Goal: Navigation & Orientation: Find specific page/section

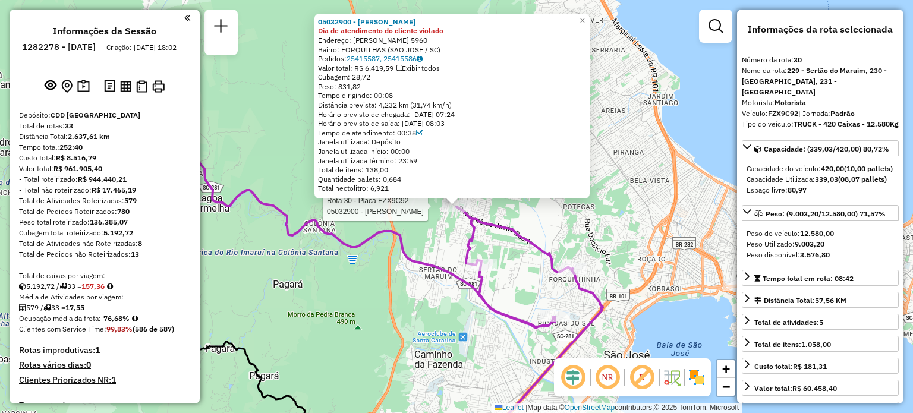
select select "**********"
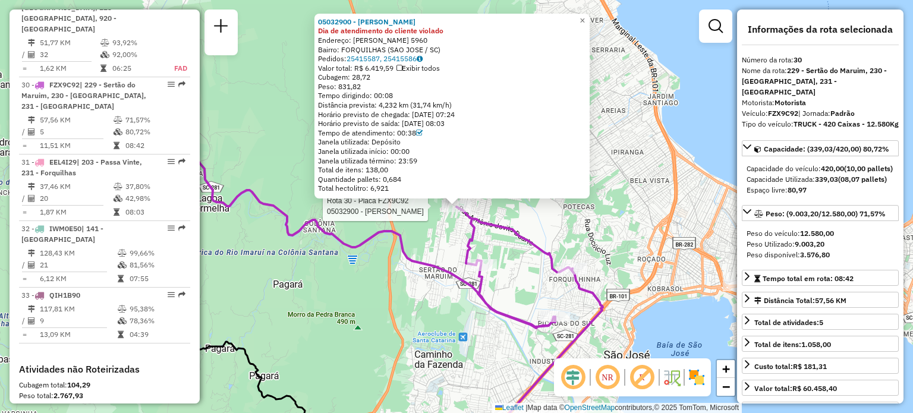
click at [412, 311] on div "Rota 30 - Placa FZX9C92 05032900 - [PERSON_NAME] 05032900 - [PERSON_NAME] MARIA…" at bounding box center [456, 206] width 913 height 413
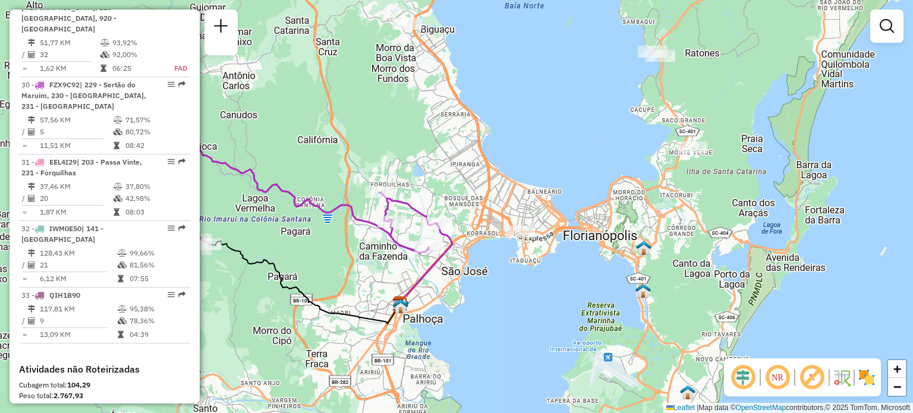
drag, startPoint x: 394, startPoint y: 148, endPoint x: 415, endPoint y: 169, distance: 29.8
click at [415, 169] on div "Janela de atendimento Grade de atendimento Capacidade Transportadoras Veículos …" at bounding box center [456, 206] width 913 height 413
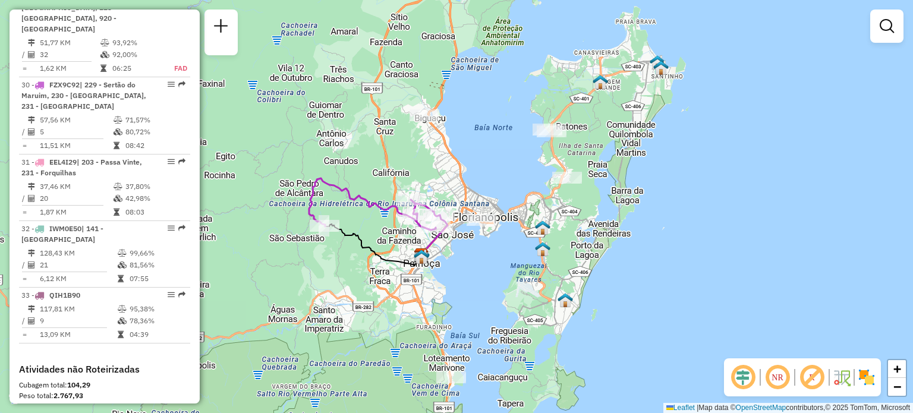
drag, startPoint x: 441, startPoint y: 143, endPoint x: 446, endPoint y: 159, distance: 16.0
click at [446, 159] on div "Janela de atendimento Grade de atendimento Capacidade Transportadoras Veículos …" at bounding box center [456, 206] width 913 height 413
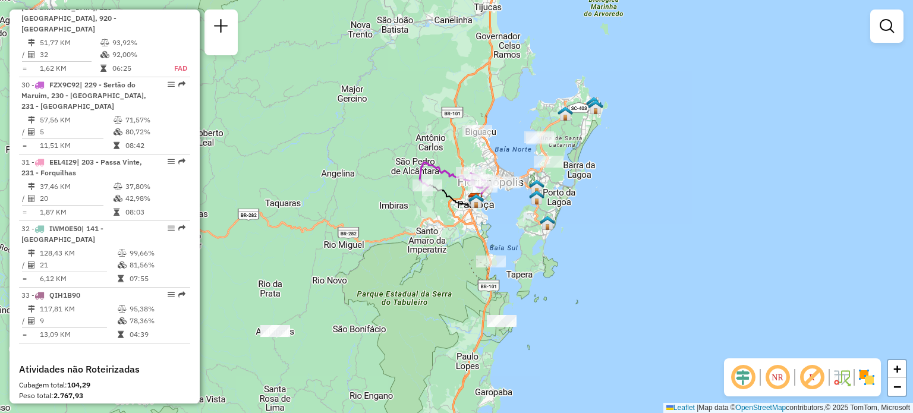
drag, startPoint x: 509, startPoint y: 264, endPoint x: 522, endPoint y: 234, distance: 33.0
click at [526, 233] on div "Janela de atendimento Grade de atendimento Capacidade Transportadoras Veículos …" at bounding box center [456, 206] width 913 height 413
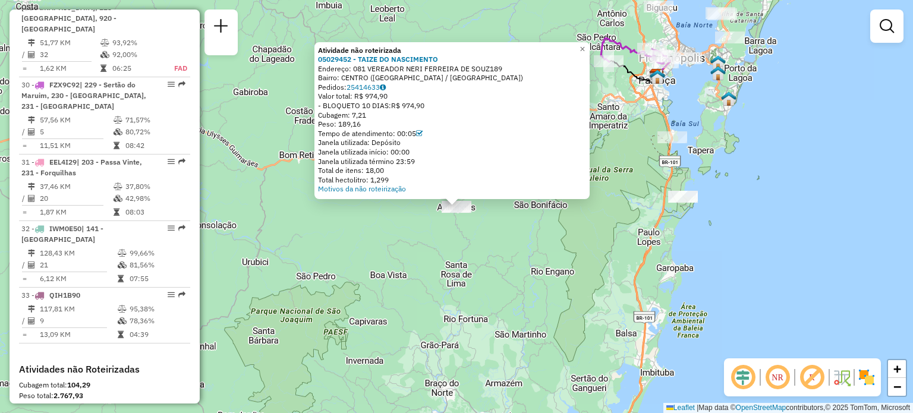
click at [505, 279] on div "Atividade não roteirizada 05029452 - TAIZE DO NASCIMENTO Endereço: 081 VEREADOR…" at bounding box center [456, 206] width 913 height 413
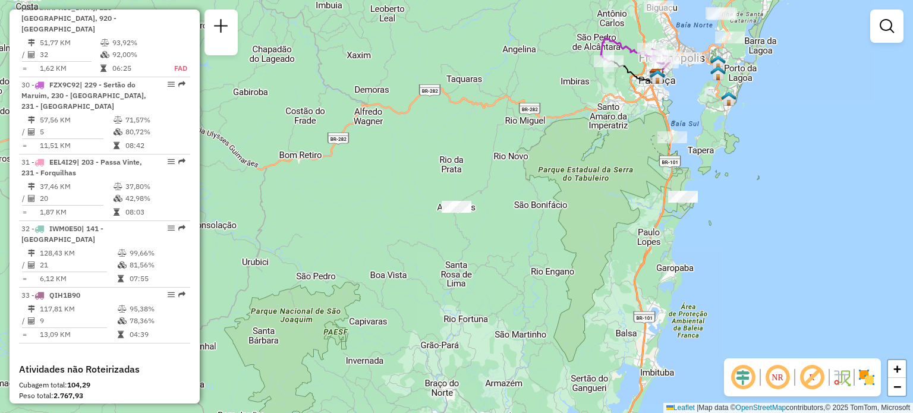
click at [780, 380] on em at bounding box center [777, 377] width 29 height 29
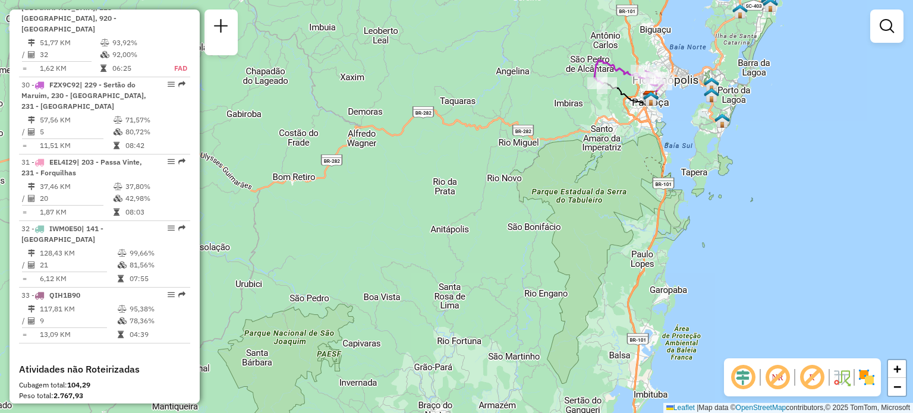
drag, startPoint x: 611, startPoint y: 228, endPoint x: 553, endPoint y: 330, distance: 117.6
click at [553, 330] on div "Janela de atendimento Grade de atendimento Capacidade Transportadoras Veículos …" at bounding box center [456, 206] width 913 height 413
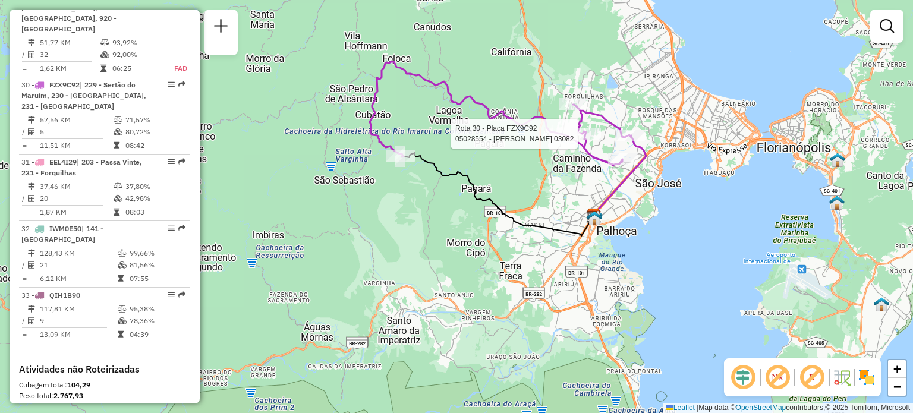
select select "**********"
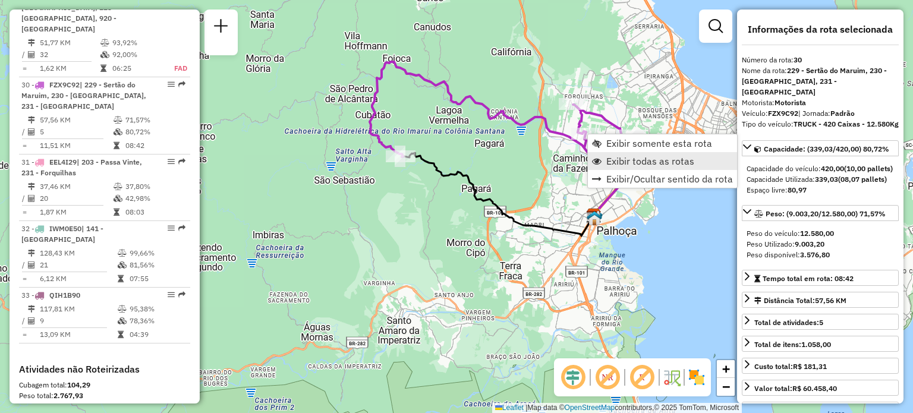
click at [624, 159] on span "Exibir todas as rotas" at bounding box center [650, 161] width 88 height 10
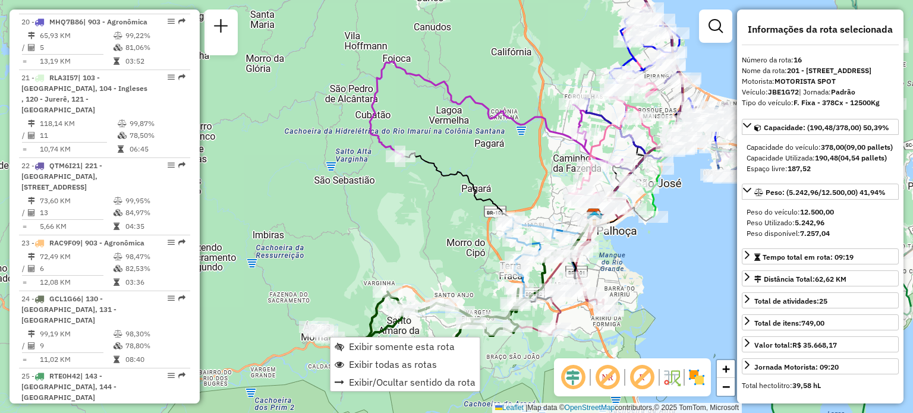
scroll to position [1494, 0]
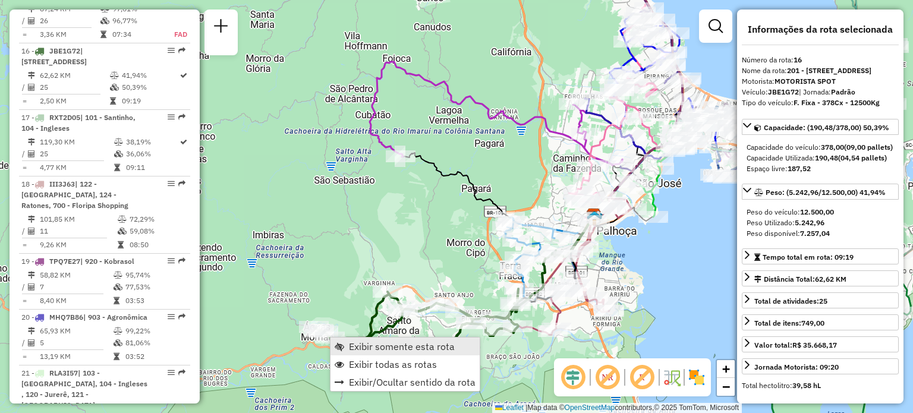
click at [349, 342] on span "Exibir somente esta rota" at bounding box center [402, 347] width 106 height 10
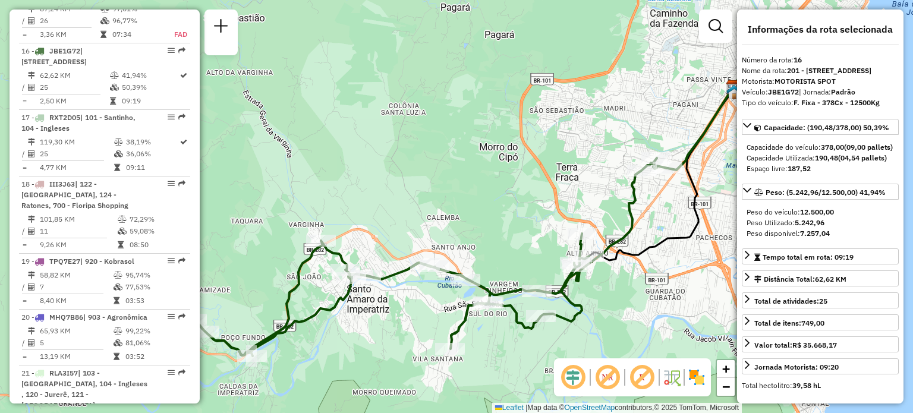
drag, startPoint x: 454, startPoint y: 208, endPoint x: 497, endPoint y: 198, distance: 43.8
click at [495, 199] on div "Janela de atendimento Grade de atendimento Capacidade Transportadoras Veículos …" at bounding box center [456, 206] width 913 height 413
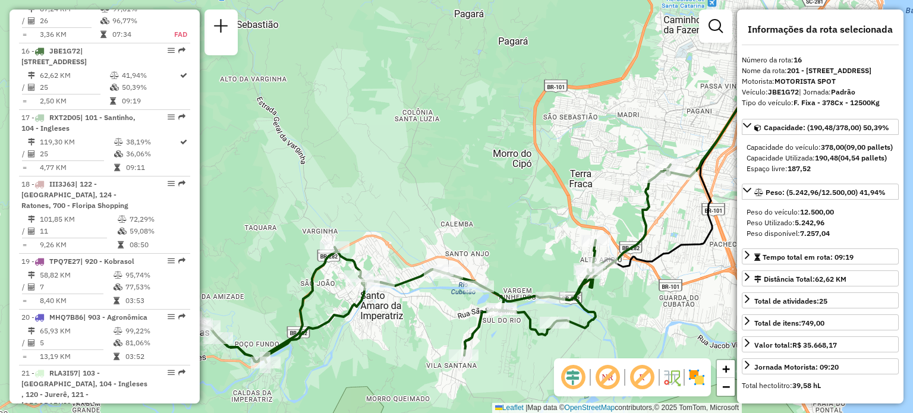
drag, startPoint x: 479, startPoint y: 190, endPoint x: 443, endPoint y: 205, distance: 39.9
click at [443, 205] on div "Janela de atendimento Grade de atendimento Capacidade Transportadoras Veículos …" at bounding box center [456, 206] width 913 height 413
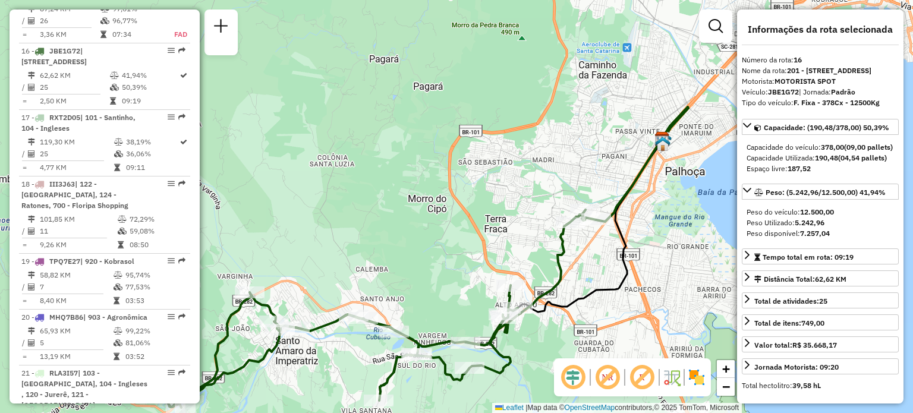
drag, startPoint x: 506, startPoint y: 199, endPoint x: 383, endPoint y: 216, distance: 124.7
click at [383, 216] on div "Janela de atendimento Grade de atendimento Capacidade Transportadoras Veículos …" at bounding box center [456, 206] width 913 height 413
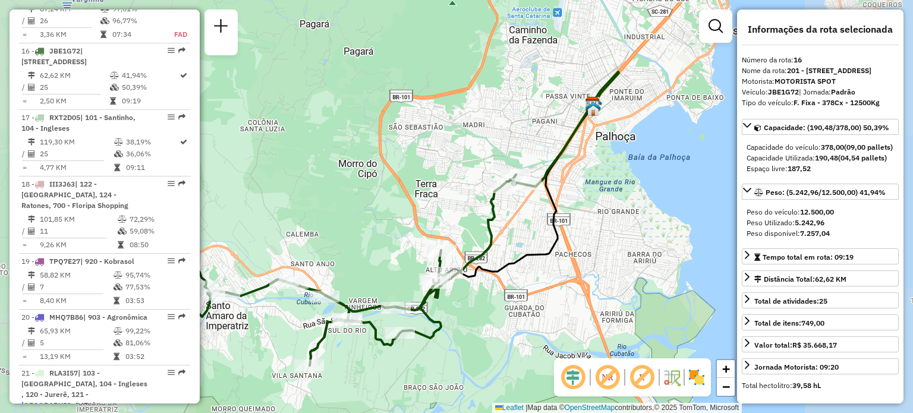
drag, startPoint x: 428, startPoint y: 199, endPoint x: 542, endPoint y: 153, distance: 122.6
click at [541, 153] on div "Janela de atendimento Grade de atendimento Capacidade Transportadoras Veículos …" at bounding box center [456, 206] width 913 height 413
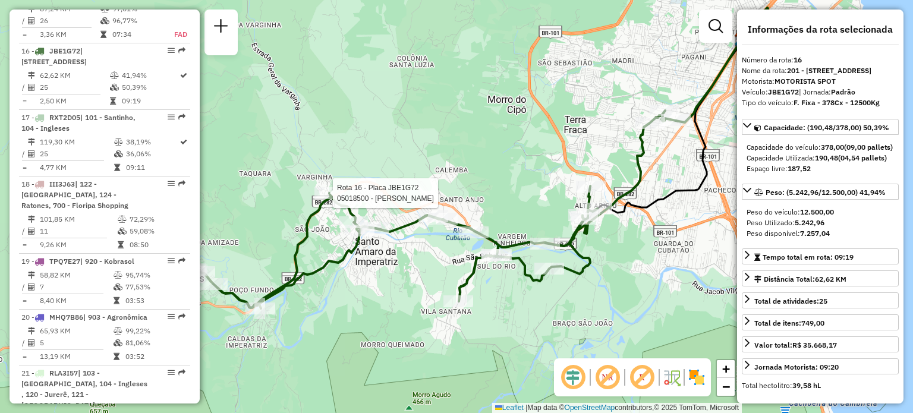
drag, startPoint x: 296, startPoint y: 216, endPoint x: 351, endPoint y: 195, distance: 58.5
click at [344, 187] on div at bounding box center [329, 193] width 30 height 12
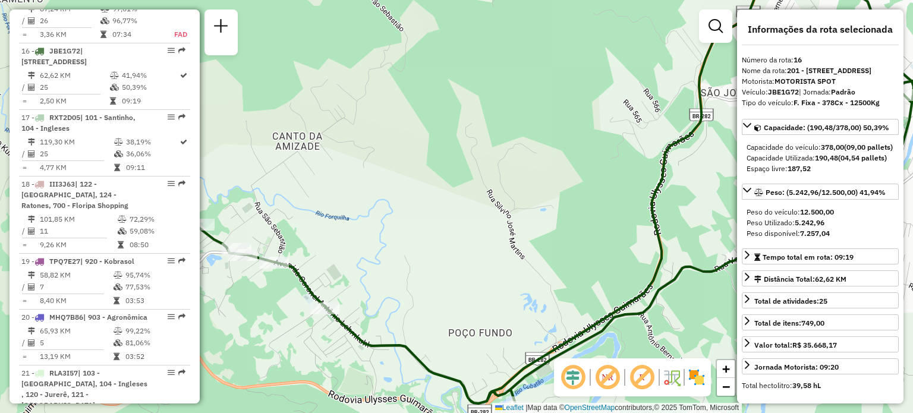
drag, startPoint x: 290, startPoint y: 175, endPoint x: 376, endPoint y: 216, distance: 94.6
click at [377, 213] on div "Janela de atendimento Grade de atendimento Capacidade Transportadoras Veículos …" at bounding box center [456, 206] width 913 height 413
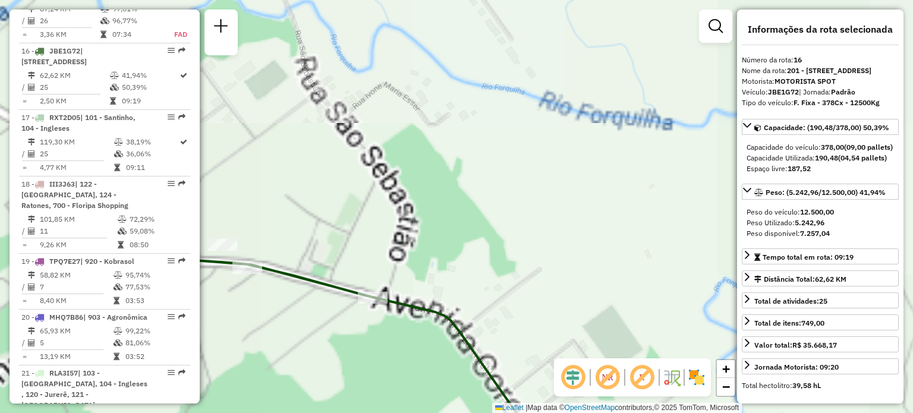
drag, startPoint x: 282, startPoint y: 230, endPoint x: 365, endPoint y: 228, distance: 82.6
click at [365, 228] on div "Janela de atendimento Grade de atendimento Capacidade Transportadoras Veículos …" at bounding box center [456, 206] width 913 height 413
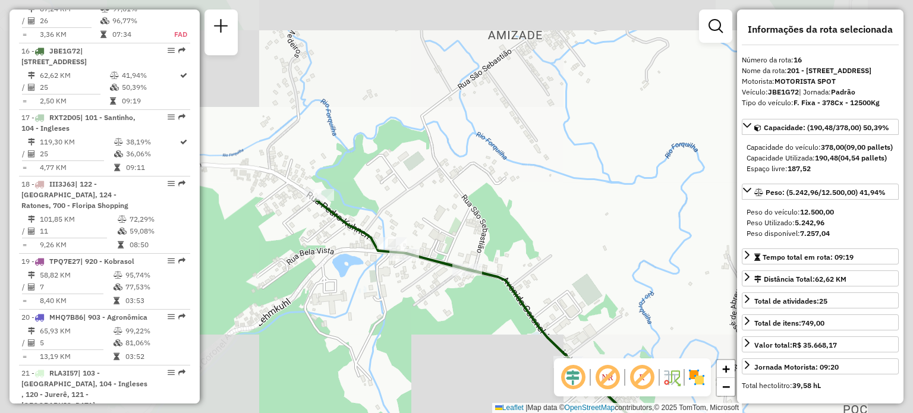
drag, startPoint x: 340, startPoint y: 178, endPoint x: 415, endPoint y: 207, distance: 79.8
click at [416, 207] on div "Janela de atendimento Grade de atendimento Capacidade Transportadoras Veículos …" at bounding box center [456, 206] width 913 height 413
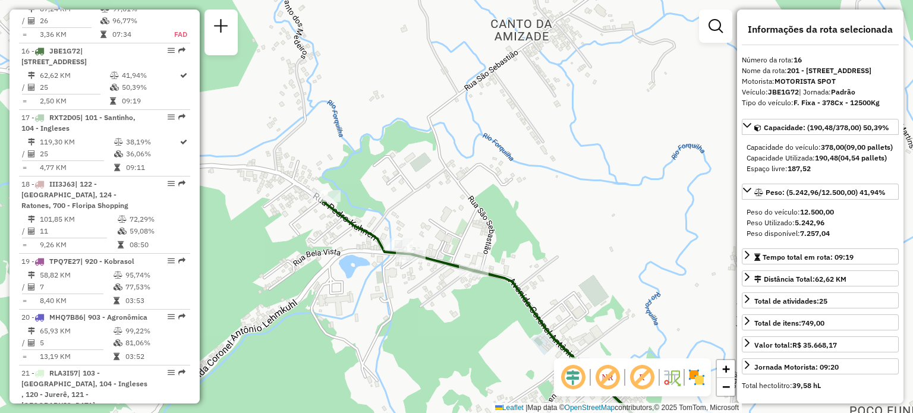
drag, startPoint x: 445, startPoint y: 209, endPoint x: 321, endPoint y: 161, distance: 132.6
click at [321, 161] on div "Janela de atendimento Grade de atendimento Capacidade Transportadoras Veículos …" at bounding box center [456, 206] width 913 height 413
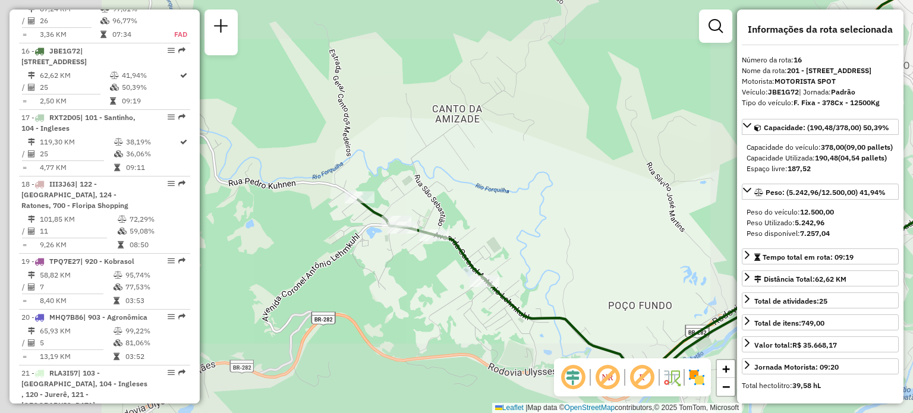
drag, startPoint x: 566, startPoint y: 265, endPoint x: 473, endPoint y: 218, distance: 103.9
click at [473, 219] on div "Janela de atendimento Grade de atendimento Capacidade Transportadoras Veículos …" at bounding box center [456, 206] width 913 height 413
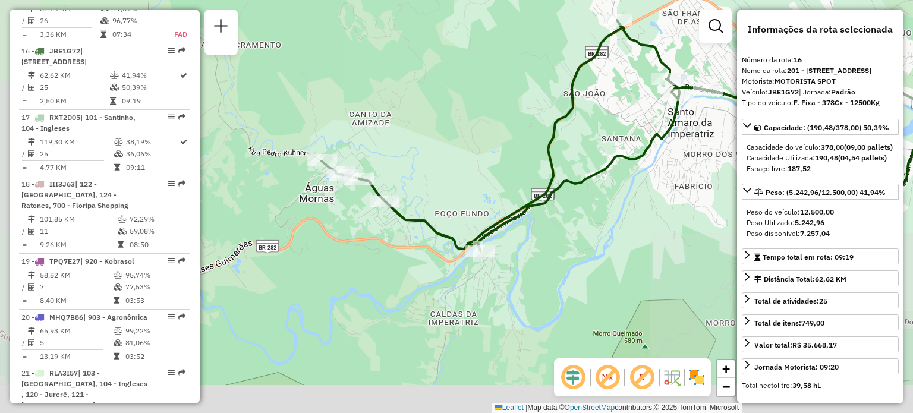
drag, startPoint x: 553, startPoint y: 235, endPoint x: 469, endPoint y: 193, distance: 93.5
click at [472, 195] on div "Janela de atendimento Grade de atendimento Capacidade Transportadoras Veículos …" at bounding box center [456, 206] width 913 height 413
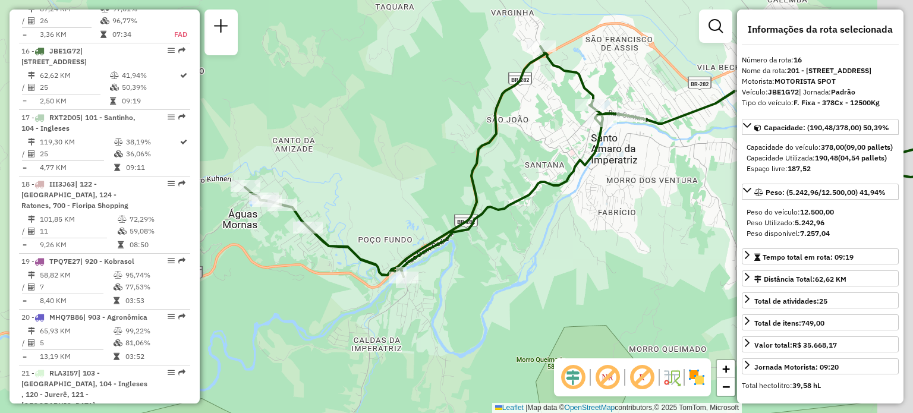
drag, startPoint x: 577, startPoint y: 193, endPoint x: 504, endPoint y: 232, distance: 82.9
click at [506, 232] on div "Janela de atendimento Grade de atendimento Capacidade Transportadoras Veículos …" at bounding box center [456, 206] width 913 height 413
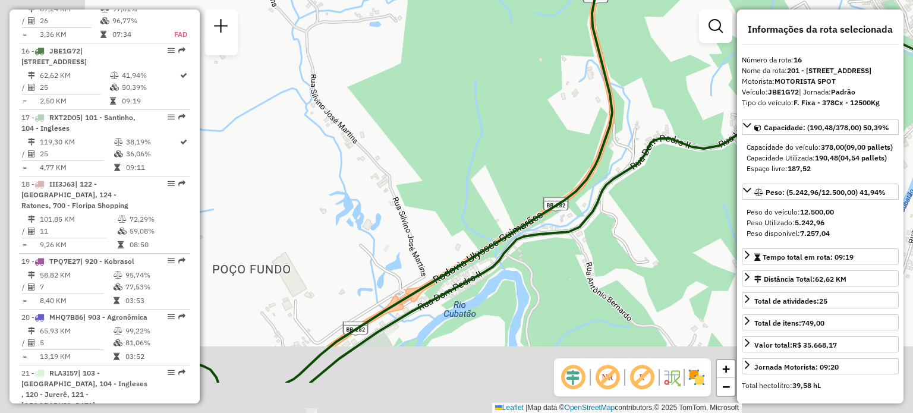
drag, startPoint x: 347, startPoint y: 217, endPoint x: 504, endPoint y: 125, distance: 181.6
click at [503, 125] on div "Janela de atendimento Grade de atendimento Capacidade Transportadoras Veículos …" at bounding box center [456, 206] width 913 height 413
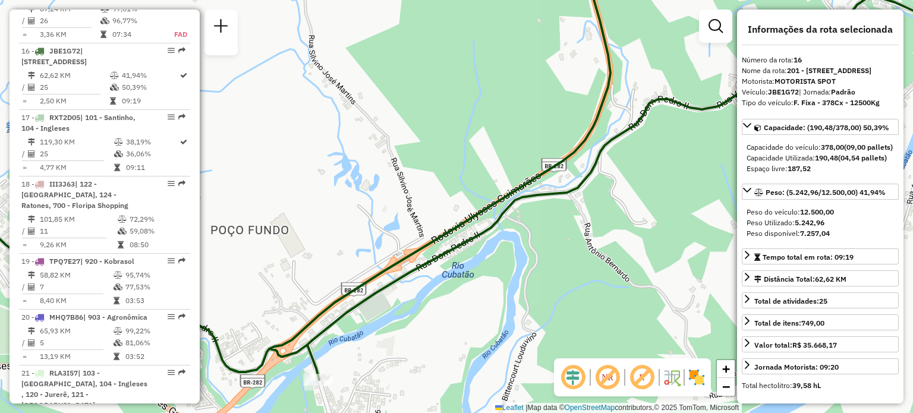
drag, startPoint x: 484, startPoint y: 207, endPoint x: 442, endPoint y: 184, distance: 48.1
click at [444, 182] on div "Janela de atendimento Grade de atendimento Capacidade Transportadoras Veículos …" at bounding box center [456, 206] width 913 height 413
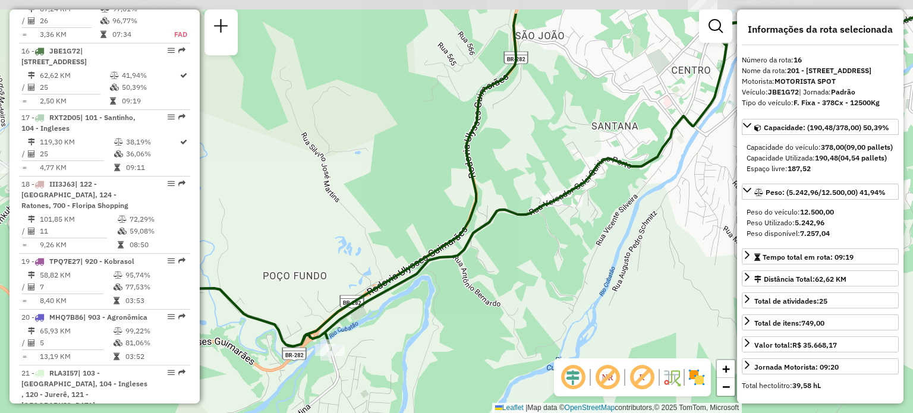
drag, startPoint x: 440, startPoint y: 185, endPoint x: 377, endPoint y: 257, distance: 95.6
click at [384, 256] on div "Janela de atendimento Grade de atendimento Capacidade Transportadoras Veículos …" at bounding box center [456, 206] width 913 height 413
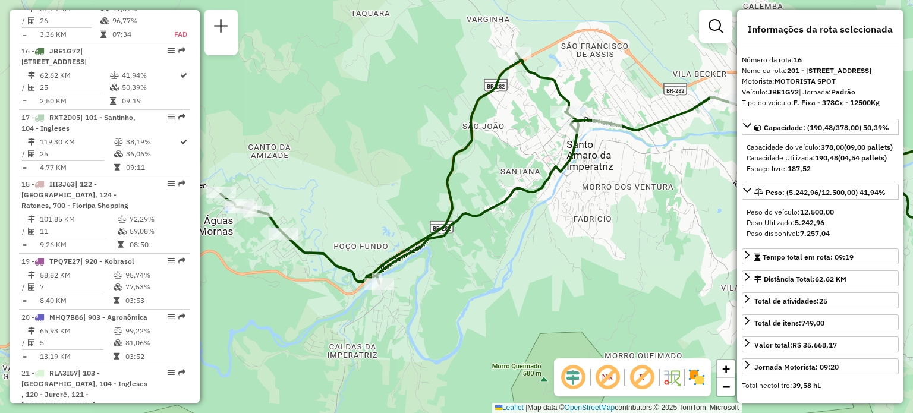
drag, startPoint x: 509, startPoint y: 159, endPoint x: 460, endPoint y: 202, distance: 64.8
click at [469, 199] on div "Janela de atendimento Grade de atendimento Capacidade Transportadoras Veículos …" at bounding box center [456, 206] width 913 height 413
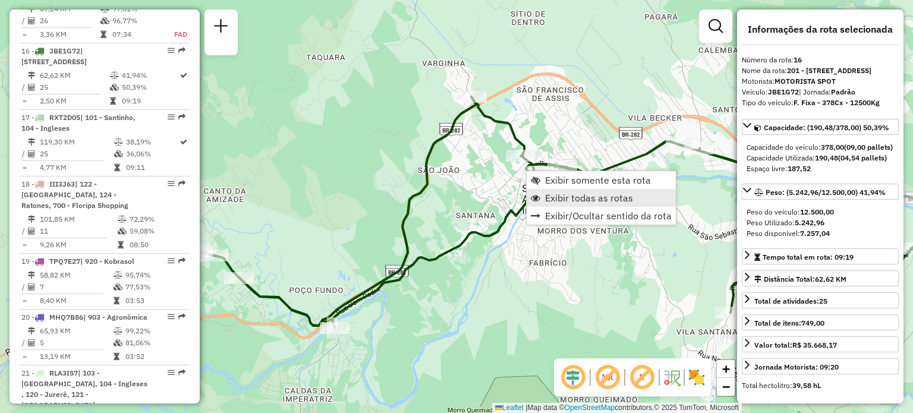
click at [563, 194] on span "Exibir todas as rotas" at bounding box center [589, 198] width 88 height 10
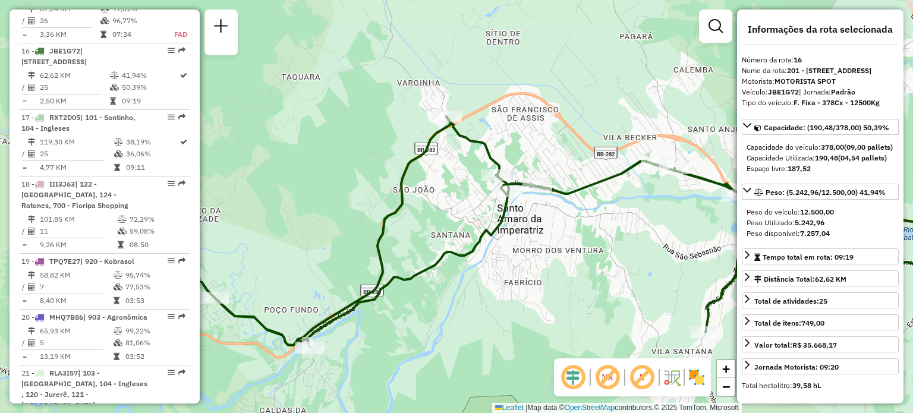
drag, startPoint x: 545, startPoint y: 125, endPoint x: 424, endPoint y: 222, distance: 155.1
click at [425, 220] on div "Janela de atendimento Grade de atendimento Capacidade Transportadoras Veículos …" at bounding box center [456, 206] width 913 height 413
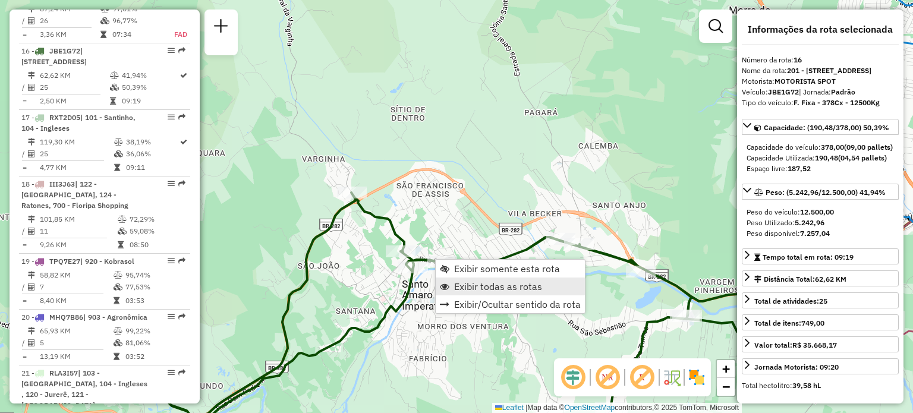
click at [472, 282] on span "Exibir todas as rotas" at bounding box center [498, 287] width 88 height 10
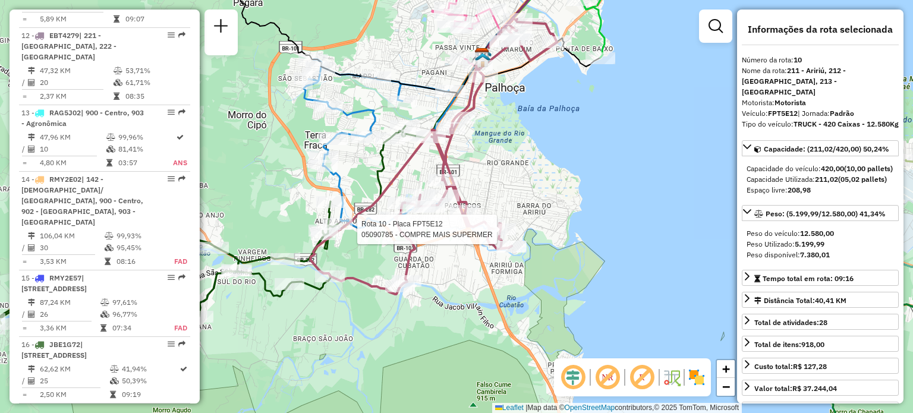
scroll to position [1074, 0]
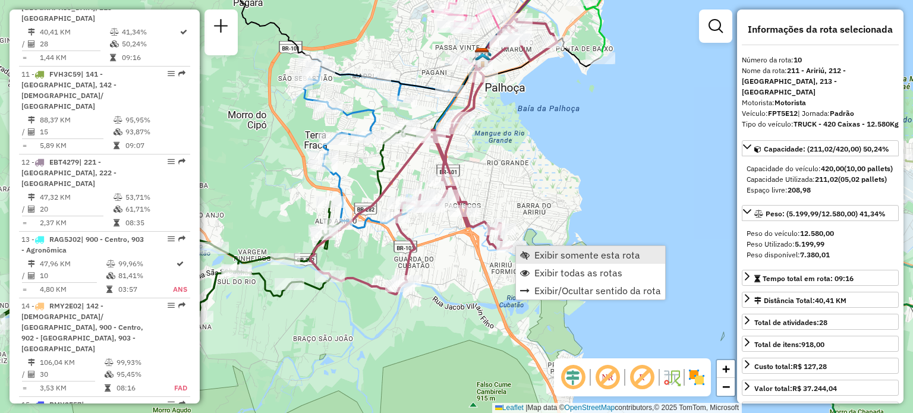
click at [524, 251] on span "Exibir somente esta rota" at bounding box center [525, 255] width 10 height 10
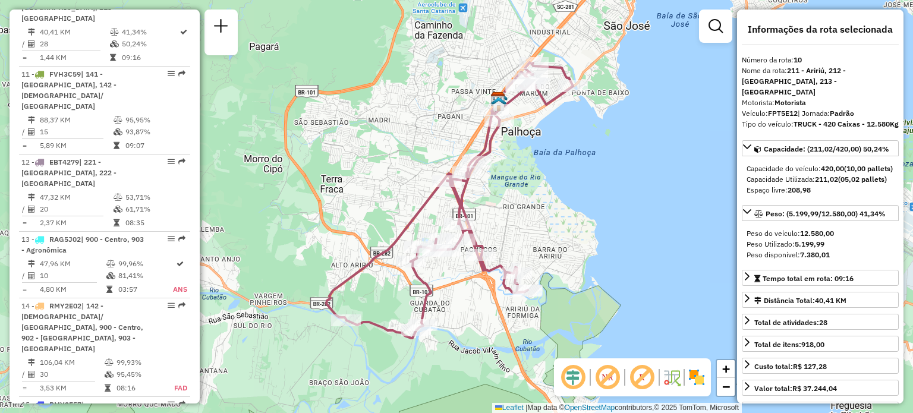
drag, startPoint x: 530, startPoint y: 216, endPoint x: 508, endPoint y: 214, distance: 22.1
click at [518, 209] on div "Janela de atendimento Grade de atendimento Capacidade Transportadoras Veículos …" at bounding box center [456, 206] width 913 height 413
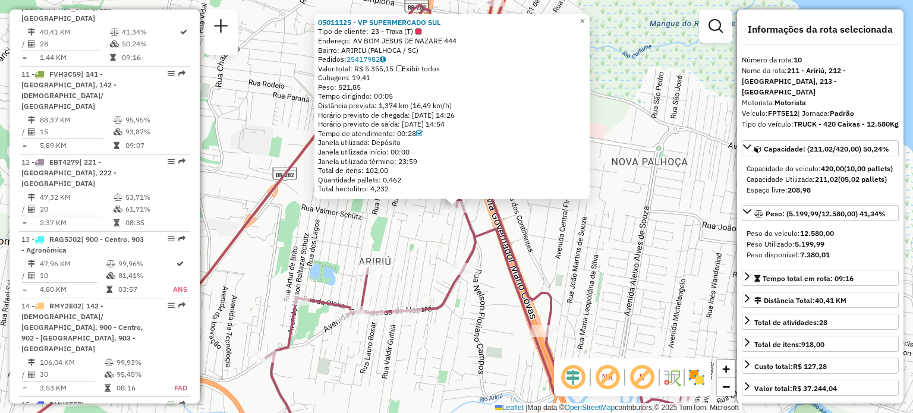
click at [409, 247] on div "05011125 - VP SUPERMERCADO SUL Tipo de cliente: 23 - Trava (T) Endereço: AV BOM…" at bounding box center [456, 206] width 913 height 413
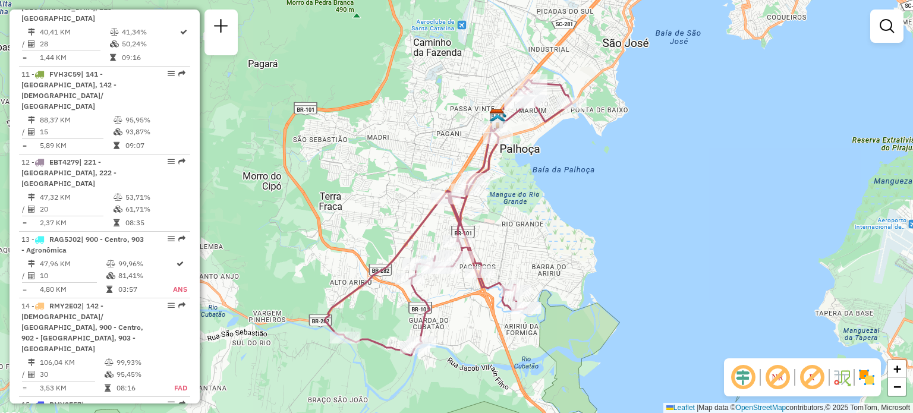
drag, startPoint x: 511, startPoint y: 199, endPoint x: 490, endPoint y: 234, distance: 41.1
click at [490, 234] on div "Janela de atendimento Grade de atendimento Capacidade Transportadoras Veículos …" at bounding box center [456, 206] width 913 height 413
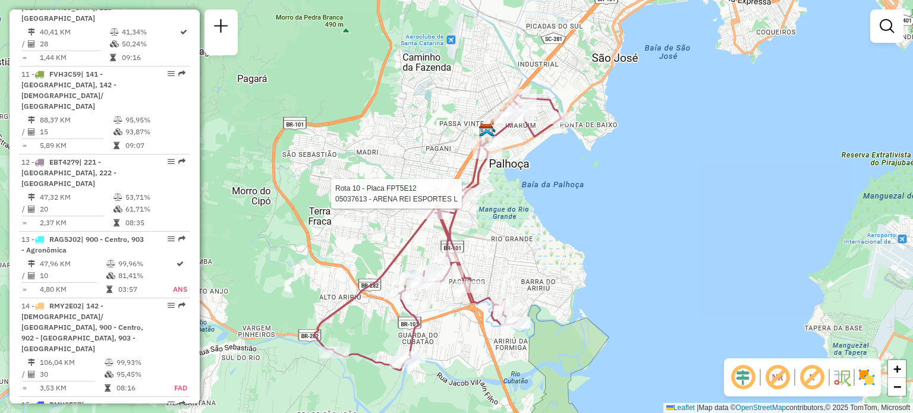
select select "**********"
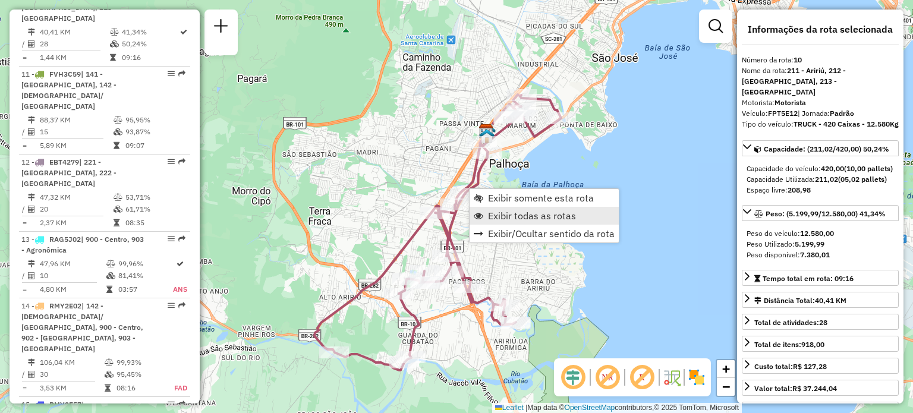
click at [480, 213] on span "Exibir todas as rotas" at bounding box center [479, 216] width 10 height 10
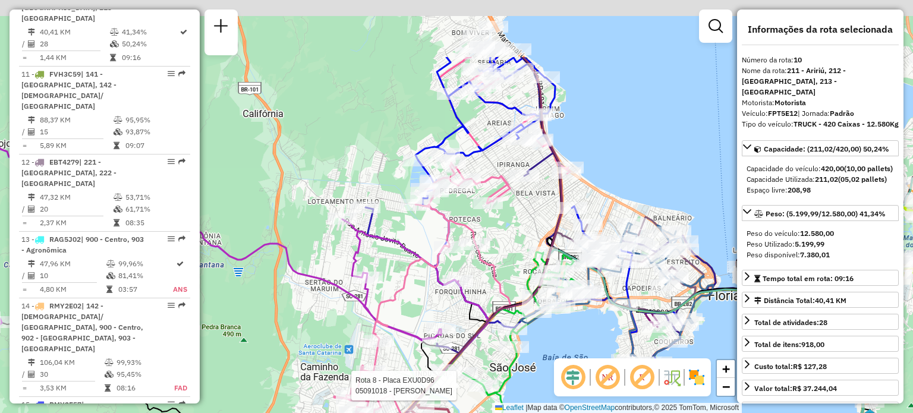
drag, startPoint x: 550, startPoint y: 150, endPoint x: 530, endPoint y: 289, distance: 139.8
click at [532, 285] on div "Rota 8 - Placa EXU0D96 05091018 - [PERSON_NAME] Janela de atendimento Grade de …" at bounding box center [456, 206] width 913 height 413
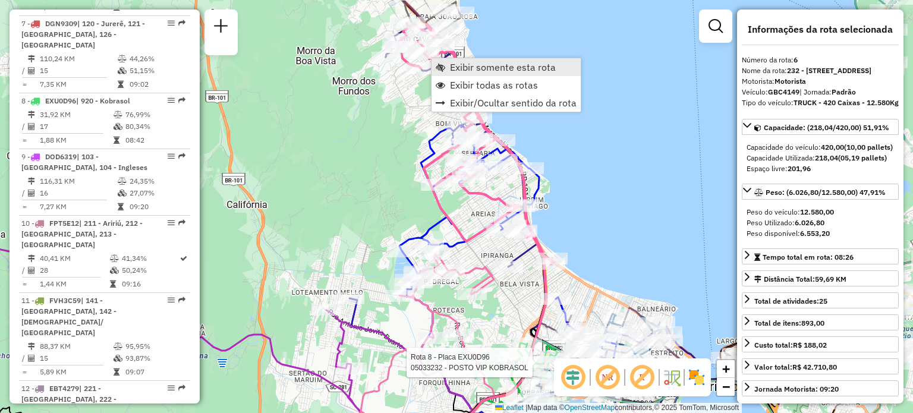
scroll to position [808, 0]
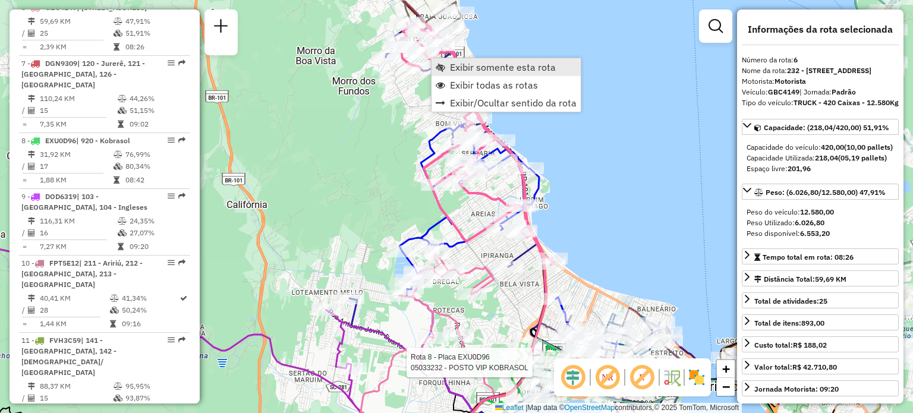
click at [447, 64] on link "Exibir somente esta rota" at bounding box center [505, 67] width 149 height 18
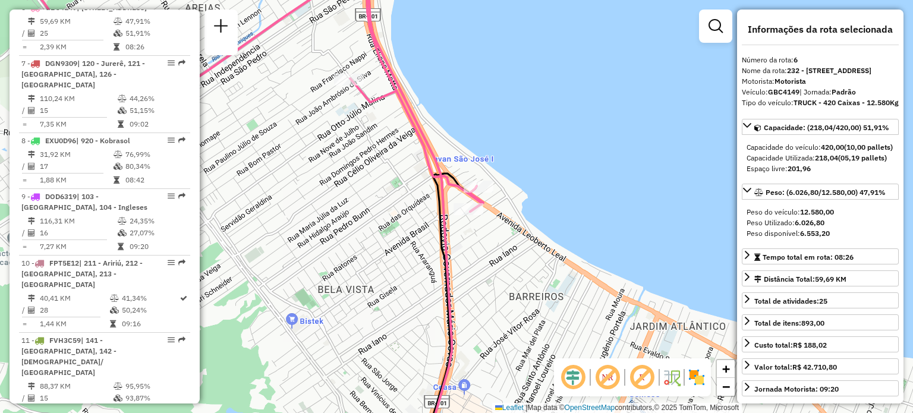
drag, startPoint x: 428, startPoint y: 154, endPoint x: 432, endPoint y: 194, distance: 40.6
click at [442, 210] on icon at bounding box center [254, 95] width 457 height 232
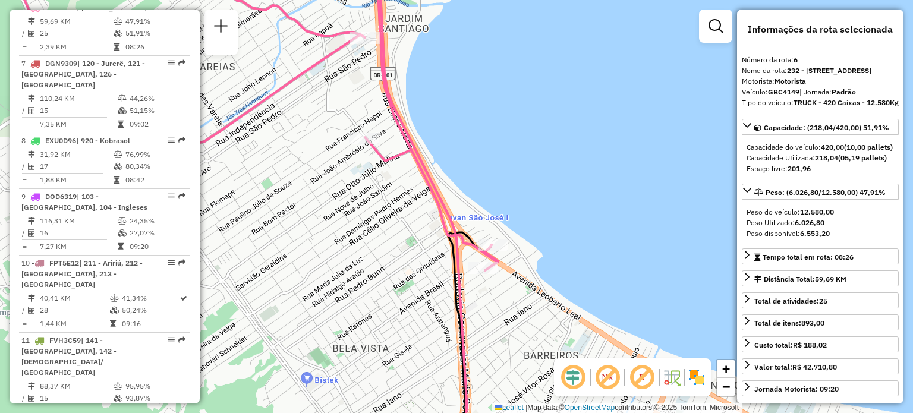
drag, startPoint x: 395, startPoint y: 127, endPoint x: 419, endPoint y: 201, distance: 78.4
click at [419, 201] on icon at bounding box center [252, 114] width 491 height 311
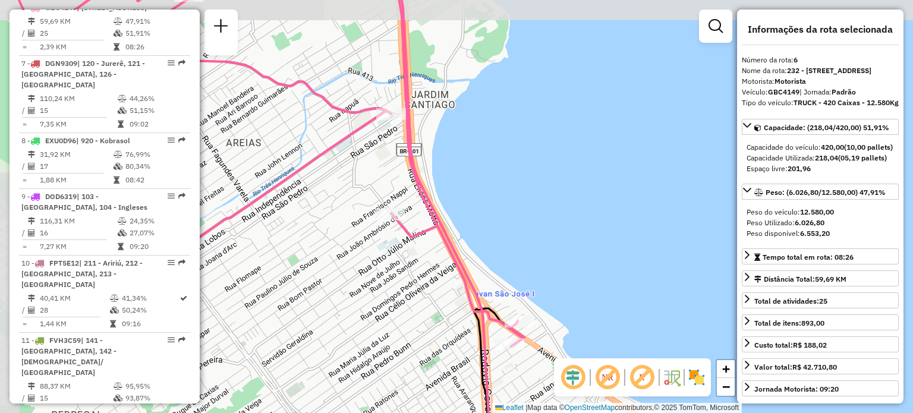
drag, startPoint x: 363, startPoint y: 127, endPoint x: 411, endPoint y: 200, distance: 88.0
click at [411, 200] on icon at bounding box center [263, 152] width 522 height 387
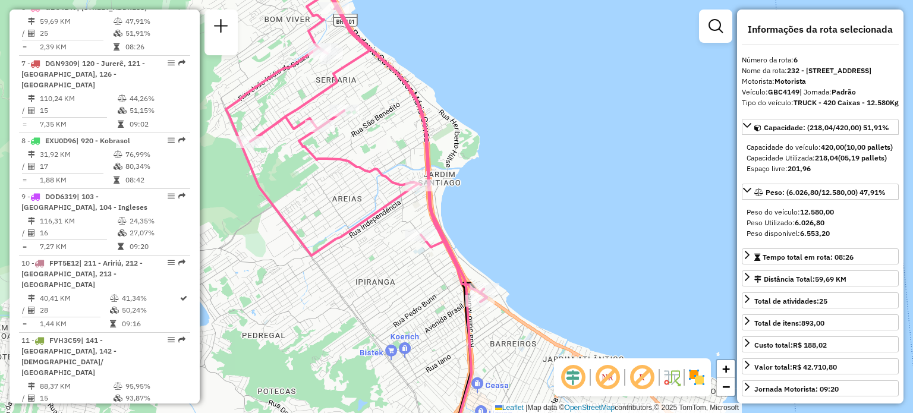
drag, startPoint x: 376, startPoint y: 141, endPoint x: 417, endPoint y: 259, distance: 124.6
click at [417, 258] on div "Janela de atendimento Grade de atendimento Capacidade Transportadoras Veículos …" at bounding box center [456, 206] width 913 height 413
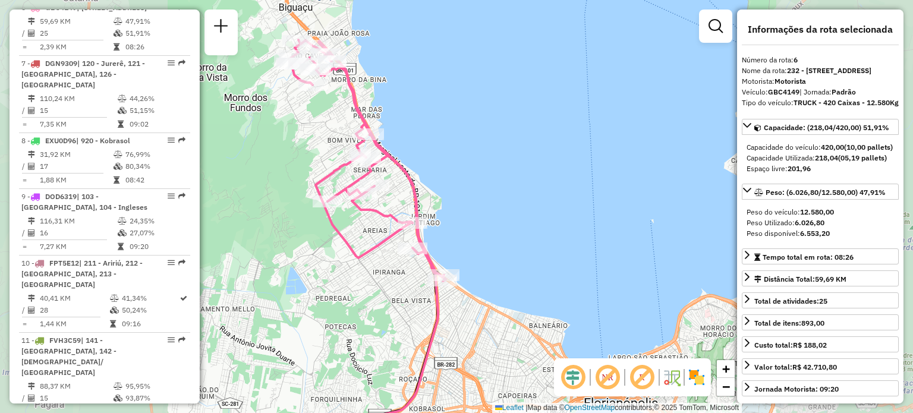
drag, startPoint x: 337, startPoint y: 103, endPoint x: 359, endPoint y: 192, distance: 91.1
click at [358, 192] on div "Janela de atendimento Grade de atendimento Capacidade Transportadoras Veículos …" at bounding box center [456, 206] width 913 height 413
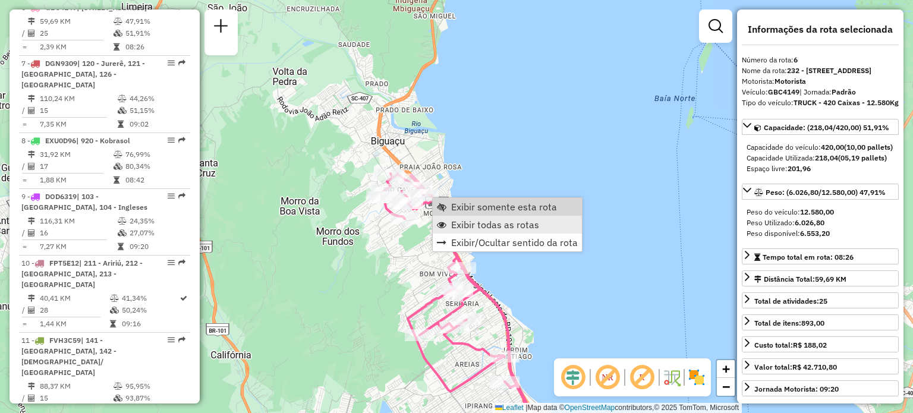
click at [454, 220] on span "Exibir todas as rotas" at bounding box center [495, 225] width 88 height 10
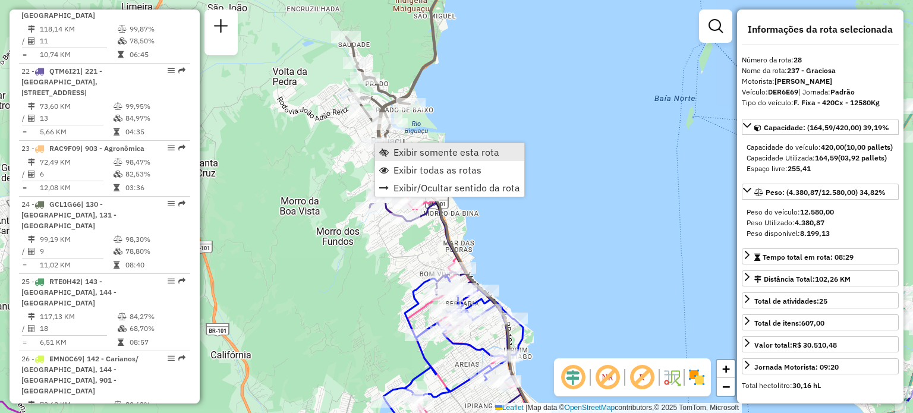
scroll to position [2345, 0]
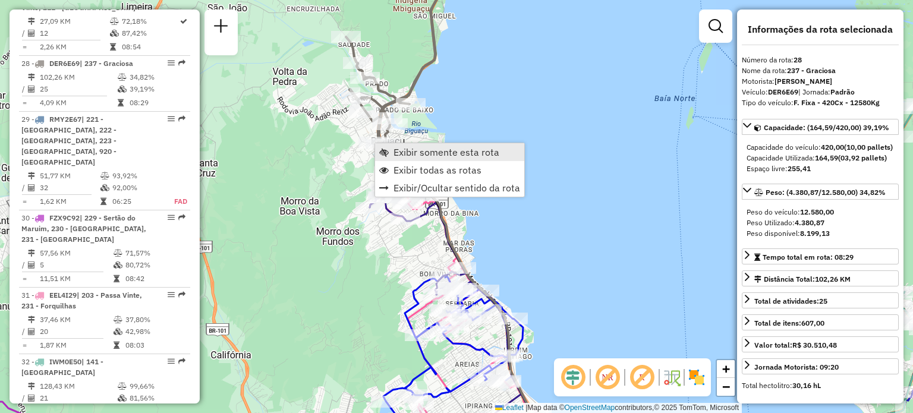
click at [390, 151] on link "Exibir somente esta rota" at bounding box center [449, 152] width 149 height 18
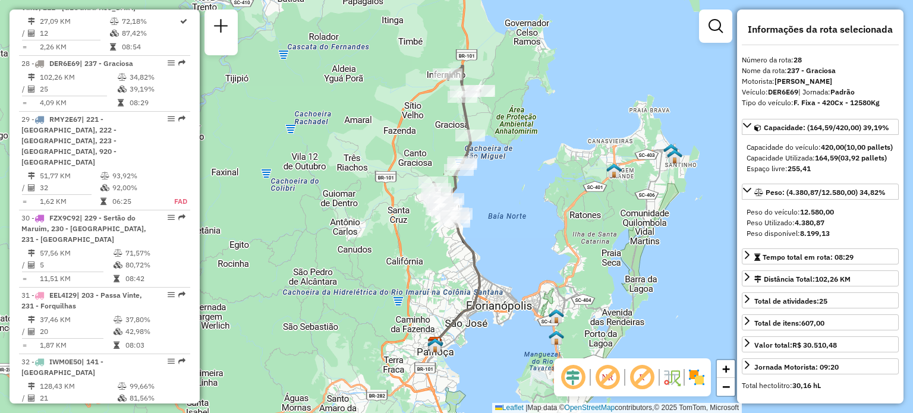
drag, startPoint x: 506, startPoint y: 136, endPoint x: 497, endPoint y: 198, distance: 63.1
click at [499, 194] on div "Rota 28 - Placa DER6E69 05006025 - MOINHO COMERCIO DE R Janela de atendimento G…" at bounding box center [456, 206] width 913 height 413
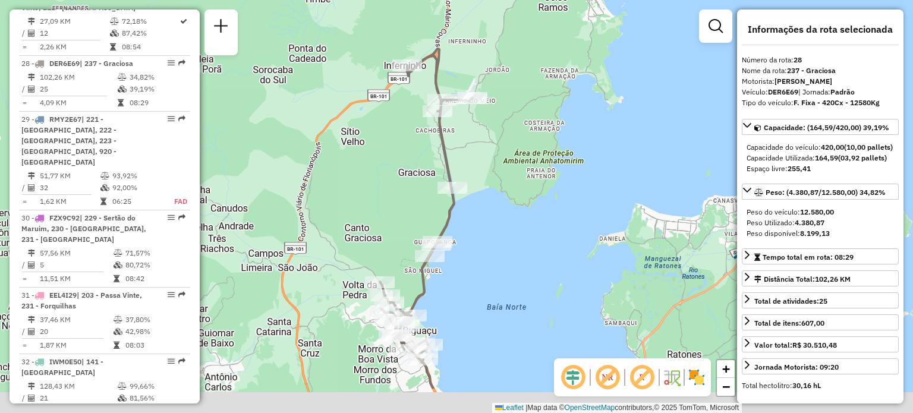
drag, startPoint x: 444, startPoint y: 197, endPoint x: 459, endPoint y: 154, distance: 45.3
click at [461, 125] on div "Janela de atendimento Grade de atendimento Capacidade Transportadoras Veículos …" at bounding box center [456, 206] width 913 height 413
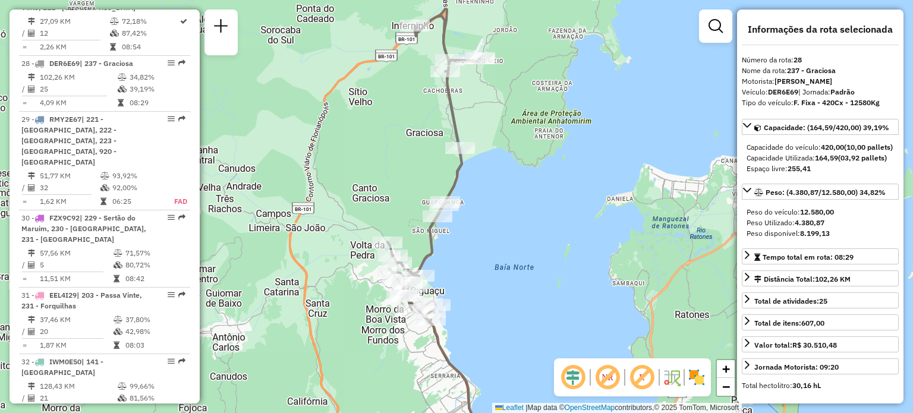
drag, startPoint x: 456, startPoint y: 218, endPoint x: 468, endPoint y: 162, distance: 57.6
click at [468, 163] on div "Janela de atendimento Grade de atendimento Capacidade Transportadoras Veículos …" at bounding box center [456, 206] width 913 height 413
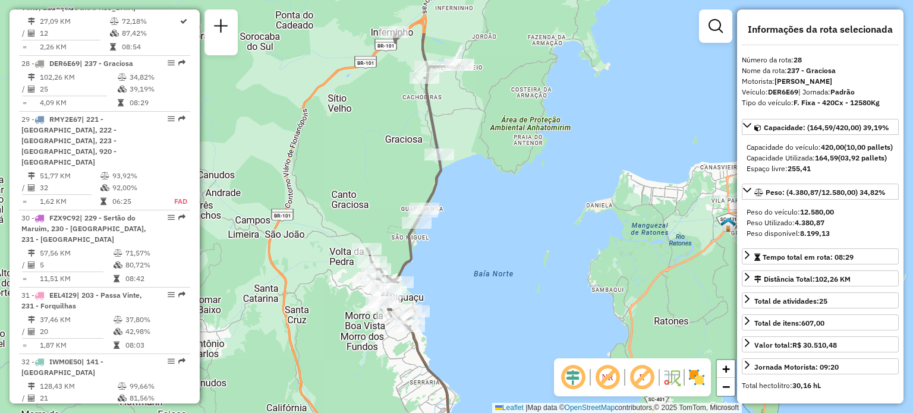
drag, startPoint x: 495, startPoint y: 180, endPoint x: 466, endPoint y: 248, distance: 73.7
click at [466, 247] on div "Janela de atendimento Grade de atendimento Capacidade Transportadoras Veículos …" at bounding box center [456, 206] width 913 height 413
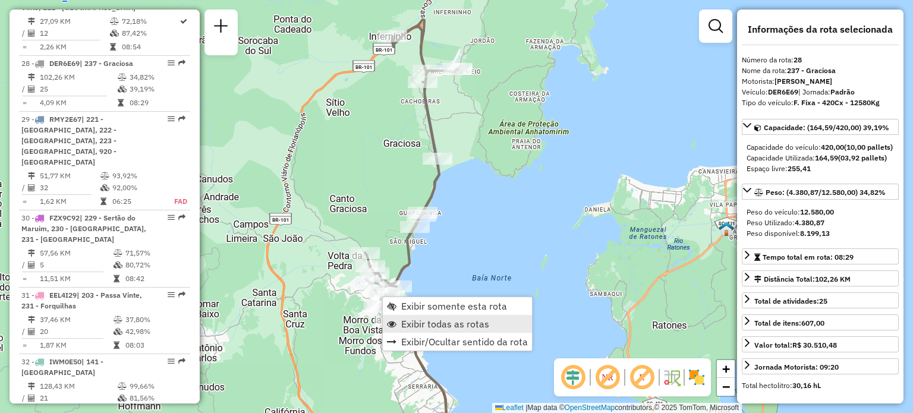
click at [412, 324] on span "Exibir todas as rotas" at bounding box center [445, 324] width 88 height 10
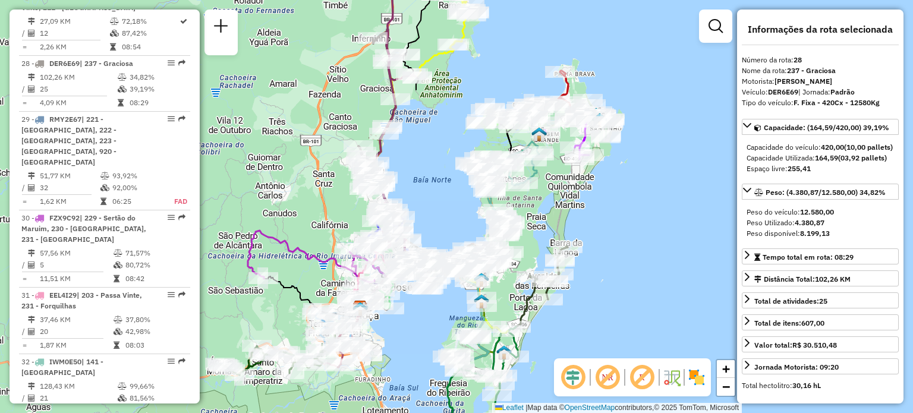
drag, startPoint x: 399, startPoint y: 213, endPoint x: 442, endPoint y: 106, distance: 115.2
click at [432, 126] on div "Janela de atendimento Grade de atendimento Capacidade Transportadoras Veículos …" at bounding box center [456, 206] width 913 height 413
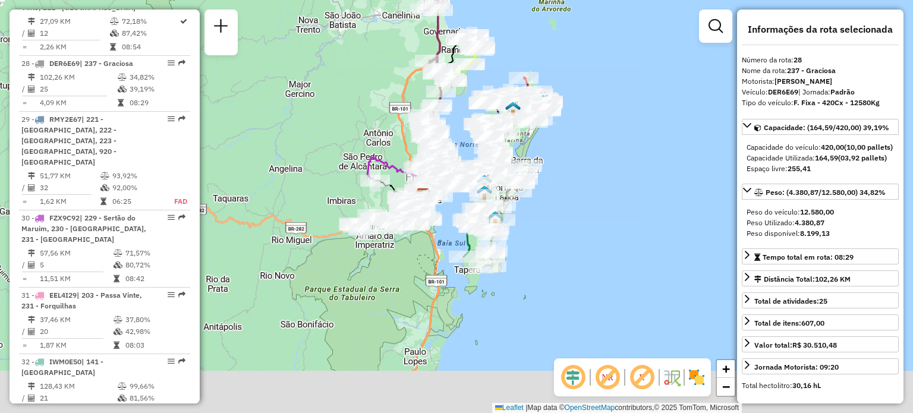
drag, startPoint x: 430, startPoint y: 256, endPoint x: 449, endPoint y: 216, distance: 44.7
click at [448, 216] on div "Janela de atendimento Grade de atendimento Capacidade Transportadoras Veículos …" at bounding box center [456, 206] width 913 height 413
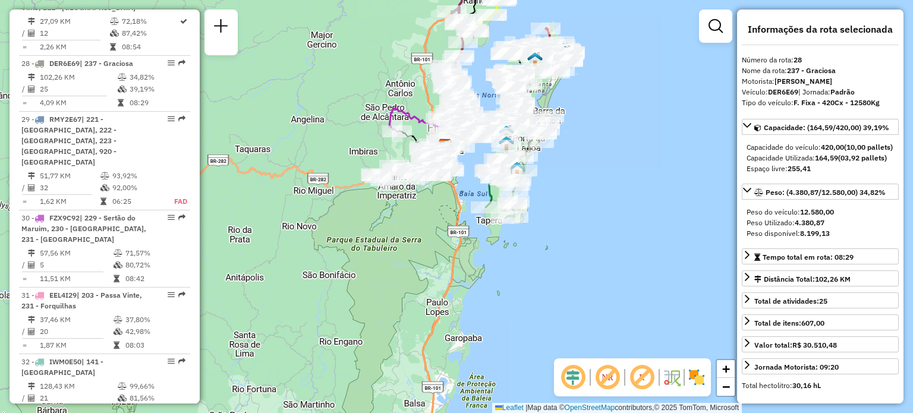
drag, startPoint x: 410, startPoint y: 313, endPoint x: 466, endPoint y: 201, distance: 124.6
click at [468, 208] on div "Janela de atendimento Grade de atendimento Capacidade Transportadoras Veículos …" at bounding box center [456, 206] width 913 height 413
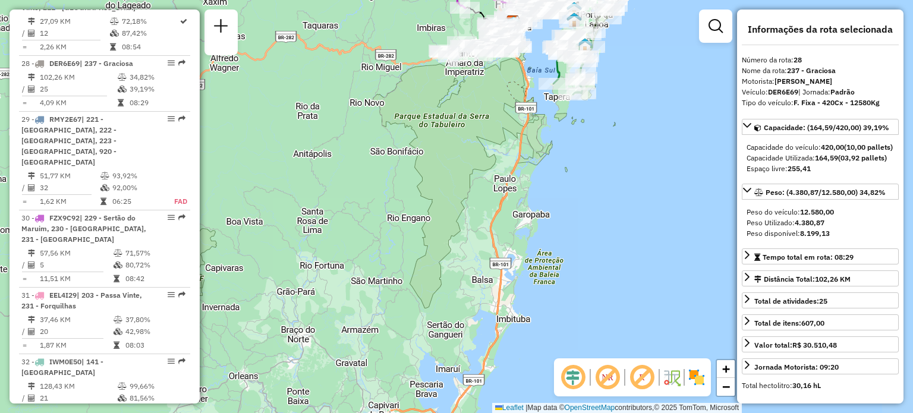
drag, startPoint x: 466, startPoint y: 286, endPoint x: 468, endPoint y: 148, distance: 138.4
click at [468, 207] on div "Janela de atendimento Grade de atendimento Capacidade Transportadoras Veículos …" at bounding box center [456, 206] width 913 height 413
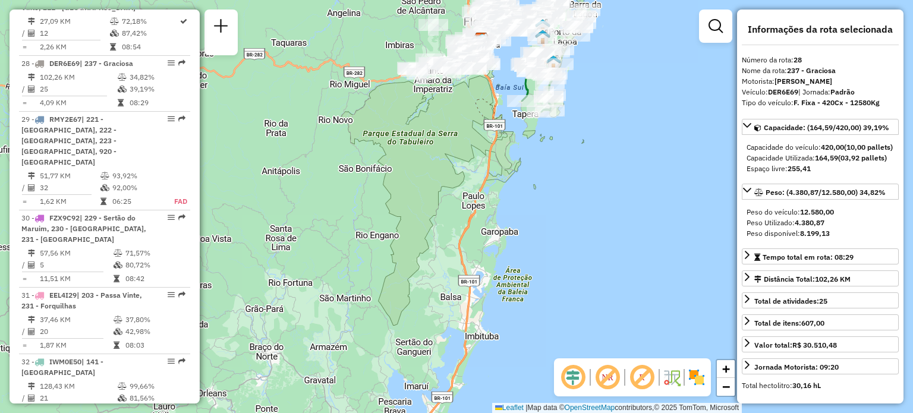
drag, startPoint x: 532, startPoint y: 114, endPoint x: 494, endPoint y: 206, distance: 99.6
click at [499, 200] on div "Janela de atendimento Grade de atendimento Capacidade Transportadoras Veículos …" at bounding box center [456, 206] width 913 height 413
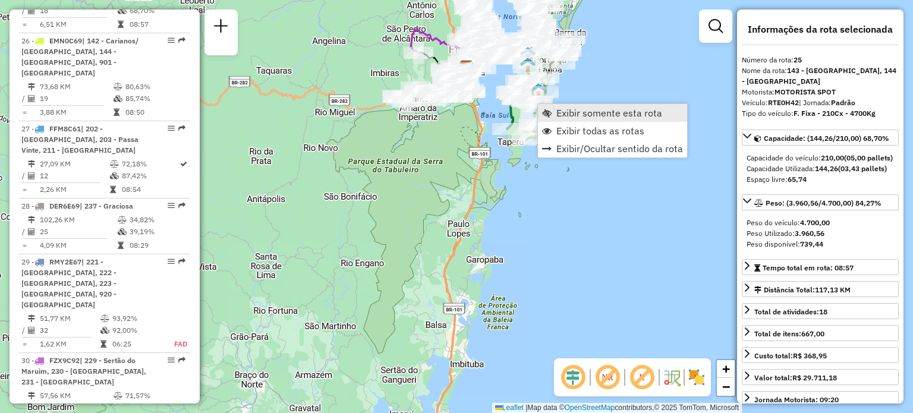
scroll to position [2124, 0]
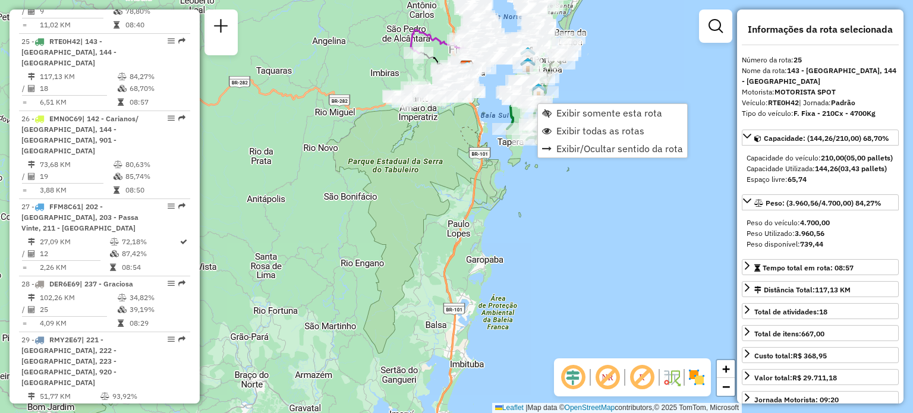
click at [487, 107] on div "Rota 25 - Placa RTE0H42 05013913 - [DATE] REST. LAGOA PERI Rota 25 - Placa RTE0…" at bounding box center [456, 206] width 913 height 413
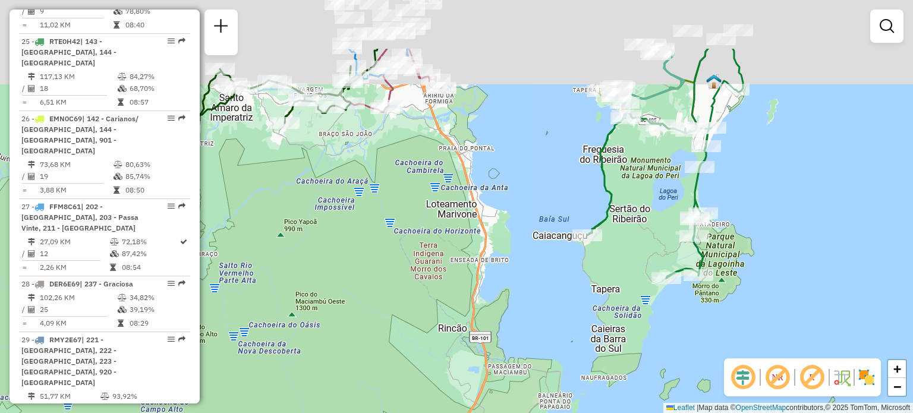
drag, startPoint x: 490, startPoint y: 191, endPoint x: 482, endPoint y: 257, distance: 66.4
click at [484, 255] on div "Janela de atendimento Grade de atendimento Capacidade Transportadoras Veículos …" at bounding box center [456, 206] width 913 height 413
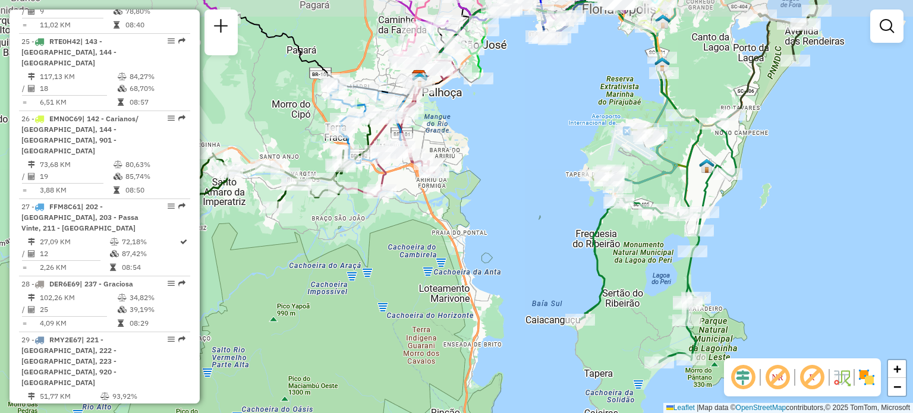
drag, startPoint x: 504, startPoint y: 159, endPoint x: 509, endPoint y: 224, distance: 64.9
click at [509, 219] on div "Janela de atendimento Grade de atendimento Capacidade Transportadoras Veículos …" at bounding box center [456, 206] width 913 height 413
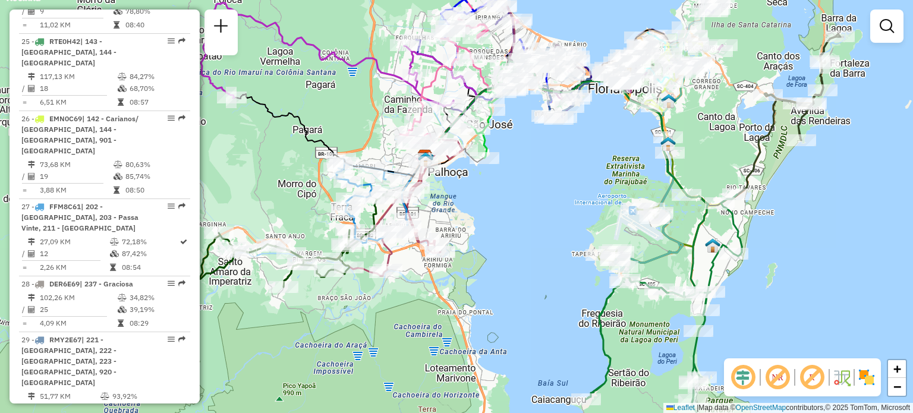
drag, startPoint x: 513, startPoint y: 173, endPoint x: 510, endPoint y: 210, distance: 36.3
click at [511, 209] on div "Janela de atendimento Grade de atendimento Capacidade Transportadoras Veículos …" at bounding box center [456, 206] width 913 height 413
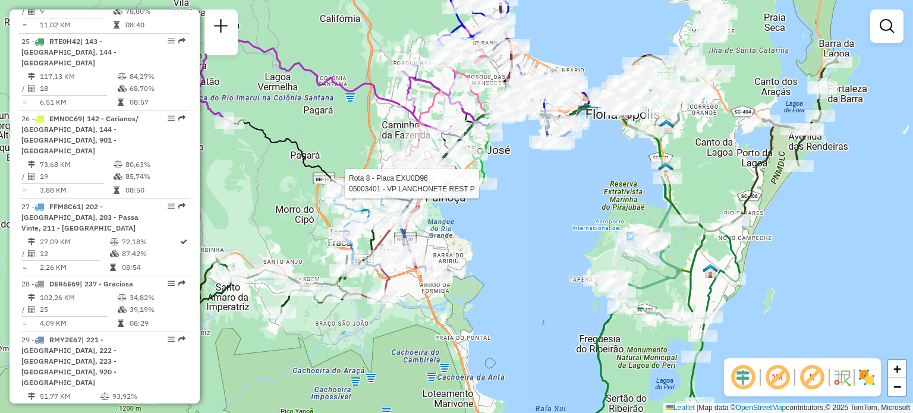
select select "**********"
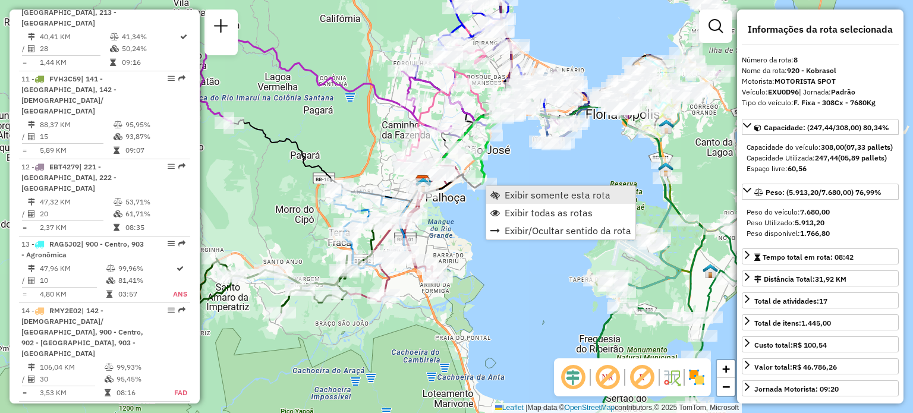
click at [499, 192] on span "Exibir somente esta rota" at bounding box center [495, 195] width 10 height 10
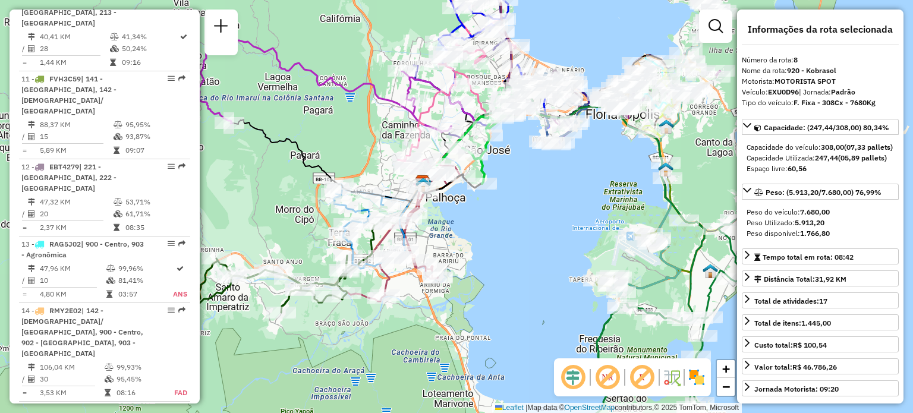
scroll to position [952, 0]
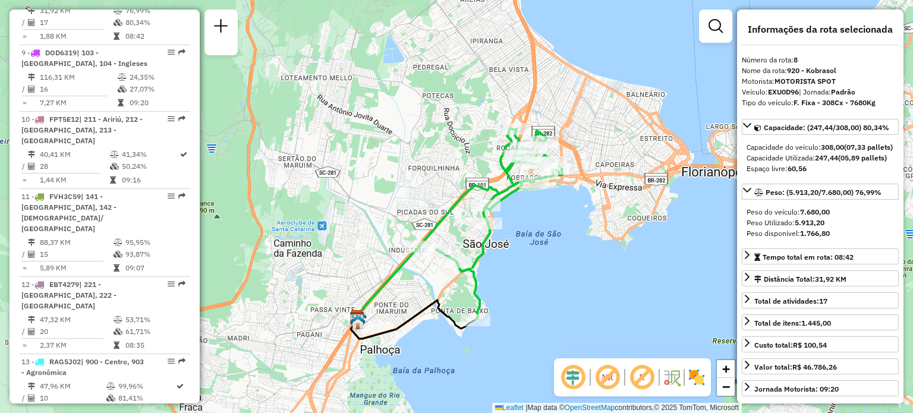
drag, startPoint x: 557, startPoint y: 181, endPoint x: 562, endPoint y: 249, distance: 67.9
click at [562, 253] on div "Janela de atendimento Grade de atendimento Capacidade Transportadoras Veículos …" at bounding box center [456, 206] width 913 height 413
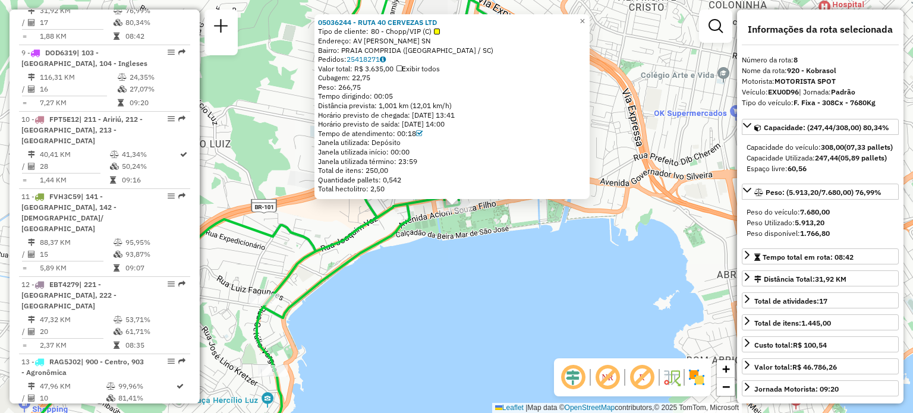
click at [452, 259] on div "05036244 - RUTA 40 CERVEZAS LTD Tipo de cliente: 80 - Chopp/VIP (C) Endereço: A…" at bounding box center [456, 206] width 913 height 413
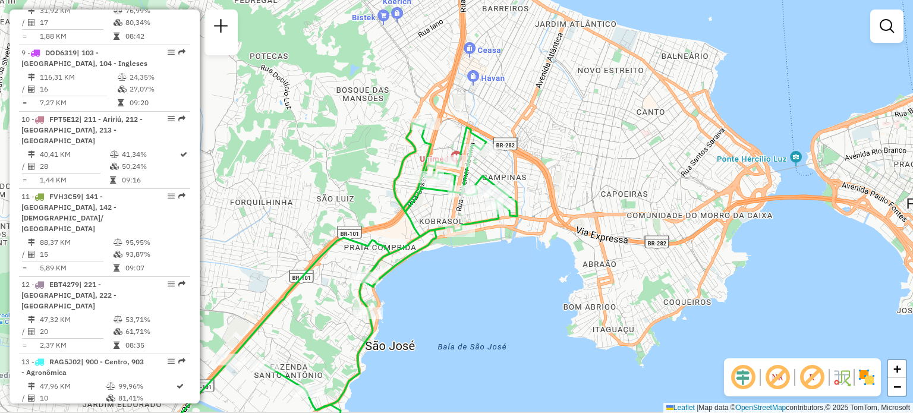
drag, startPoint x: 416, startPoint y: 258, endPoint x: 441, endPoint y: 247, distance: 27.6
click at [441, 247] on div "Janela de atendimento Grade de atendimento Capacidade Transportadoras Veículos …" at bounding box center [456, 206] width 913 height 413
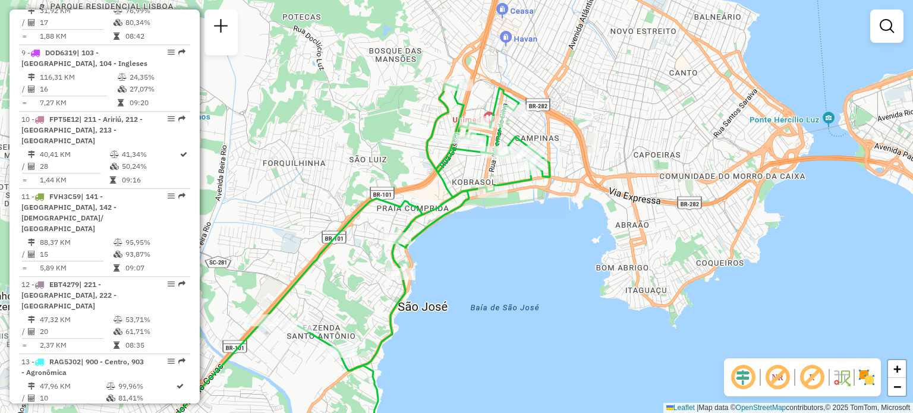
drag, startPoint x: 427, startPoint y: 282, endPoint x: 444, endPoint y: 253, distance: 33.8
click at [444, 253] on div "Janela de atendimento Grade de atendimento Capacidade Transportadoras Veículos …" at bounding box center [456, 206] width 913 height 413
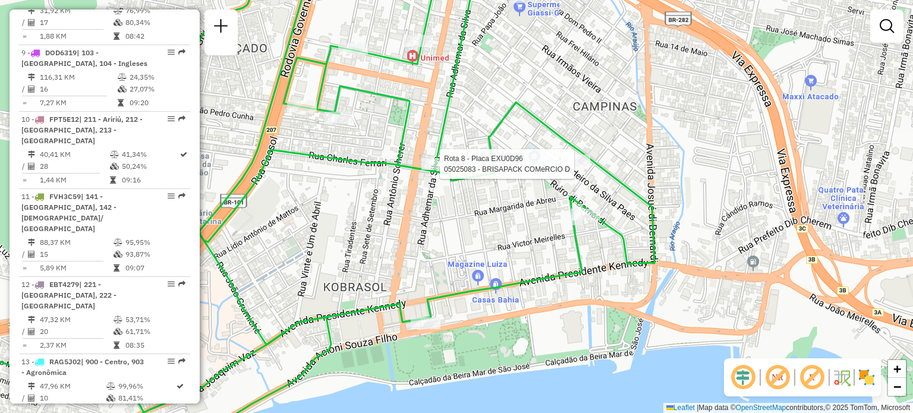
select select "**********"
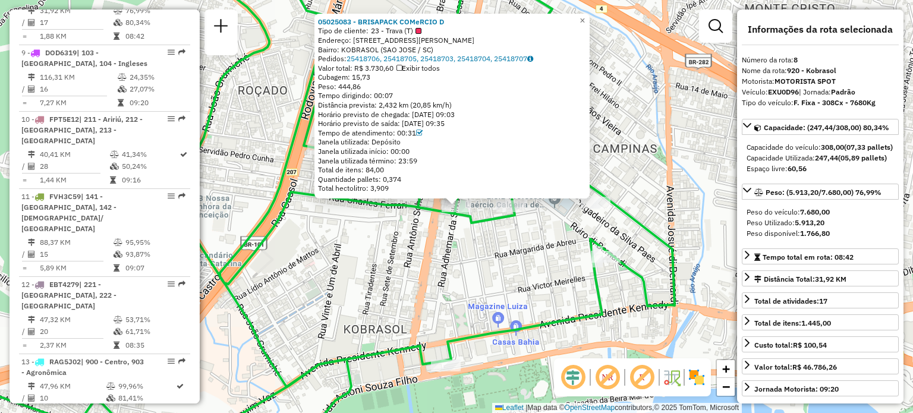
click at [495, 248] on div "05025083 - BRISAPACK COMeRCIO D Tipo de cliente: 23 - Trava (T) Endereço: AV LE…" at bounding box center [456, 206] width 913 height 413
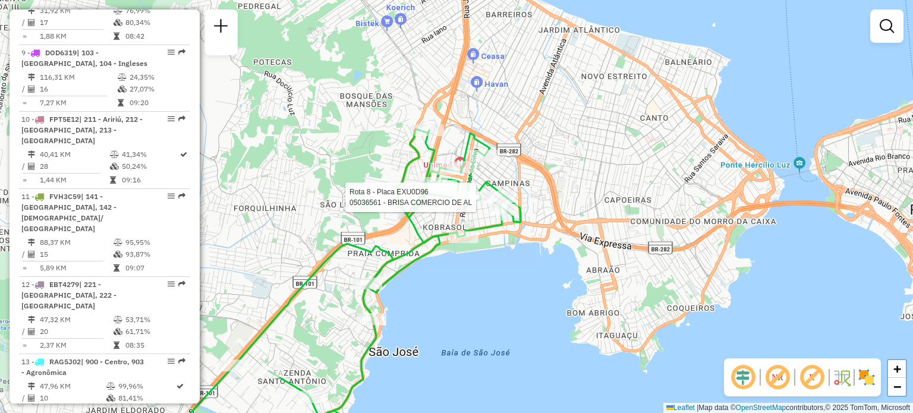
select select "**********"
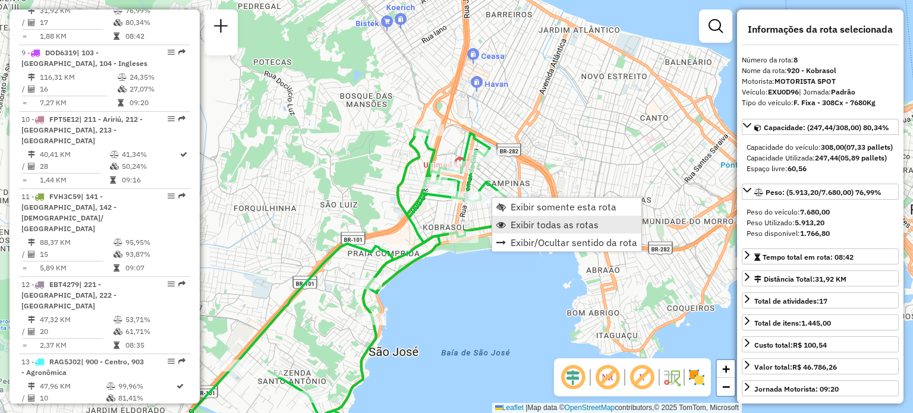
click at [530, 225] on span "Exibir todas as rotas" at bounding box center [554, 225] width 88 height 10
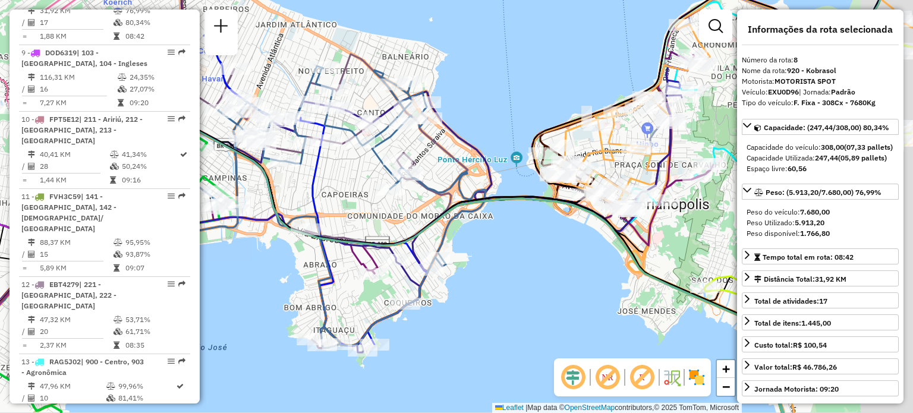
drag, startPoint x: 471, startPoint y: 252, endPoint x: 336, endPoint y: 204, distance: 143.2
click at [345, 209] on div "Janela de atendimento Grade de atendimento Capacidade Transportadoras Veículos …" at bounding box center [456, 206] width 913 height 413
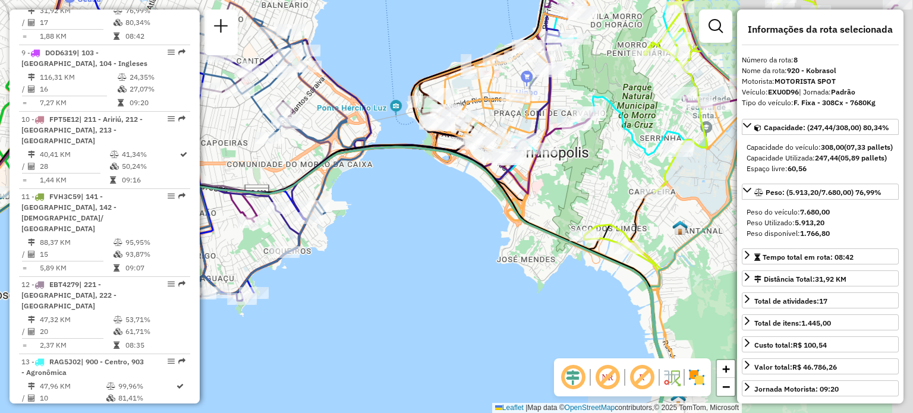
drag, startPoint x: 454, startPoint y: 219, endPoint x: 374, endPoint y: 190, distance: 85.5
click at [380, 185] on div "Janela de atendimento Grade de atendimento Capacidade Transportadoras Veículos …" at bounding box center [456, 206] width 913 height 413
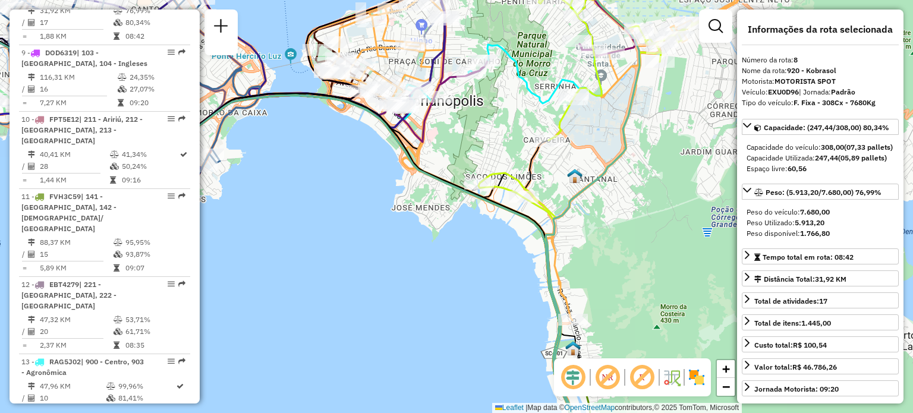
drag, startPoint x: 577, startPoint y: 231, endPoint x: 550, endPoint y: 152, distance: 84.2
click at [554, 157] on div "Rota 26 - Placa EMN0C69 05041220 - FERMOY IMPORTADORA E COMERCIO DE ALIMENT Jan…" at bounding box center [456, 206] width 913 height 413
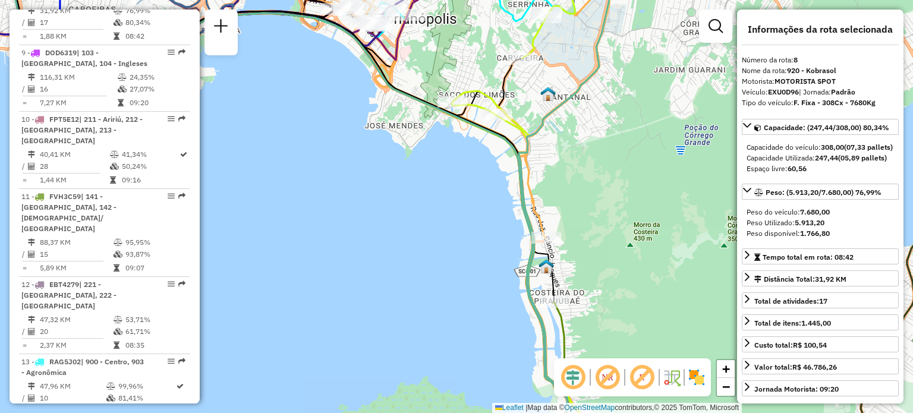
drag, startPoint x: 587, startPoint y: 258, endPoint x: 547, endPoint y: 118, distance: 145.4
click at [563, 131] on div "Rota 14 - Placa RMY2E02 05039732 - 57.988.382 [PERSON_NAME] de atendimento Grad…" at bounding box center [456, 206] width 913 height 413
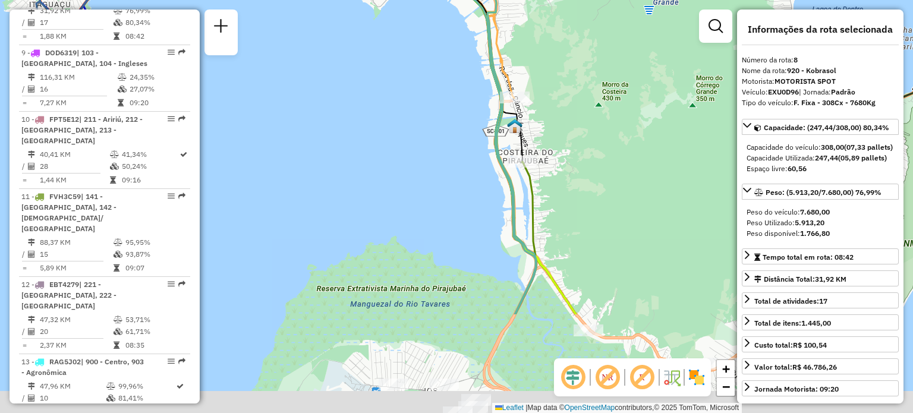
drag, startPoint x: 608, startPoint y: 258, endPoint x: 575, endPoint y: 172, distance: 92.1
click at [580, 179] on div "Janela de atendimento Grade de atendimento Capacidade Transportadoras Veículos …" at bounding box center [456, 206] width 913 height 413
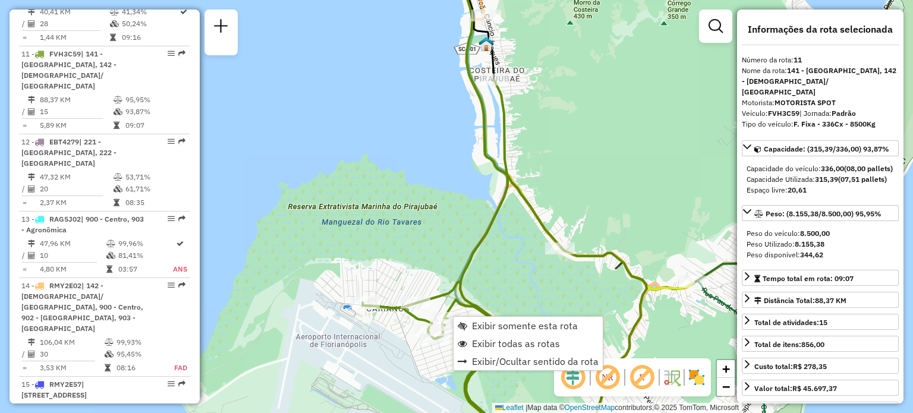
scroll to position [1141, 0]
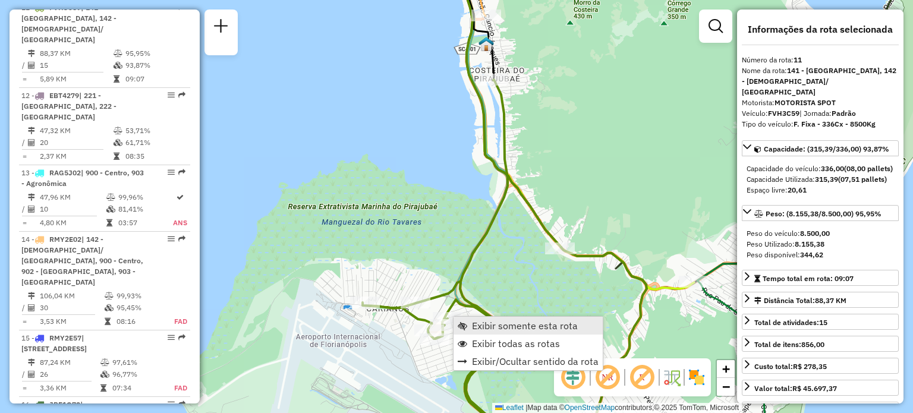
click at [471, 323] on link "Exibir somente esta rota" at bounding box center [527, 326] width 149 height 18
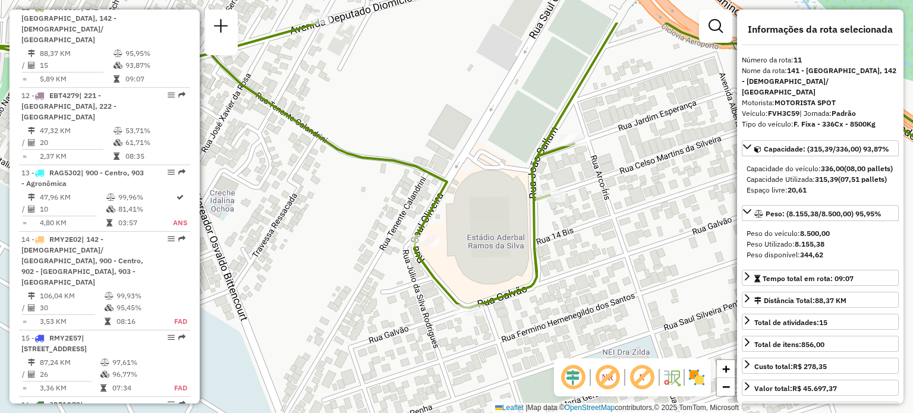
drag, startPoint x: 521, startPoint y: 187, endPoint x: 493, endPoint y: 251, distance: 69.7
click at [493, 251] on div "Janela de atendimento Grade de atendimento Capacidade Transportadoras Veículos …" at bounding box center [456, 206] width 913 height 413
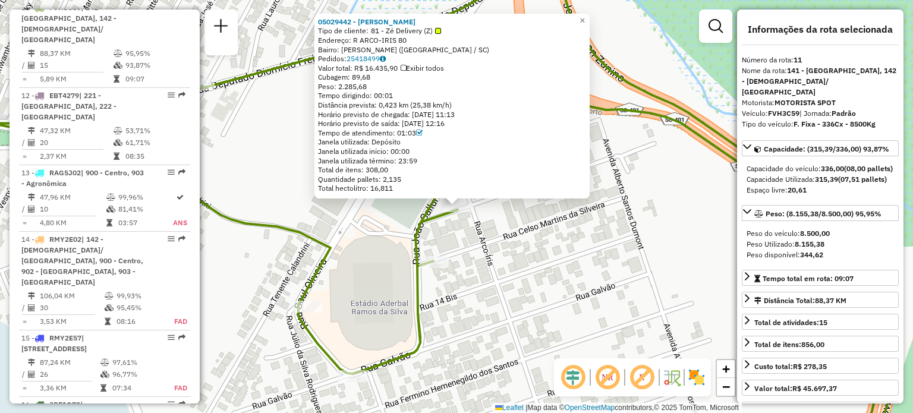
click at [544, 227] on div "05029442 - [PERSON_NAME] ALBAN Tipo de cliente: 81 - Zé Delivery (Z) Endereço: …" at bounding box center [456, 206] width 913 height 413
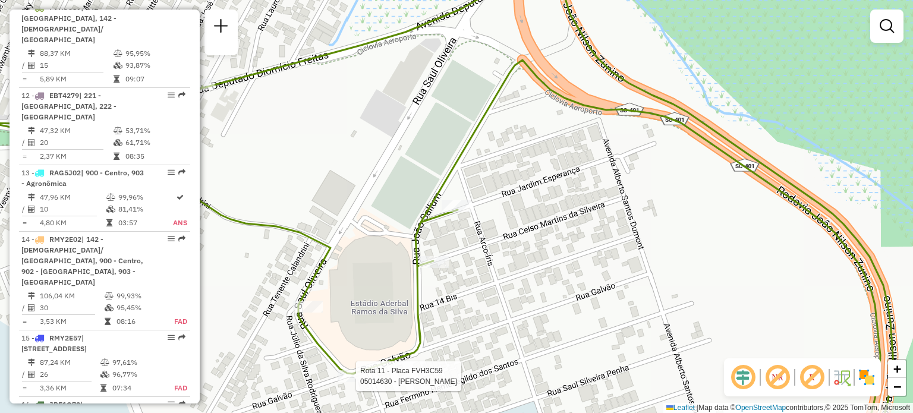
select select "**********"
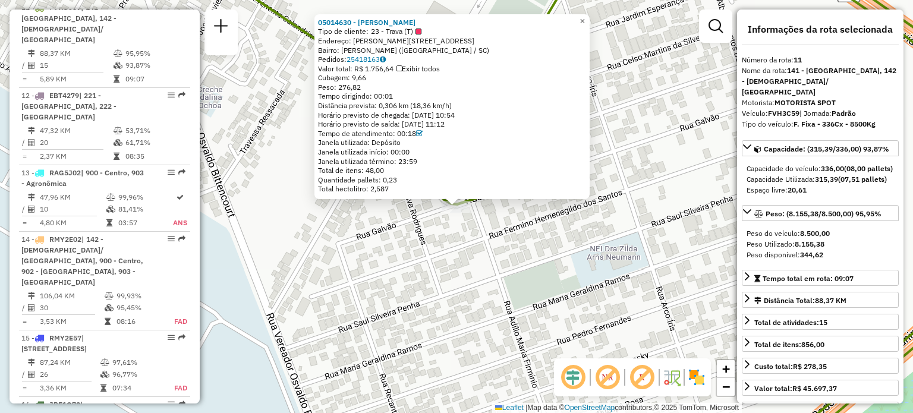
click at [383, 289] on div "05014630 - [PERSON_NAME] Tipo de cliente: 23 - Trava (T) Endereço: [STREET_ADDR…" at bounding box center [456, 206] width 913 height 413
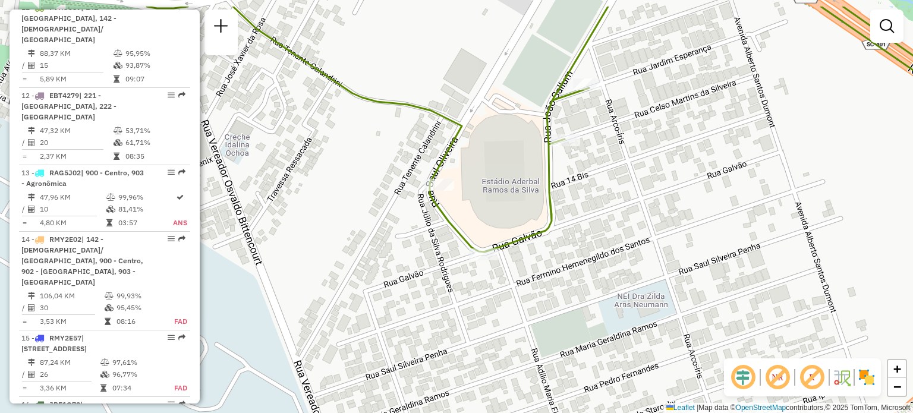
drag, startPoint x: 360, startPoint y: 250, endPoint x: 436, endPoint y: 328, distance: 109.2
click at [433, 354] on div "Janela de atendimento Grade de atendimento Capacidade Transportadoras Veículos …" at bounding box center [456, 206] width 913 height 413
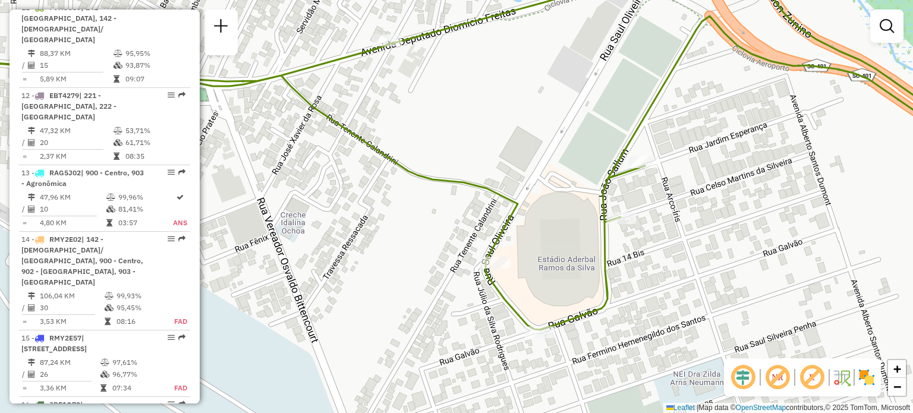
drag, startPoint x: 376, startPoint y: 234, endPoint x: 387, endPoint y: 248, distance: 17.7
click at [387, 257] on div "Janela de atendimento Grade de atendimento Capacidade Transportadoras Veículos …" at bounding box center [456, 206] width 913 height 413
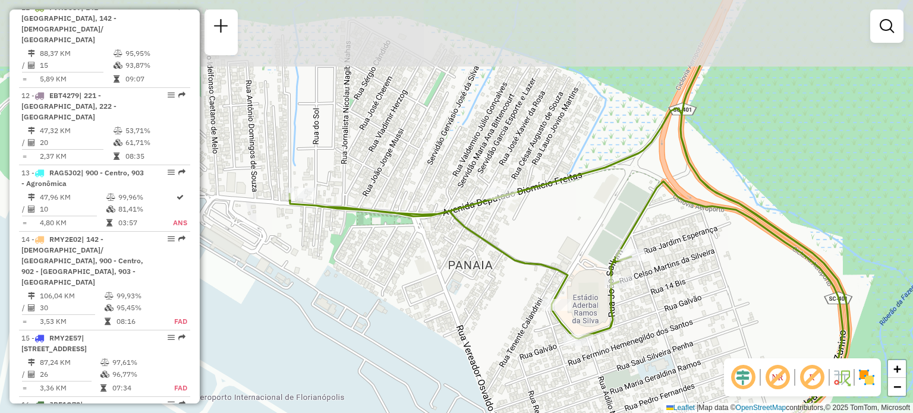
drag, startPoint x: 466, startPoint y: 97, endPoint x: 586, endPoint y: 201, distance: 158.7
click at [586, 201] on div "Janela de atendimento Grade de atendimento Capacidade Transportadoras Veículos …" at bounding box center [456, 206] width 913 height 413
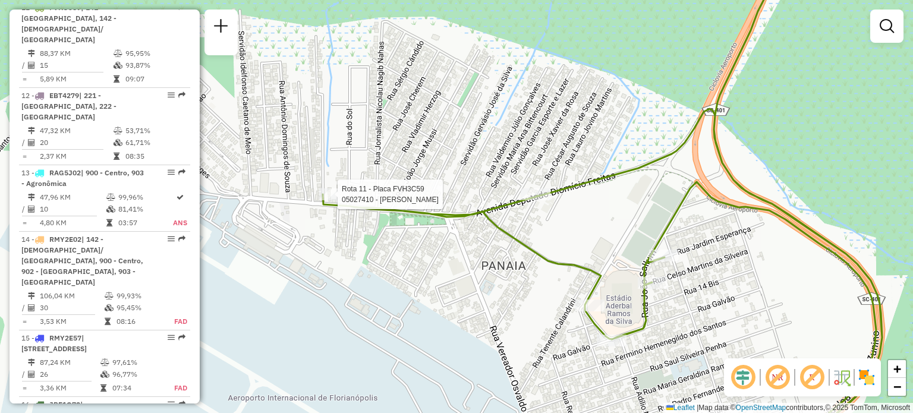
select select "**********"
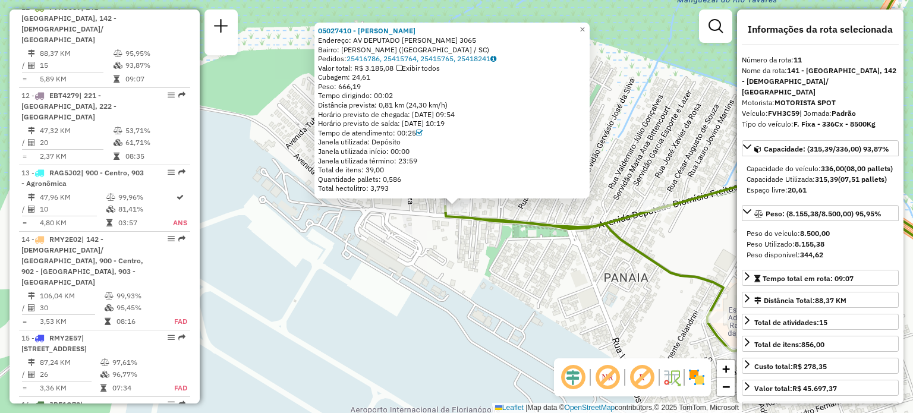
click at [485, 265] on div "05027410 - [PERSON_NAME]: AV DEPUTADO [PERSON_NAME] 3065 Bairro: CARIANOS ([GEO…" at bounding box center [456, 206] width 913 height 413
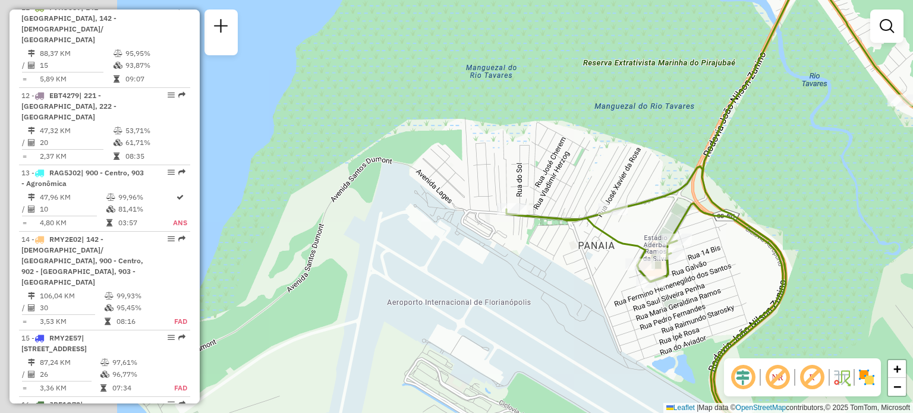
drag, startPoint x: 639, startPoint y: 253, endPoint x: 532, endPoint y: 166, distance: 137.6
click at [543, 173] on icon at bounding box center [747, 199] width 483 height 496
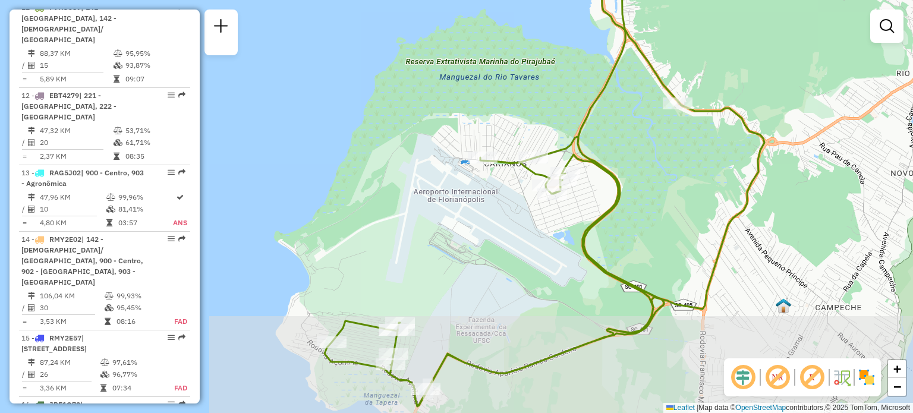
drag, startPoint x: 598, startPoint y: 261, endPoint x: 566, endPoint y: 163, distance: 103.0
click at [573, 173] on icon at bounding box center [544, 182] width 440 height 447
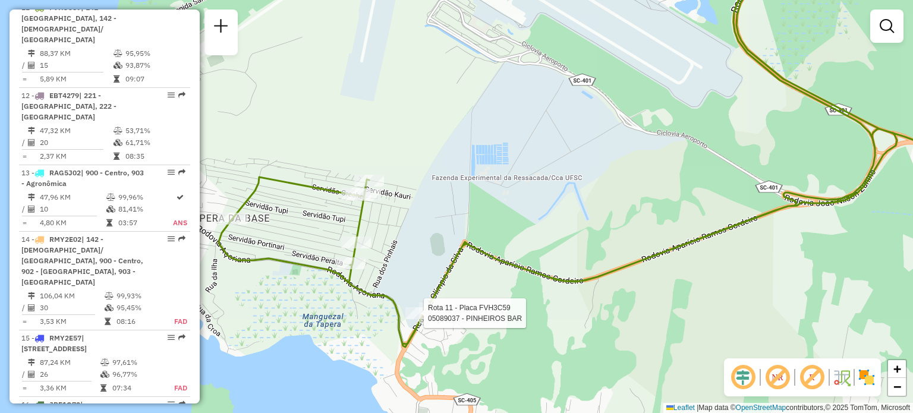
select select "**********"
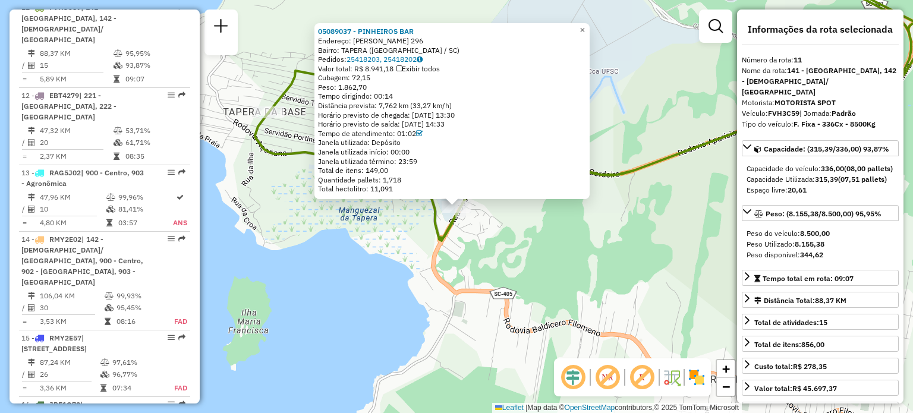
click at [369, 297] on div "05089037 - PINHEIROS BAR Endereço: [PERSON_NAME] 296 Bairro: TAPERA ([GEOGRAPHI…" at bounding box center [456, 206] width 913 height 413
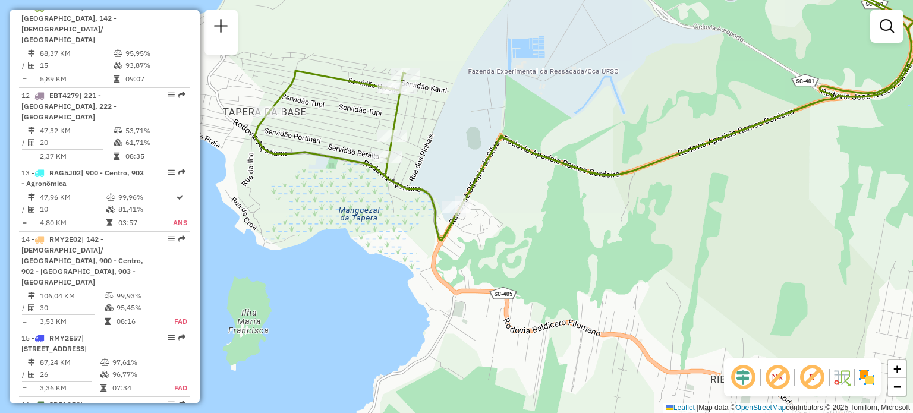
click at [466, 91] on div "Janela de atendimento Grade de atendimento Capacidade Transportadoras Veículos …" at bounding box center [456, 206] width 913 height 413
drag, startPoint x: 454, startPoint y: 149, endPoint x: 452, endPoint y: 172, distance: 23.9
click at [452, 172] on div "Janela de atendimento Grade de atendimento Capacidade Transportadoras Veículos …" at bounding box center [456, 206] width 913 height 413
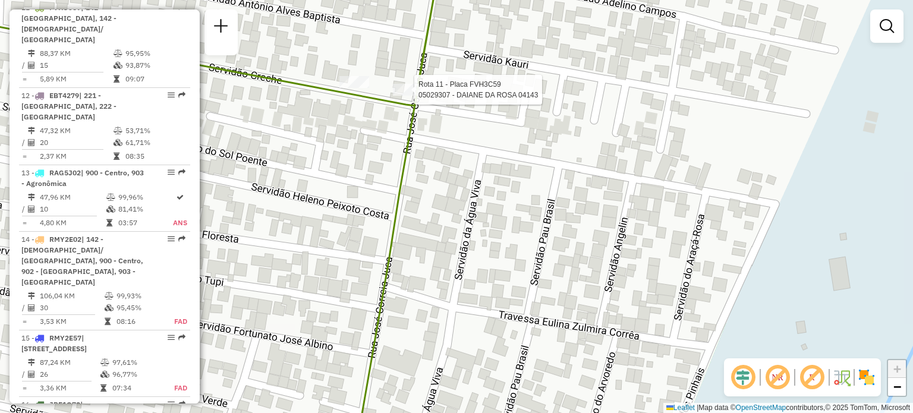
select select "**********"
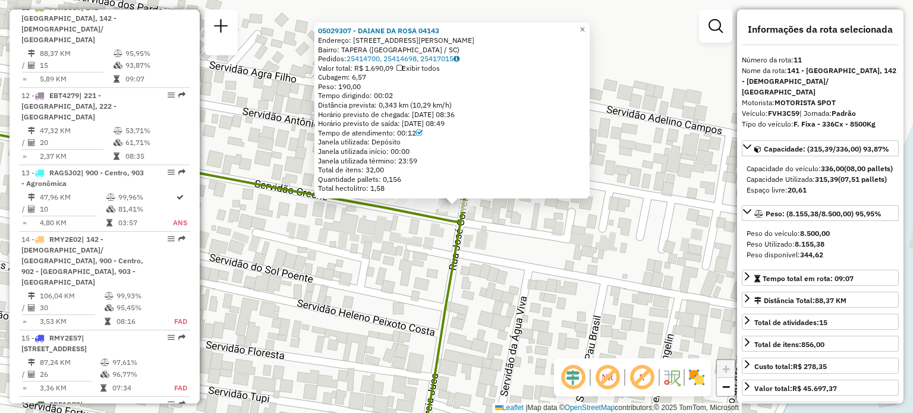
click at [547, 263] on div "05029307 - DAIANE DA ROSA 04143 Endereço: 081 [GEOGRAPHIC_DATA][PERSON_NAME] 80…" at bounding box center [456, 206] width 913 height 413
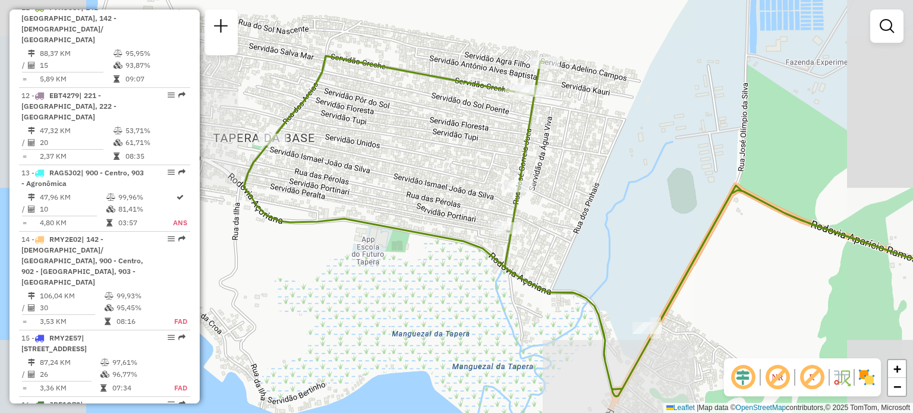
drag, startPoint x: 513, startPoint y: 216, endPoint x: 583, endPoint y: 166, distance: 85.6
click at [578, 171] on div "Janela de atendimento Grade de atendimento Capacidade Transportadoras Veículos …" at bounding box center [456, 206] width 913 height 413
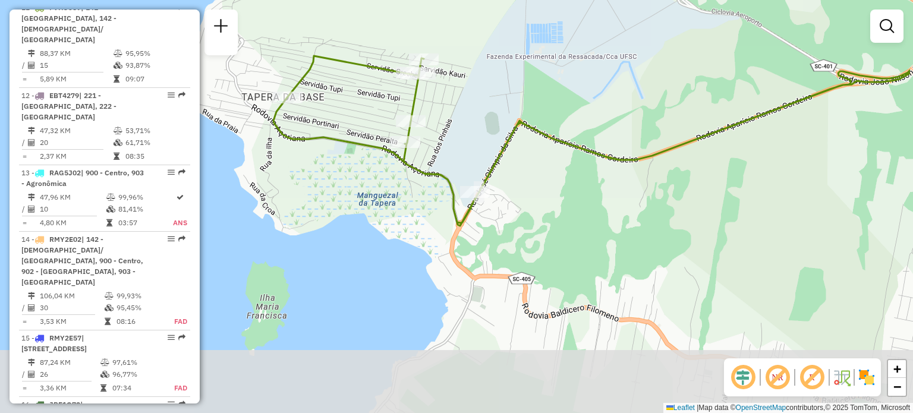
drag, startPoint x: 490, startPoint y: 261, endPoint x: 383, endPoint y: 188, distance: 130.0
click at [386, 190] on div "Janela de atendimento Grade de atendimento Capacidade Transportadoras Veículos …" at bounding box center [456, 206] width 913 height 413
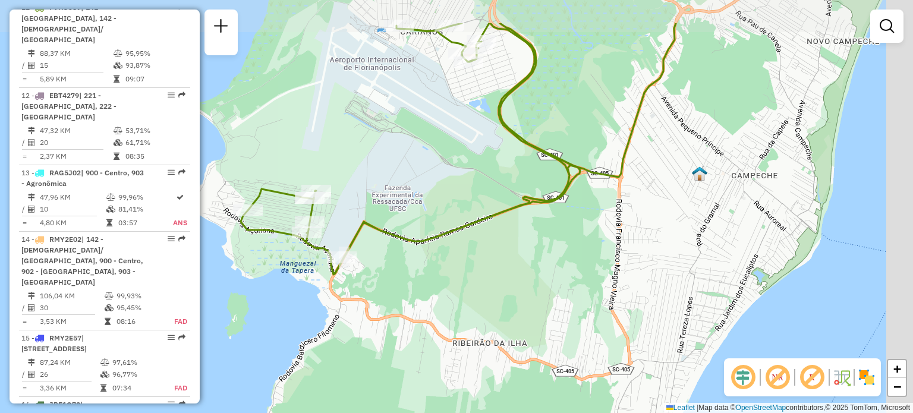
drag, startPoint x: 586, startPoint y: 185, endPoint x: 437, endPoint y: 252, distance: 163.6
click at [438, 251] on div "Janela de atendimento Grade de atendimento Capacidade Transportadoras Veículos …" at bounding box center [456, 206] width 913 height 413
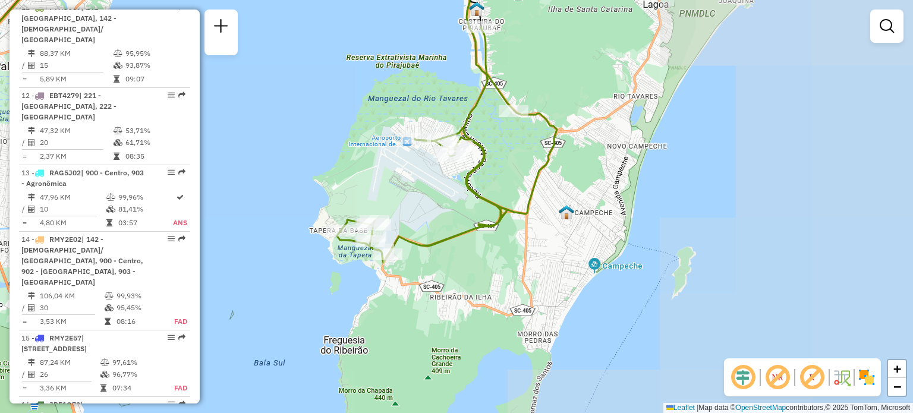
drag, startPoint x: 544, startPoint y: 146, endPoint x: 509, endPoint y: 181, distance: 50.0
click at [514, 179] on div "Janela de atendimento Grade de atendimento Capacidade Transportadoras Veículos …" at bounding box center [456, 206] width 913 height 413
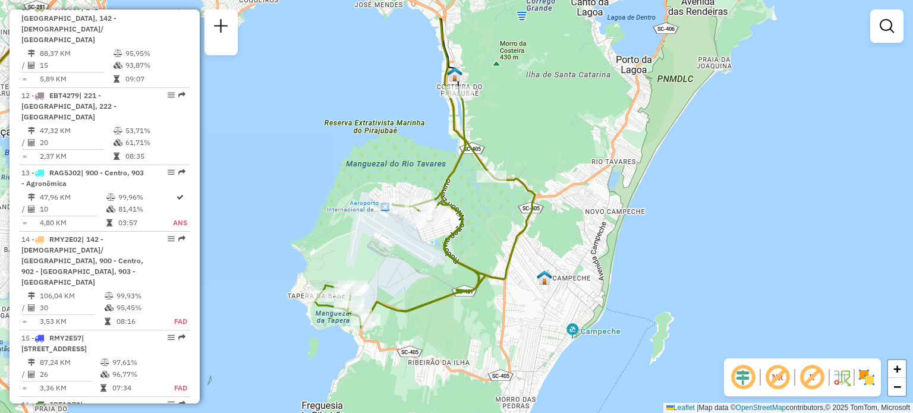
drag, startPoint x: 553, startPoint y: 109, endPoint x: 531, endPoint y: 194, distance: 88.2
click at [535, 191] on div "Janela de atendimento Grade de atendimento Capacidade Transportadoras Veículos …" at bounding box center [456, 206] width 913 height 413
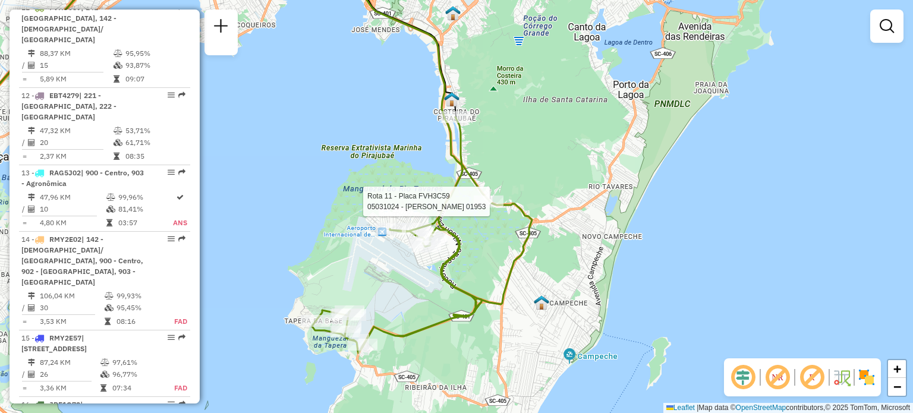
select select "**********"
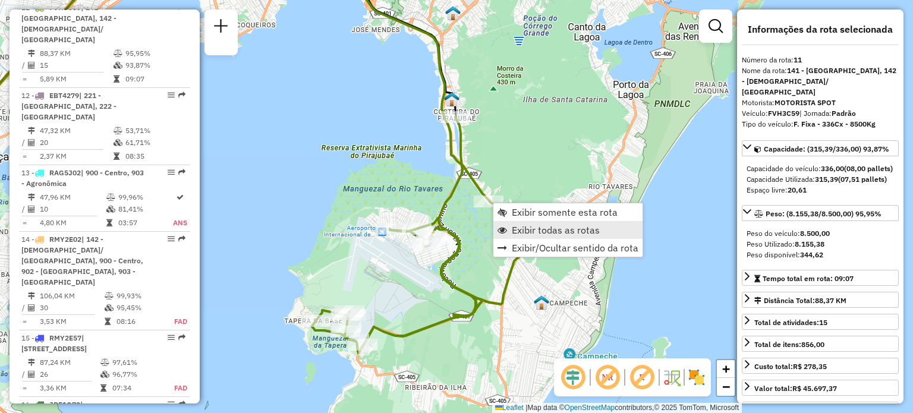
click at [529, 225] on span "Exibir todas as rotas" at bounding box center [556, 230] width 88 height 10
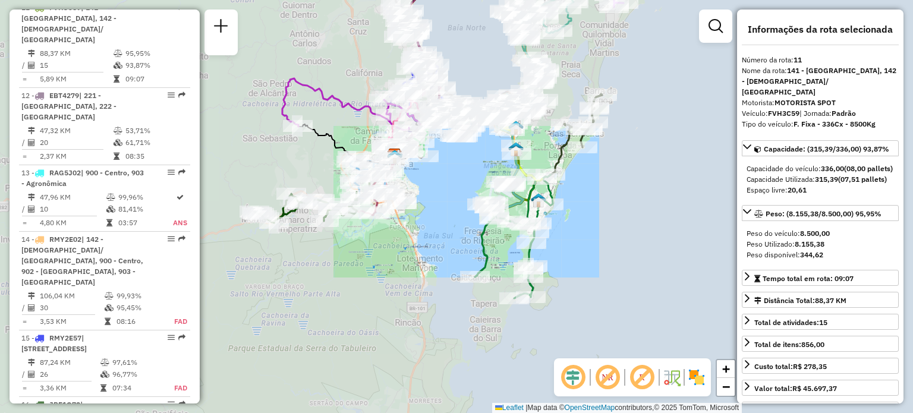
drag, startPoint x: 541, startPoint y: 137, endPoint x: 512, endPoint y: 252, distance: 118.9
click at [512, 256] on div "Janela de atendimento Grade de atendimento Capacidade Transportadoras Veículos …" at bounding box center [456, 206] width 913 height 413
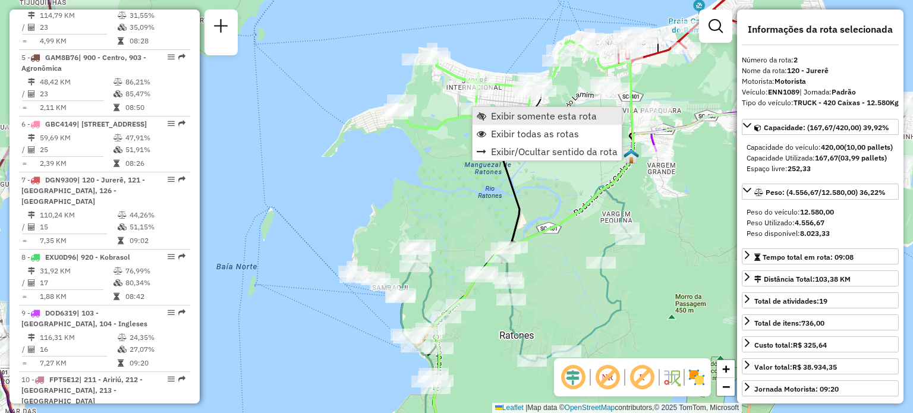
scroll to position [542, 0]
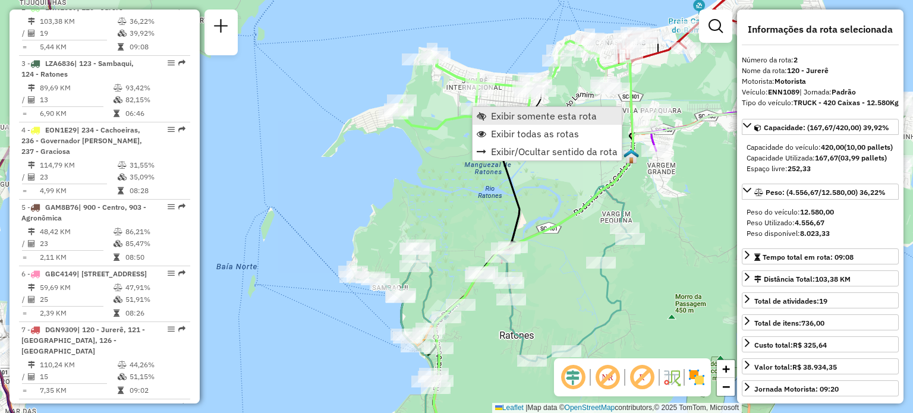
click at [493, 111] on span "Exibir somente esta rota" at bounding box center [544, 116] width 106 height 10
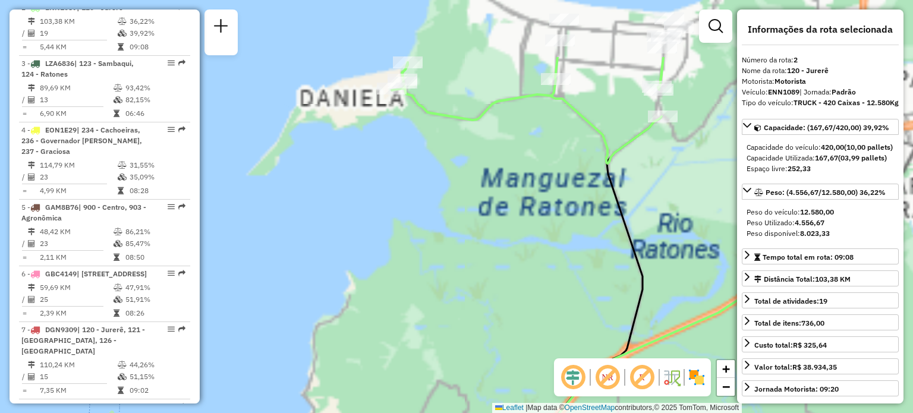
drag, startPoint x: 532, startPoint y: 128, endPoint x: 448, endPoint y: 201, distance: 112.0
click at [432, 235] on div "Janela de atendimento Grade de atendimento Capacidade Transportadoras Veículos …" at bounding box center [456, 206] width 913 height 413
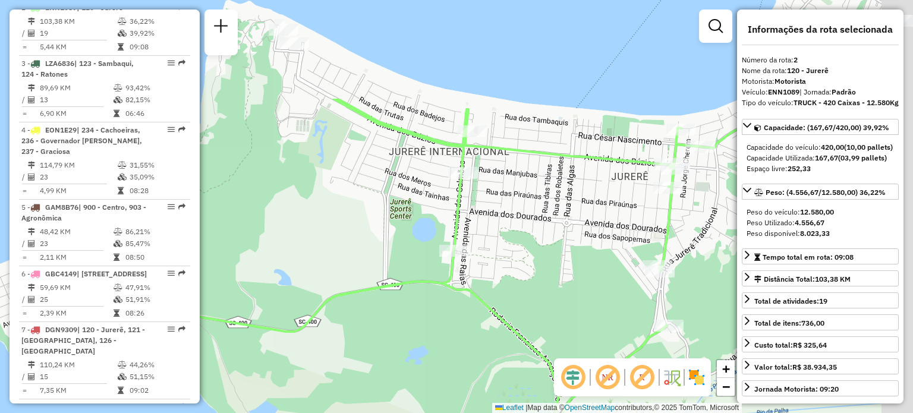
drag, startPoint x: 530, startPoint y: 98, endPoint x: 478, endPoint y: 236, distance: 147.8
click at [479, 239] on div "Janela de atendimento Grade de atendimento Capacidade Transportadoras Veículos …" at bounding box center [456, 206] width 913 height 413
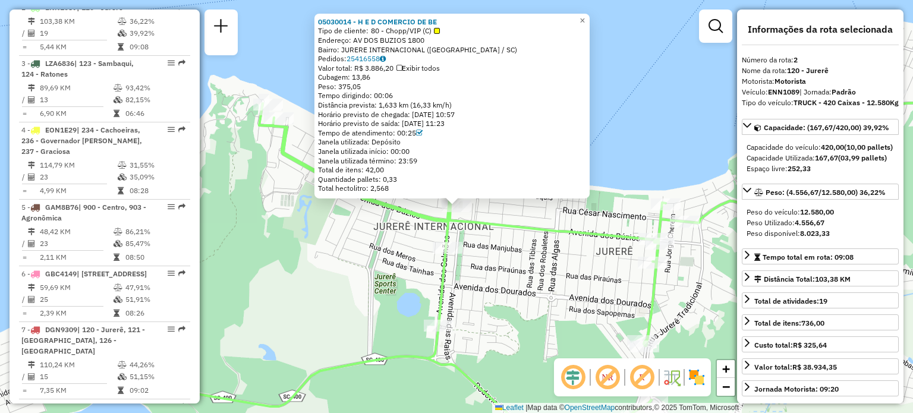
click at [517, 264] on div "05030014 - H E D COMERCIO DE BE Tipo de cliente: 80 - Chopp/VIP (C) Endereço: A…" at bounding box center [456, 206] width 913 height 413
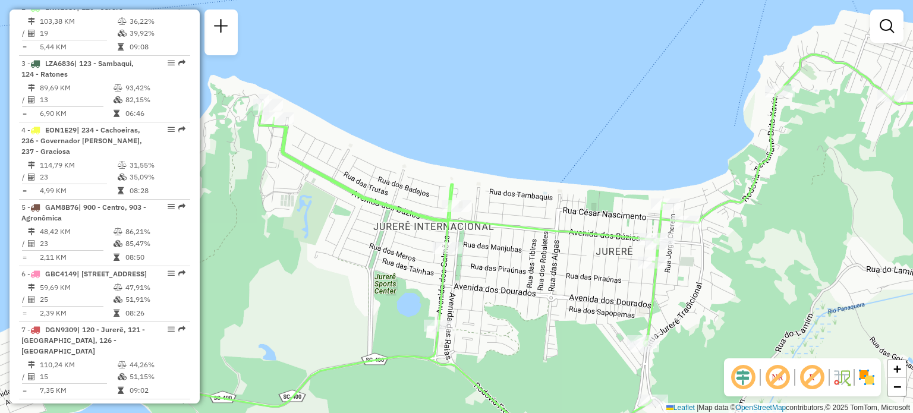
drag, startPoint x: 506, startPoint y: 304, endPoint x: 471, endPoint y: 198, distance: 111.2
click at [472, 200] on div "Janela de atendimento Grade de atendimento Capacidade Transportadoras Veículos …" at bounding box center [456, 206] width 913 height 413
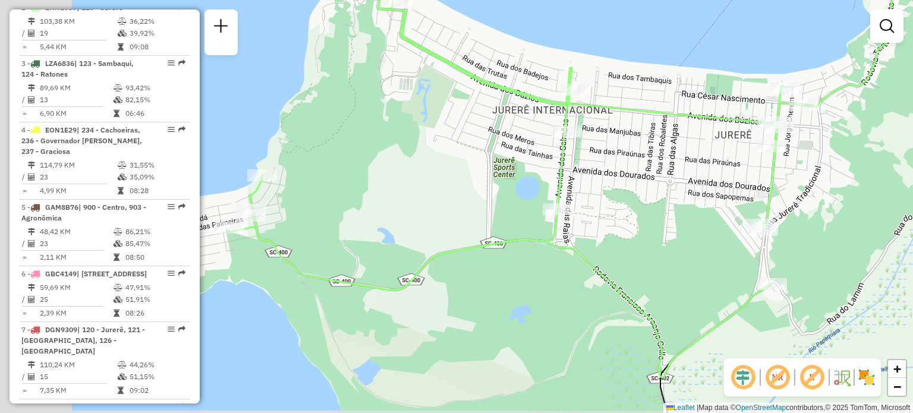
drag, startPoint x: 535, startPoint y: 267, endPoint x: 736, endPoint y: 263, distance: 200.9
click at [736, 263] on div "Janela de atendimento Grade de atendimento Capacidade Transportadoras Veículos …" at bounding box center [456, 206] width 913 height 413
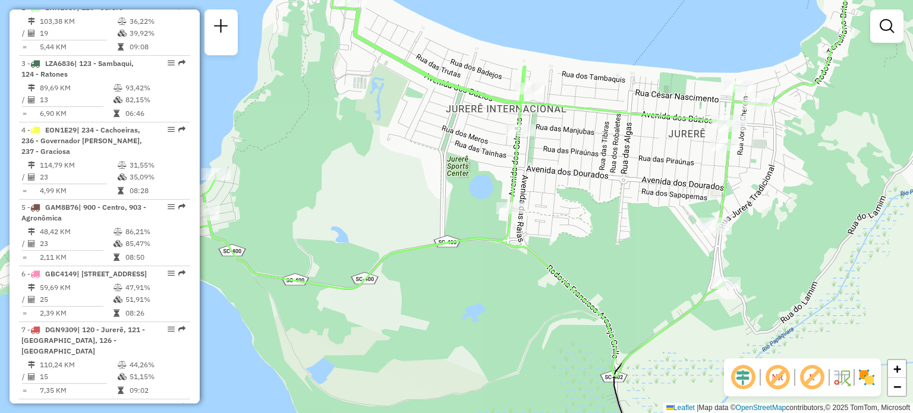
drag, startPoint x: 389, startPoint y: 194, endPoint x: 283, endPoint y: 181, distance: 106.6
click at [289, 183] on div "Janela de atendimento Grade de atendimento Capacidade Transportadoras Veículos …" at bounding box center [456, 206] width 913 height 413
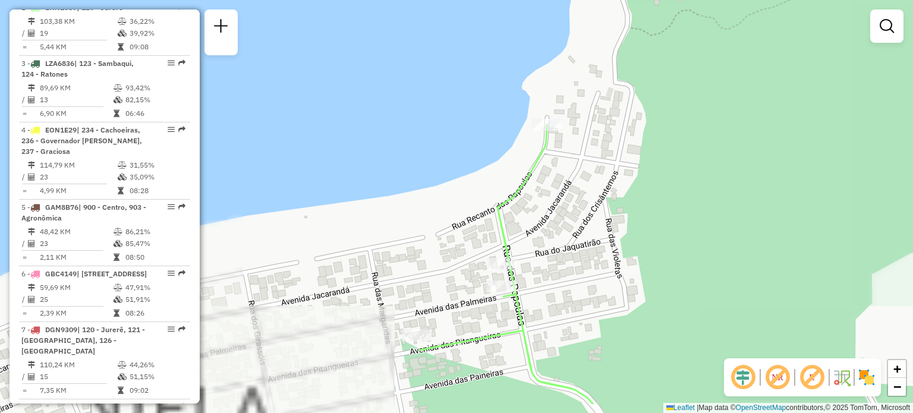
drag, startPoint x: 353, startPoint y: 257, endPoint x: 354, endPoint y: 202, distance: 55.3
click at [353, 204] on div "Janela de atendimento Grade de atendimento Capacidade Transportadoras Veículos …" at bounding box center [456, 206] width 913 height 413
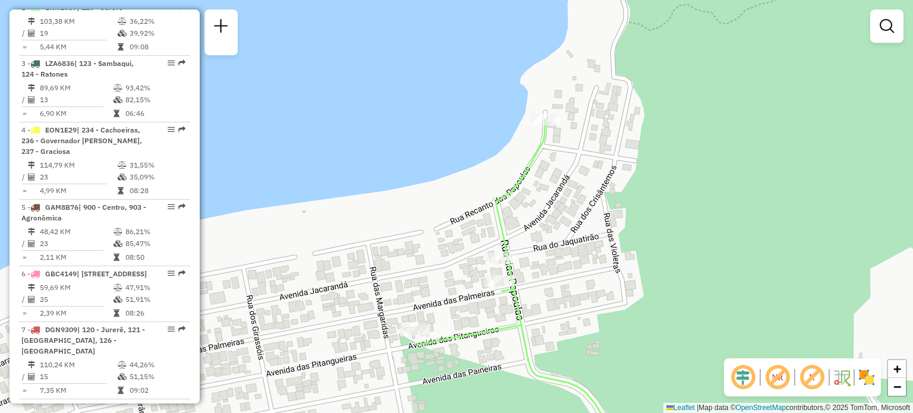
drag, startPoint x: 572, startPoint y: 216, endPoint x: 469, endPoint y: 254, distance: 108.8
click at [485, 253] on div "Janela de atendimento Grade de atendimento Capacidade Transportadoras Veículos …" at bounding box center [456, 206] width 913 height 413
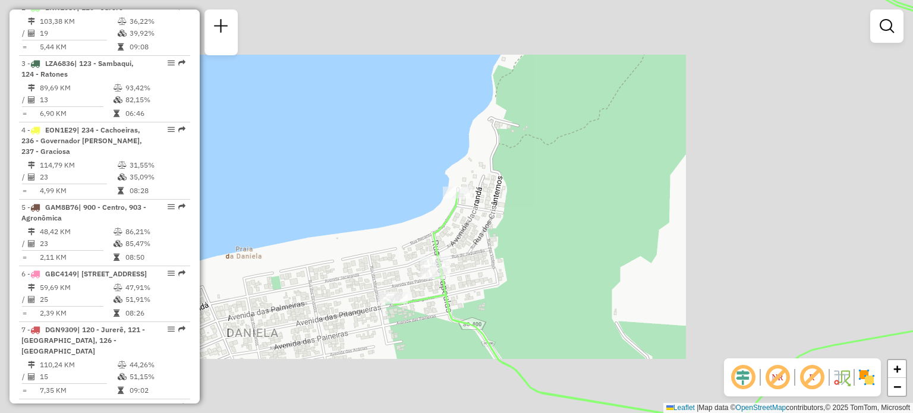
drag, startPoint x: 591, startPoint y: 234, endPoint x: 547, endPoint y: 139, distance: 104.5
click at [548, 142] on div "Janela de atendimento Grade de atendimento Capacidade Transportadoras Veículos …" at bounding box center [456, 206] width 913 height 413
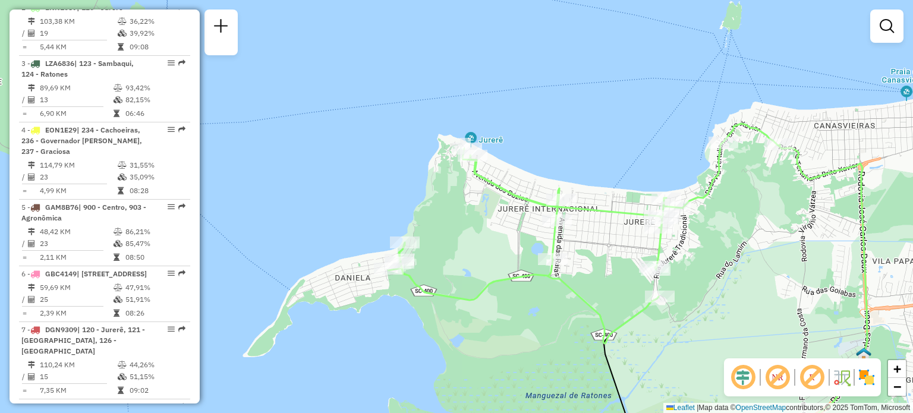
drag, startPoint x: 599, startPoint y: 138, endPoint x: 505, endPoint y: 250, distance: 145.9
click at [473, 247] on div "Janela de atendimento Grade de atendimento Capacidade Transportadoras Veículos …" at bounding box center [456, 206] width 913 height 413
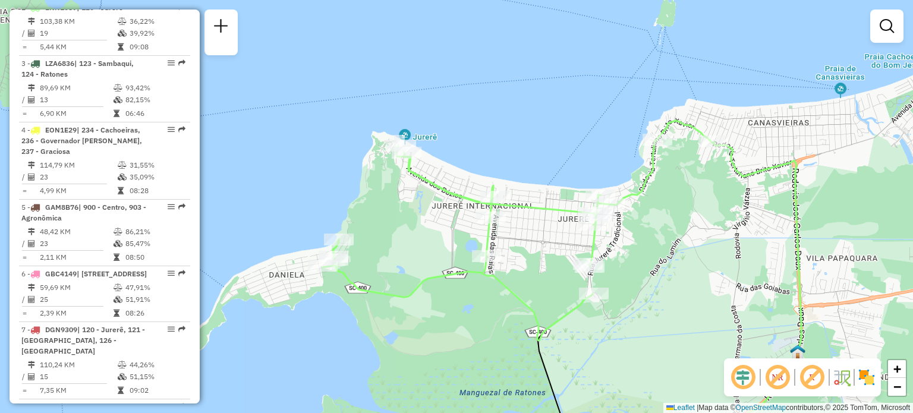
drag, startPoint x: 676, startPoint y: 285, endPoint x: 525, endPoint y: 273, distance: 150.8
click at [530, 273] on div "Janela de atendimento Grade de atendimento Capacidade Transportadoras Veículos …" at bounding box center [456, 206] width 913 height 413
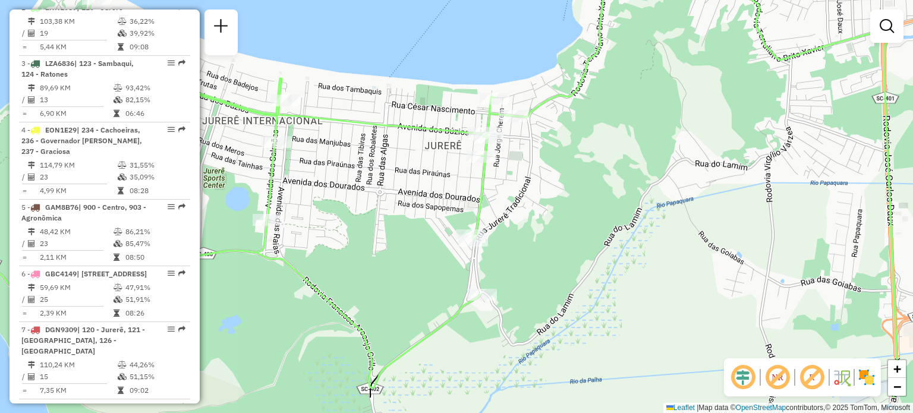
drag, startPoint x: 495, startPoint y: 275, endPoint x: 488, endPoint y: 206, distance: 69.2
click at [488, 206] on div "Janela de atendimento Grade de atendimento Capacidade Transportadoras Veículos …" at bounding box center [456, 206] width 913 height 413
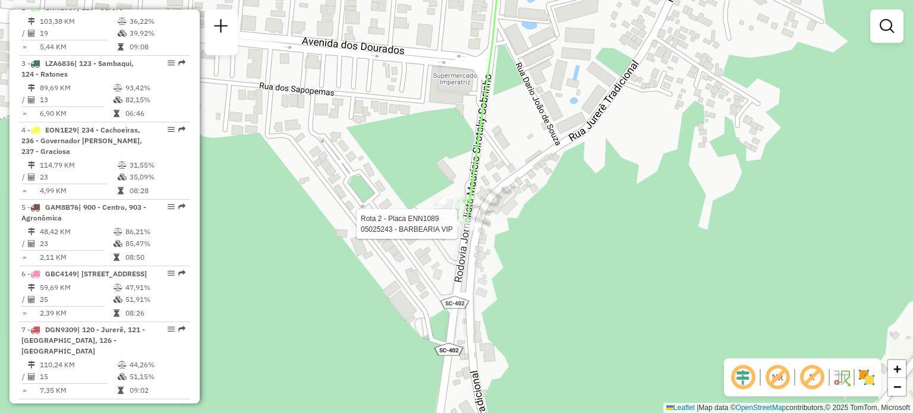
select select "**********"
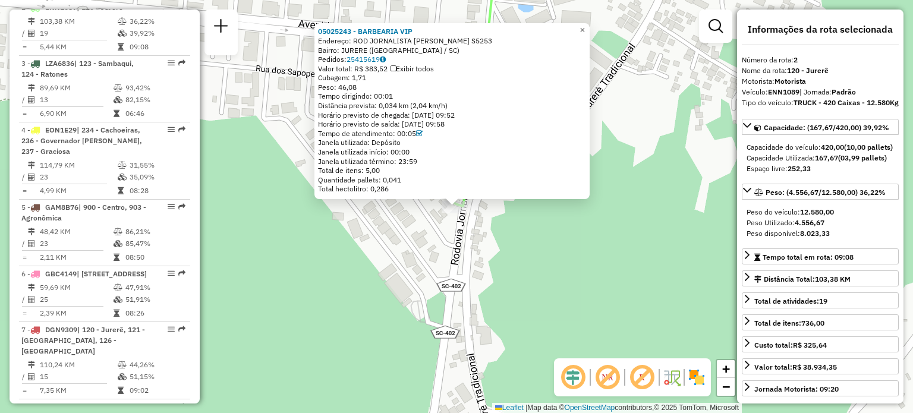
click at [537, 251] on div "05025243 - BARBEARIA VIP Endereço: ROD JORNALISTA [PERSON_NAME] S5253 Bairro: […" at bounding box center [456, 206] width 913 height 413
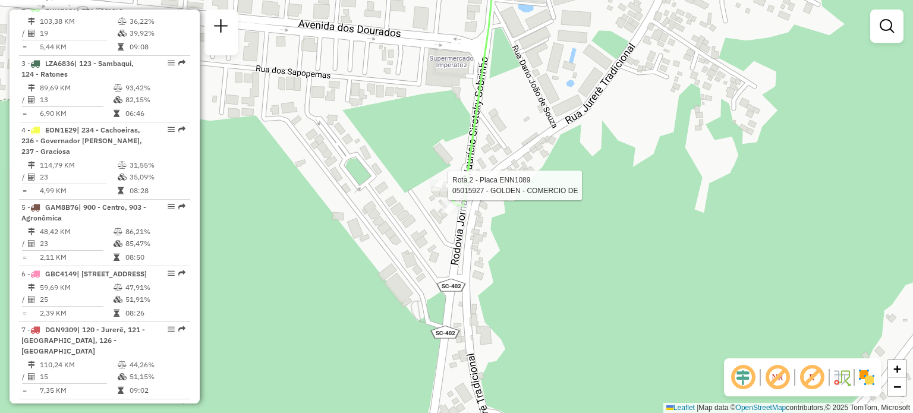
select select "**********"
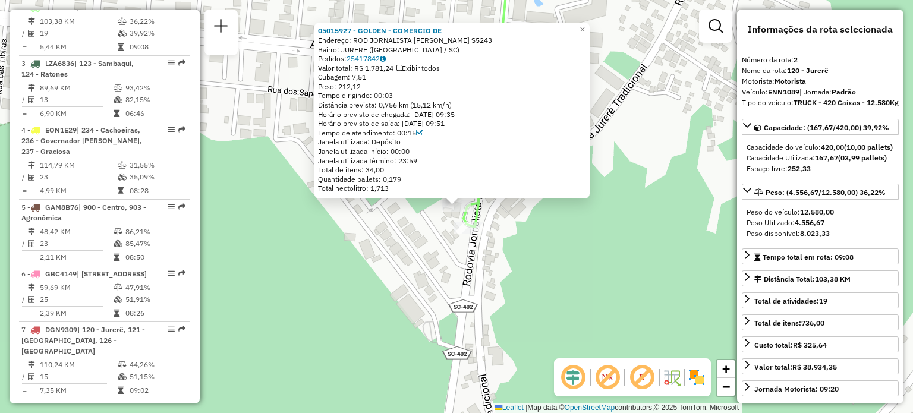
click at [587, 212] on div "05015927 - GOLDEN - COMERCIO DE Endereço: ROD JORNALISTA [PERSON_NAME] S5243 Ba…" at bounding box center [456, 206] width 913 height 413
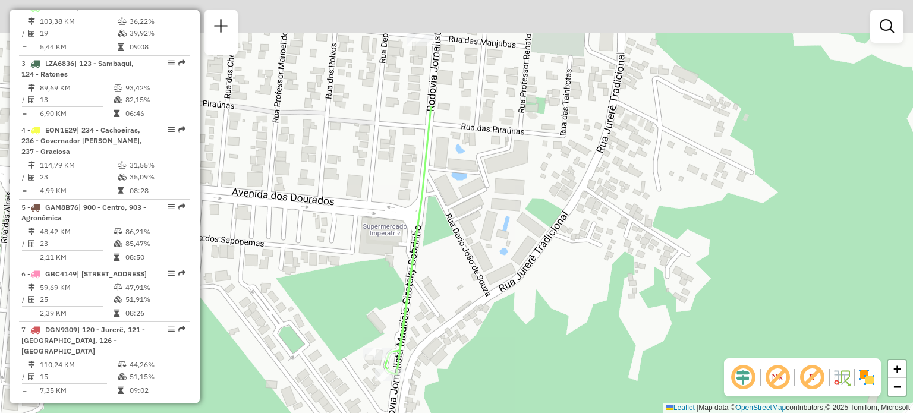
drag, startPoint x: 592, startPoint y: 187, endPoint x: 507, endPoint y: 209, distance: 87.8
click at [511, 340] on div "Janela de atendimento Grade de atendimento Capacidade Transportadoras Veículos …" at bounding box center [456, 206] width 913 height 413
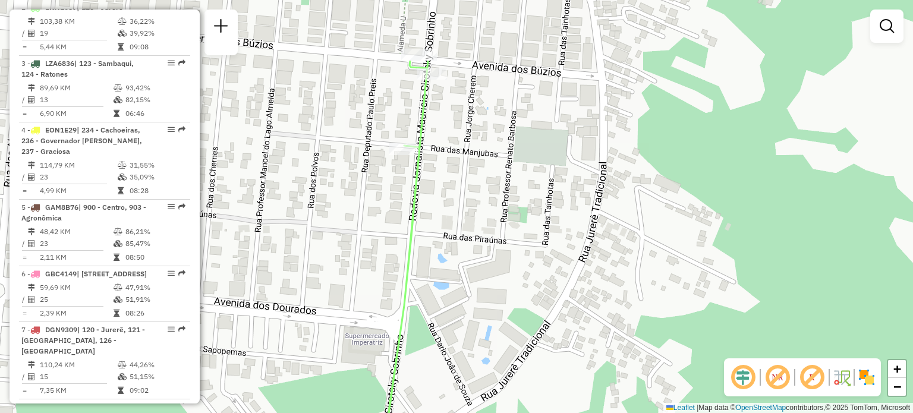
drag, startPoint x: 476, startPoint y: 109, endPoint x: 453, endPoint y: 198, distance: 91.9
click at [461, 213] on div "Janela de atendimento Grade de atendimento Capacidade Transportadoras Veículos …" at bounding box center [456, 206] width 913 height 413
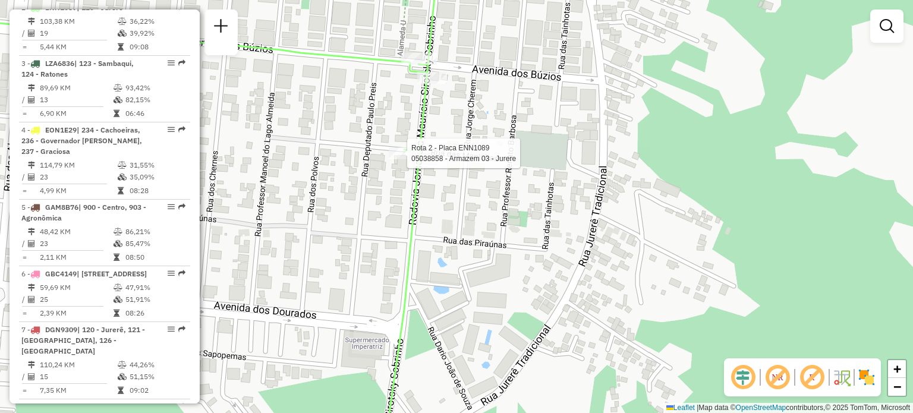
select select "**********"
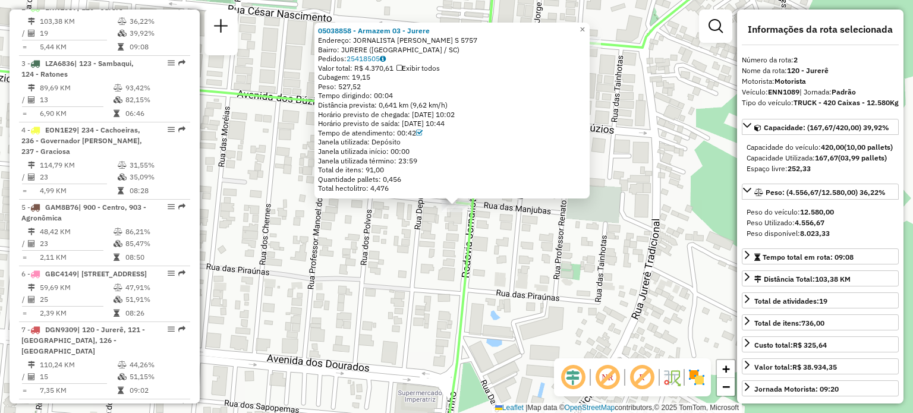
click at [557, 236] on div "05038858 - Armazem 03 - Jurere Endereço: JORNALISTA [PERSON_NAME] S 5757 Bairro…" at bounding box center [456, 206] width 913 height 413
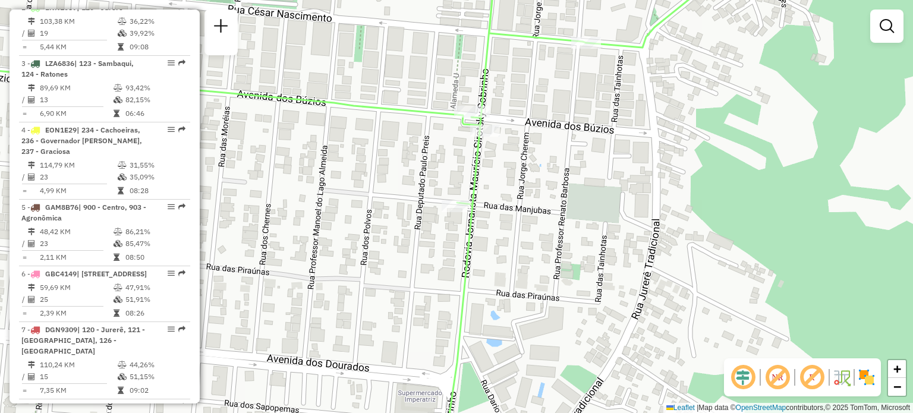
drag, startPoint x: 575, startPoint y: 168, endPoint x: 551, endPoint y: 248, distance: 82.9
click at [552, 245] on div "Janela de atendimento Grade de atendimento Capacidade Transportadoras Veículos …" at bounding box center [456, 206] width 913 height 413
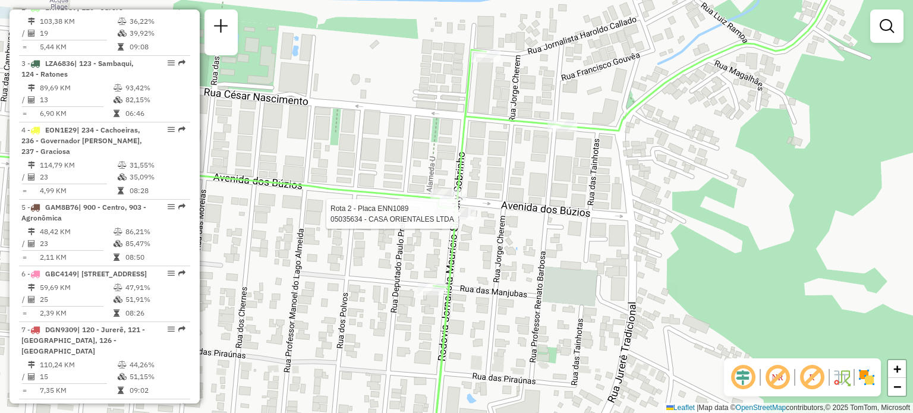
select select "**********"
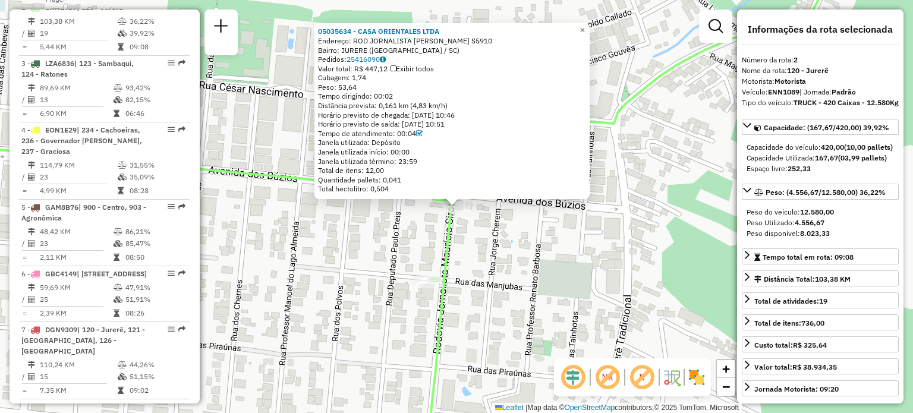
click at [516, 253] on div "05035634 - CASA ORIENTALES LTDA Endereço: ROD JORNALISTA [PERSON_NAME] S5910 Ba…" at bounding box center [456, 206] width 913 height 413
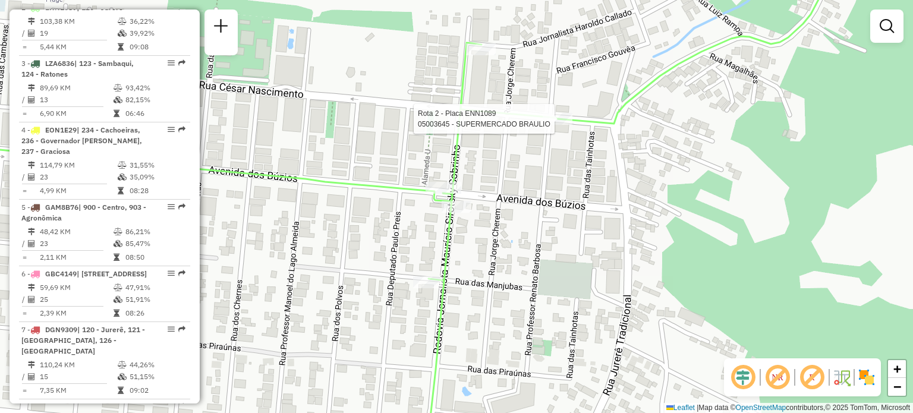
click at [559, 125] on div at bounding box center [557, 119] width 30 height 12
select select "**********"
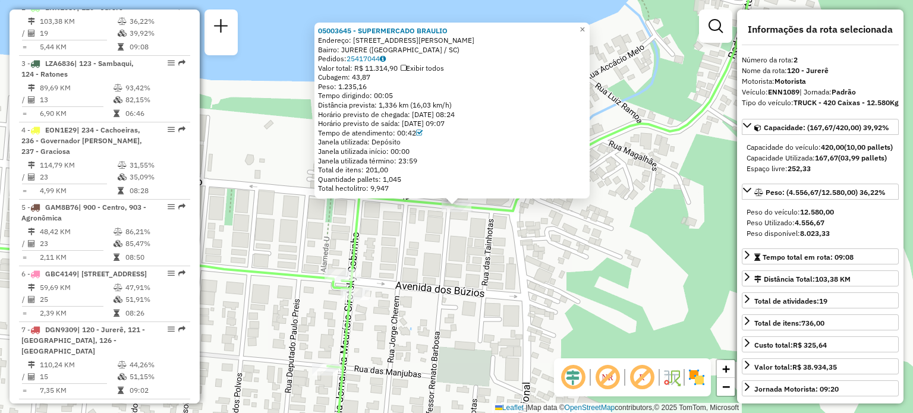
click at [550, 234] on div "05003645 - SUPERMERCADO [PERSON_NAME]: R PROFESSOR [PERSON_NAME] 160 Bairro: [P…" at bounding box center [456, 206] width 913 height 413
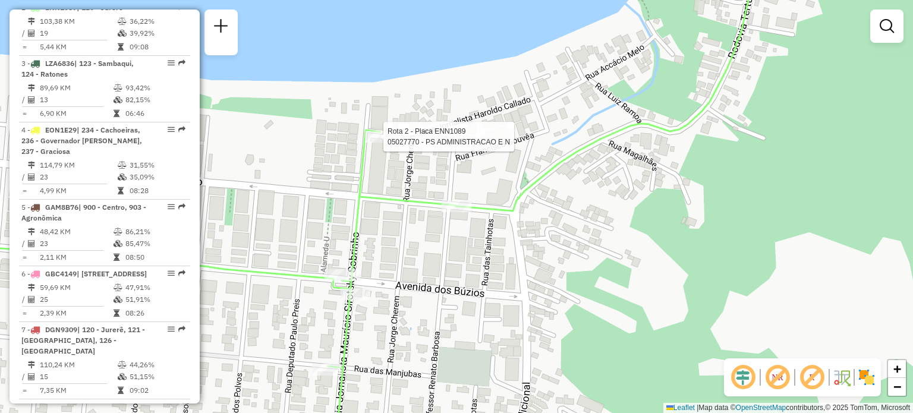
select select "**********"
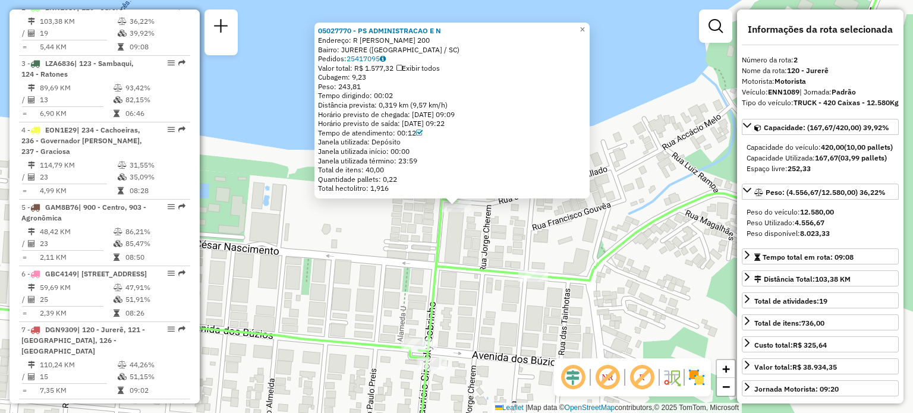
click at [361, 247] on div "05027770 - PS ADMINISTRACAO E N Endereço: R [PERSON_NAME] 200 Bairro: JURERE ([…" at bounding box center [456, 206] width 913 height 413
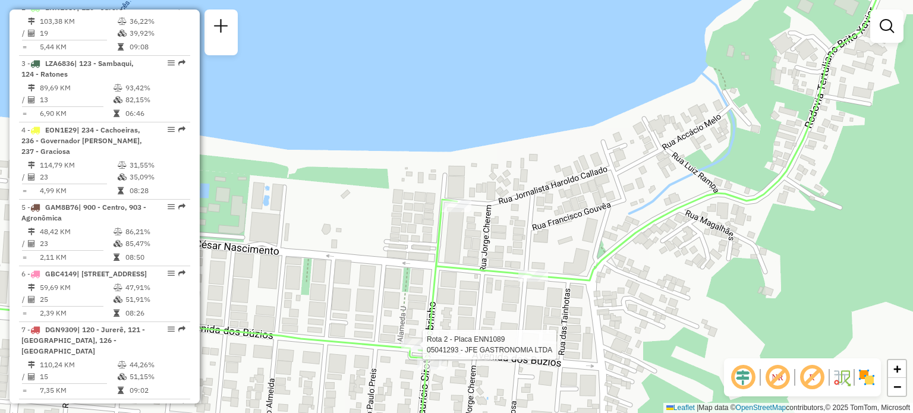
select select "**********"
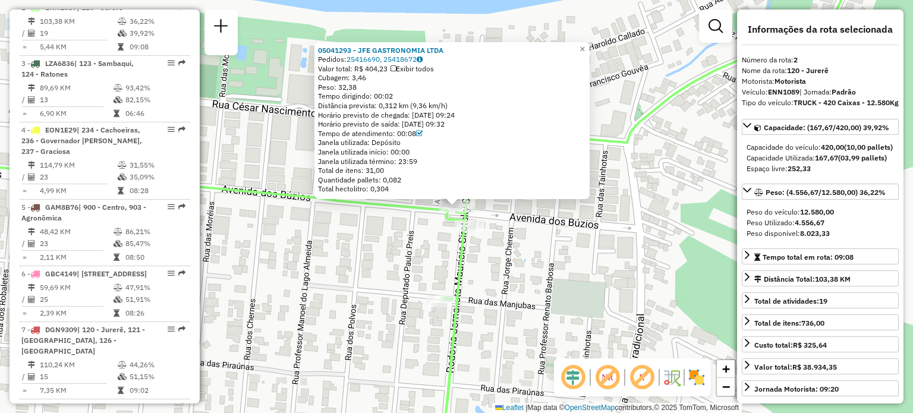
click at [355, 306] on div "05041293 - JFE GASTRONOMIA LTDA Pedidos: 25416690, 25418672 Valor total: R$ 404…" at bounding box center [456, 206] width 913 height 413
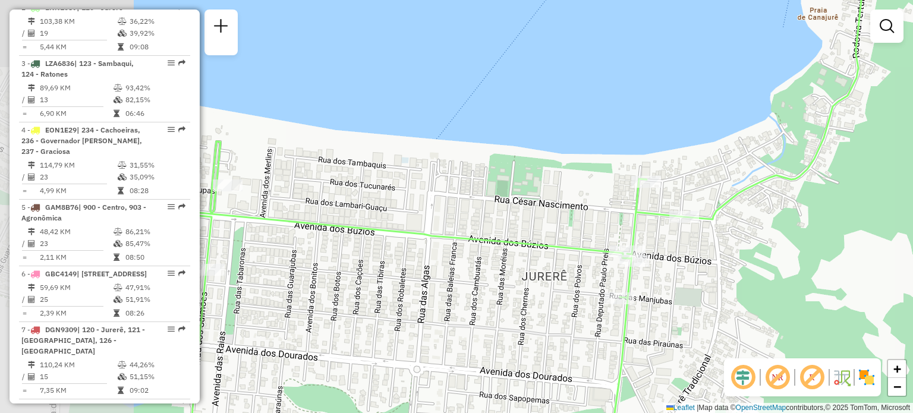
drag, startPoint x: 344, startPoint y: 238, endPoint x: 573, endPoint y: 263, distance: 230.7
click at [573, 263] on div "Janela de atendimento Grade de atendimento Capacidade Transportadoras Veículos …" at bounding box center [456, 206] width 913 height 413
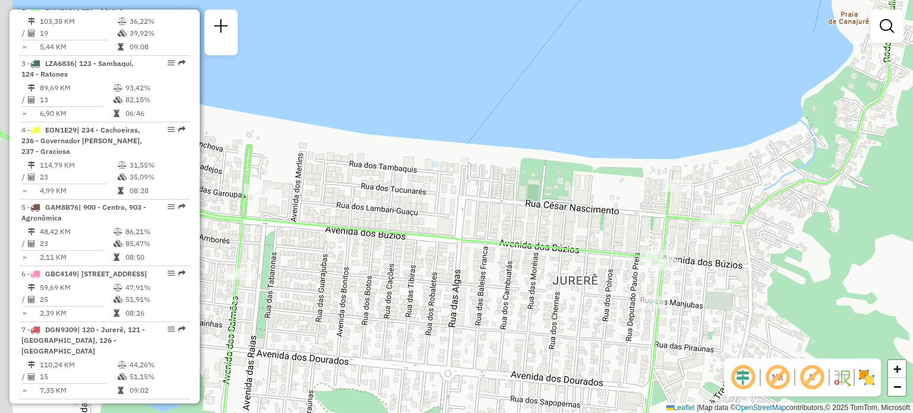
drag, startPoint x: 456, startPoint y: 245, endPoint x: 616, endPoint y: 275, distance: 163.3
click at [616, 275] on icon at bounding box center [420, 211] width 963 height 496
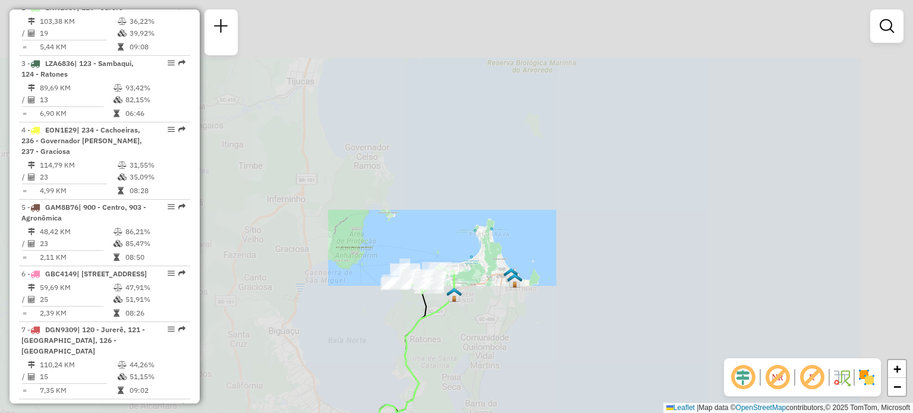
drag, startPoint x: 500, startPoint y: 305, endPoint x: 512, endPoint y: 207, distance: 98.1
click at [511, 209] on div "Janela de atendimento Grade de atendimento Capacidade Transportadoras Veículos …" at bounding box center [456, 206] width 913 height 413
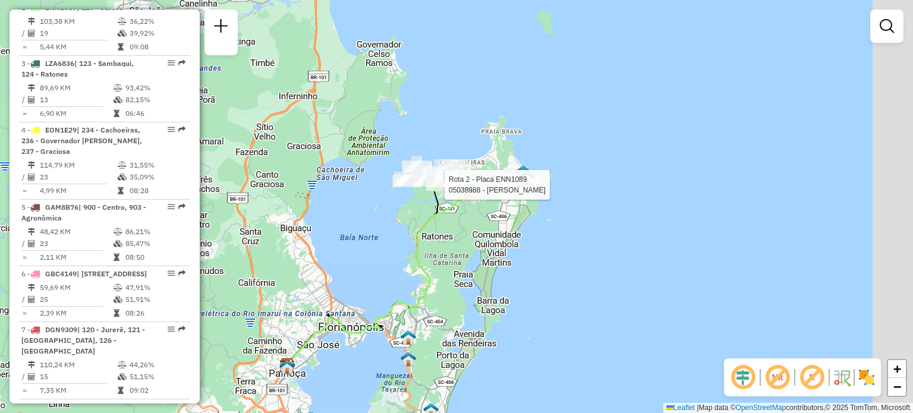
select select "**********"
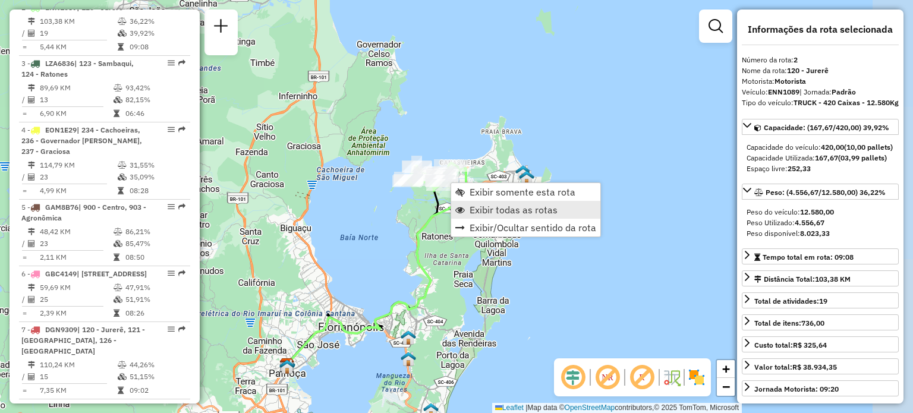
click at [468, 210] on link "Exibir todas as rotas" at bounding box center [525, 210] width 149 height 18
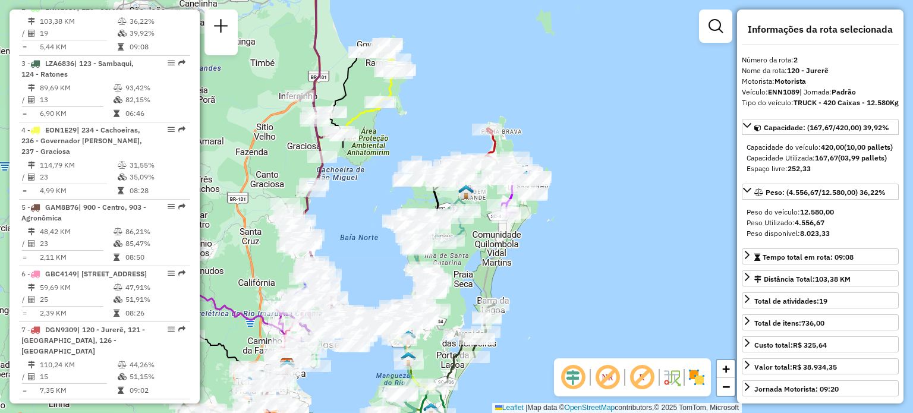
drag, startPoint x: 458, startPoint y: 315, endPoint x: 482, endPoint y: 266, distance: 55.0
click at [481, 266] on div "Janela de atendimento Grade de atendimento Capacidade Transportadoras Veículos …" at bounding box center [456, 206] width 913 height 413
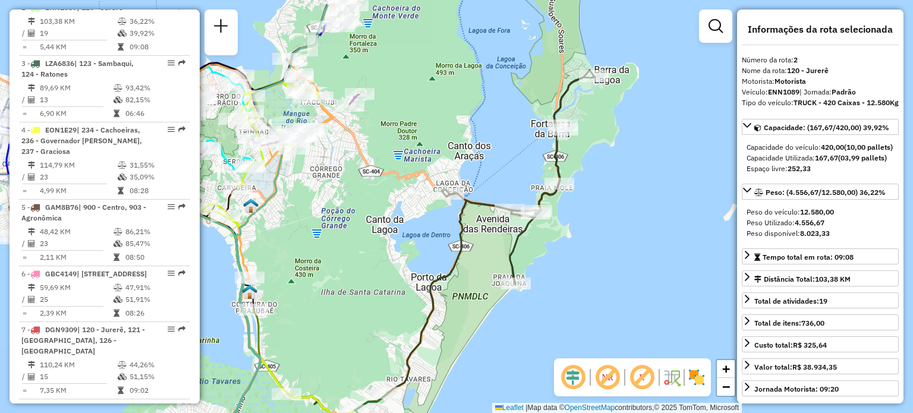
drag, startPoint x: 414, startPoint y: 327, endPoint x: 459, endPoint y: 260, distance: 80.9
click at [459, 260] on div "Janela de atendimento Grade de atendimento Capacidade Transportadoras Veículos …" at bounding box center [456, 206] width 913 height 413
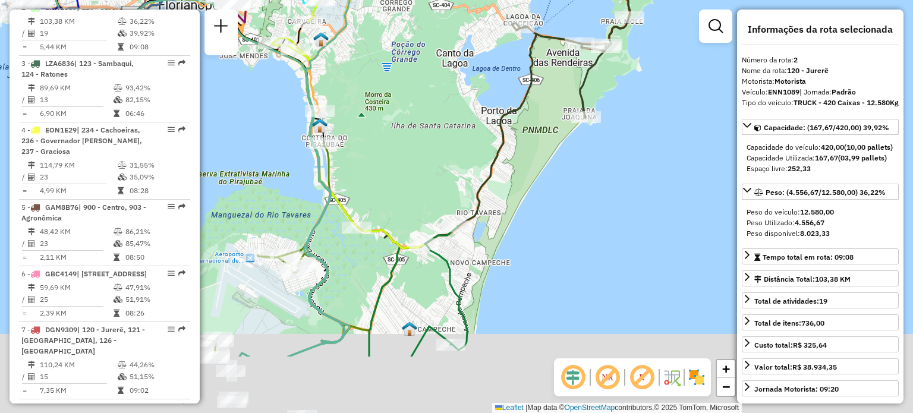
drag, startPoint x: 447, startPoint y: 344, endPoint x: 478, endPoint y: 226, distance: 121.8
click at [478, 228] on div "Janela de atendimento Grade de atendimento Capacidade Transportadoras Veículos …" at bounding box center [456, 206] width 913 height 413
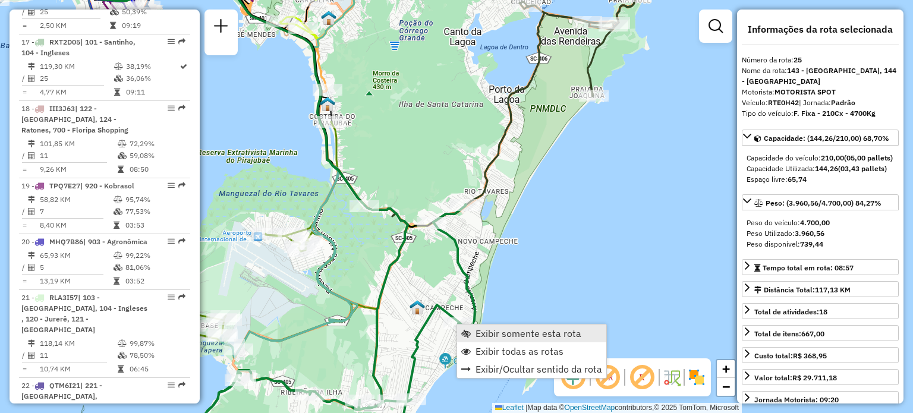
scroll to position [2124, 0]
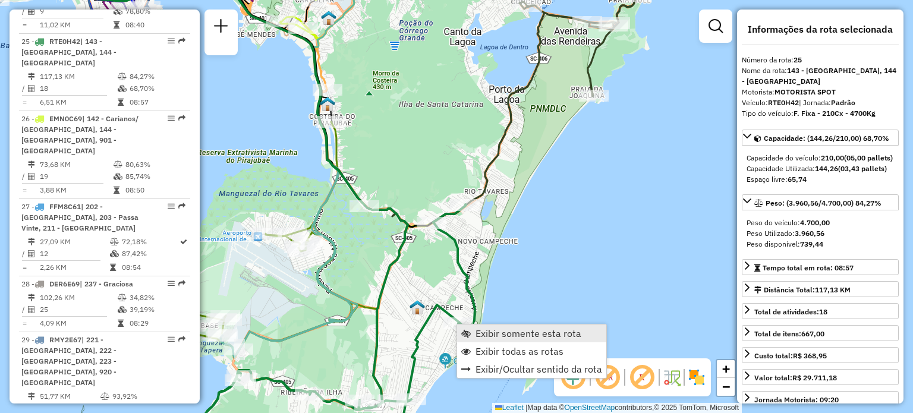
click at [468, 330] on span "Exibir somente esta rota" at bounding box center [466, 334] width 10 height 10
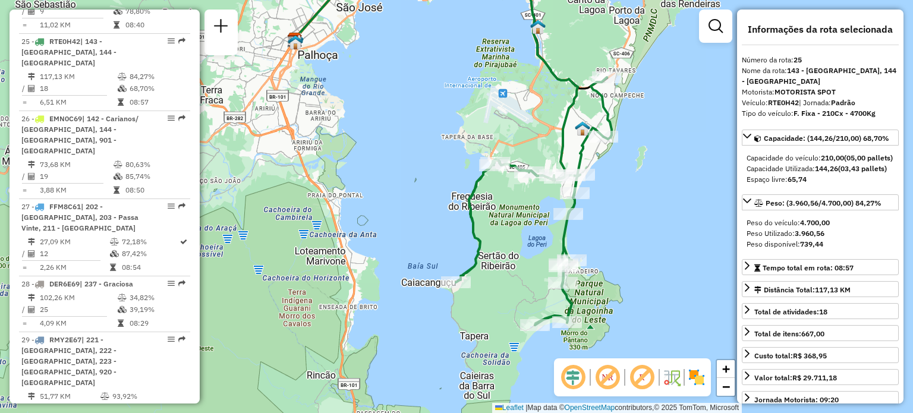
drag, startPoint x: 527, startPoint y: 299, endPoint x: 516, endPoint y: 186, distance: 113.5
click at [516, 186] on div "Janela de atendimento Grade de atendimento Capacidade Transportadoras Veículos …" at bounding box center [456, 206] width 913 height 413
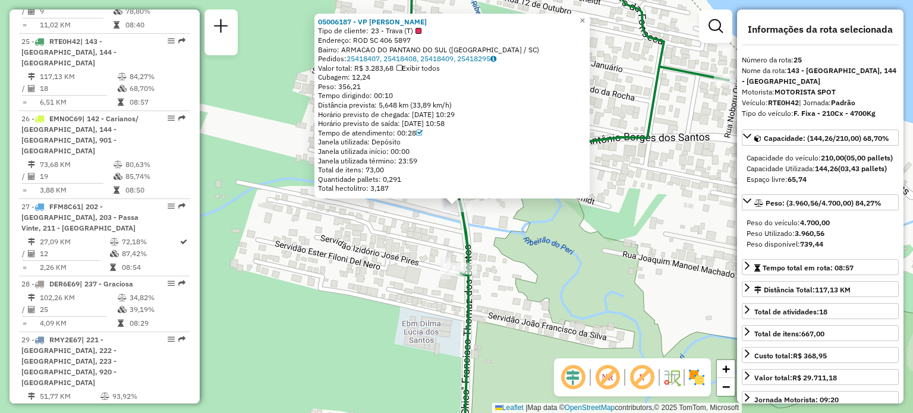
click at [533, 239] on div "05006187 - VP [PERSON_NAME] Tipo de cliente: 23 - Trava (T) Endereço: ROD SC 40…" at bounding box center [456, 206] width 913 height 413
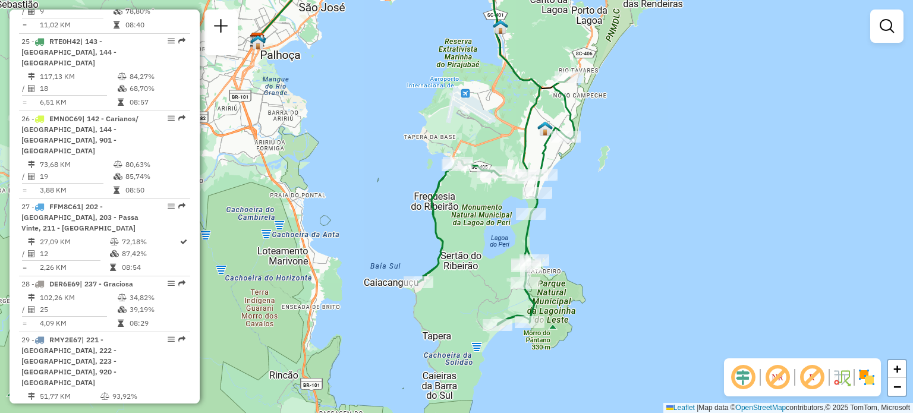
drag, startPoint x: 532, startPoint y: 211, endPoint x: 509, endPoint y: 252, distance: 47.4
click at [509, 252] on div "Janela de atendimento Grade de atendimento Capacidade Transportadoras Veículos …" at bounding box center [456, 206] width 913 height 413
select select "**********"
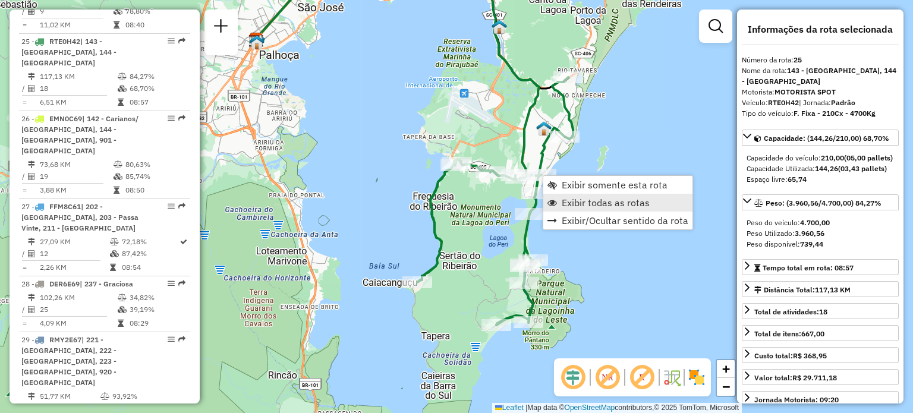
click at [561, 194] on link "Exibir todas as rotas" at bounding box center [617, 203] width 149 height 18
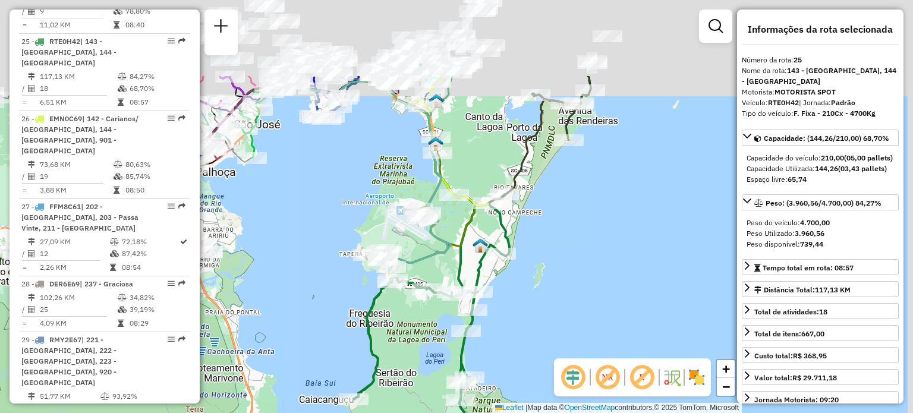
drag, startPoint x: 572, startPoint y: 207, endPoint x: 510, endPoint y: 301, distance: 112.6
click at [510, 301] on div "Janela de atendimento Grade de atendimento Capacidade Transportadoras Veículos …" at bounding box center [456, 206] width 913 height 413
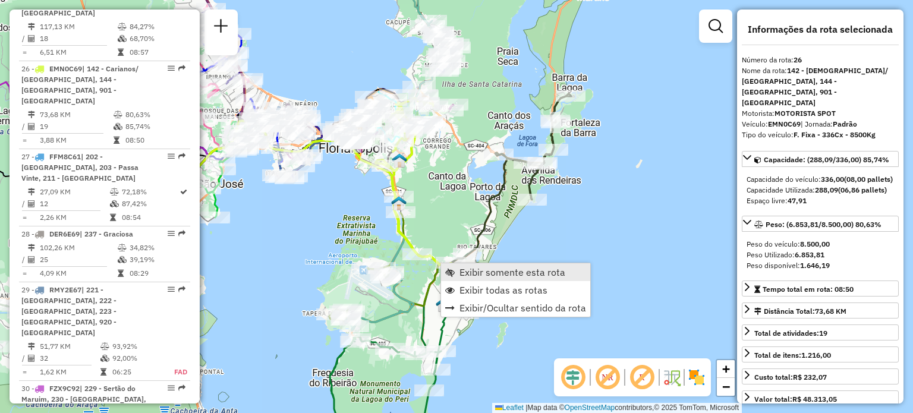
scroll to position [2191, 0]
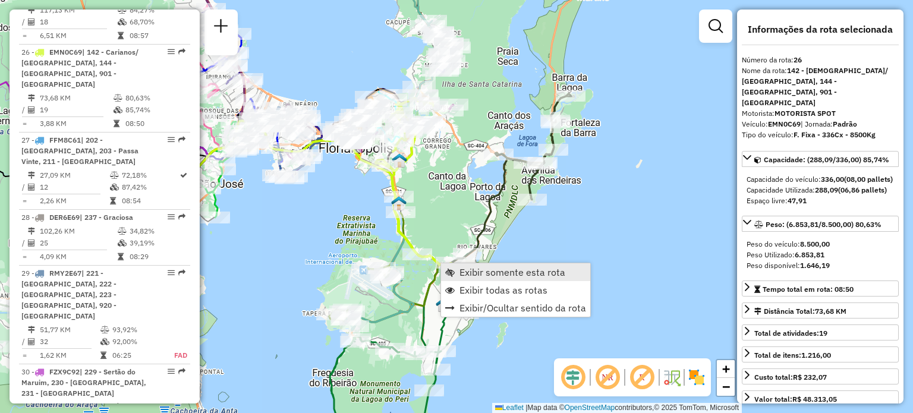
click at [455, 269] on link "Exibir somente esta rota" at bounding box center [515, 272] width 149 height 18
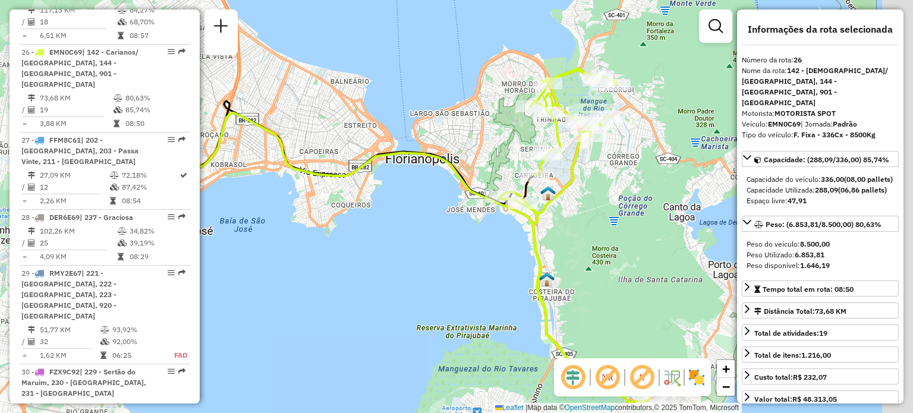
drag, startPoint x: 580, startPoint y: 201, endPoint x: 466, endPoint y: 232, distance: 118.9
click at [466, 232] on div "Janela de atendimento Grade de atendimento Capacidade Transportadoras Veículos …" at bounding box center [456, 206] width 913 height 413
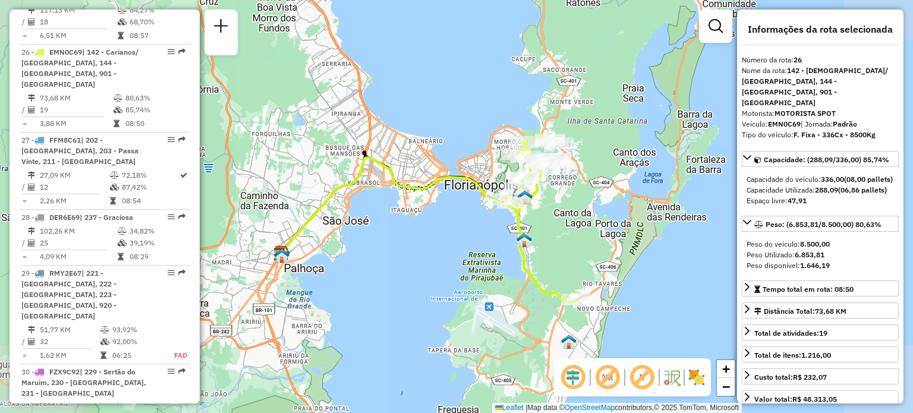
drag, startPoint x: 577, startPoint y: 244, endPoint x: 551, endPoint y: 202, distance: 49.6
click at [551, 202] on div "Janela de atendimento Grade de atendimento Capacidade Transportadoras Veículos …" at bounding box center [456, 206] width 913 height 413
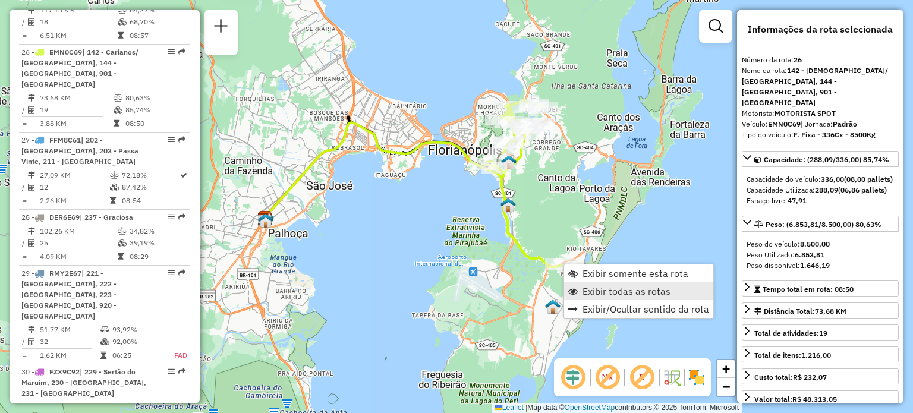
click at [589, 286] on span "Exibir todas as rotas" at bounding box center [626, 291] width 88 height 10
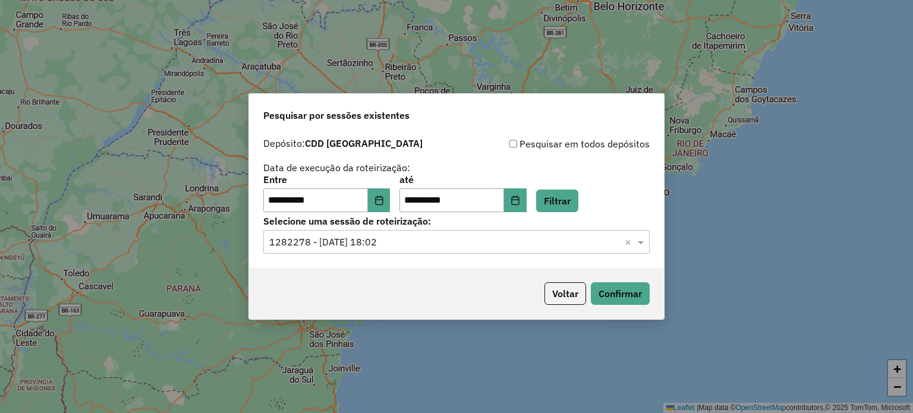
click at [404, 234] on div "Selecione uma sessão × 1282278 - [DATE] 18:02 ×" at bounding box center [456, 242] width 386 height 24
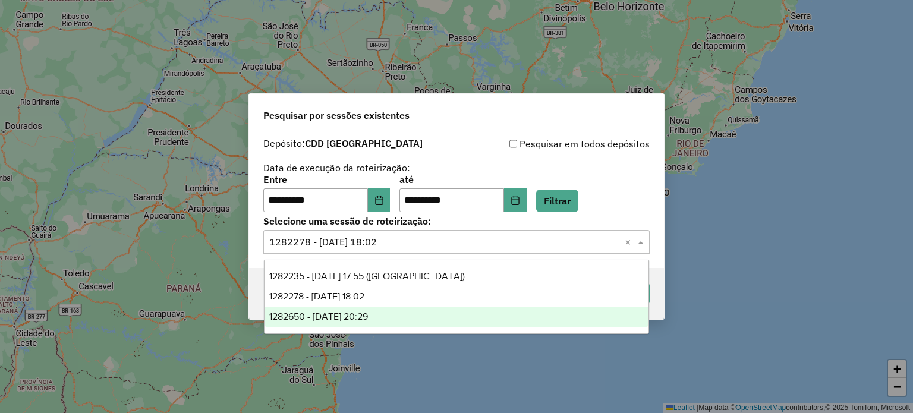
click at [392, 308] on div "1282650 - [DATE] 20:29" at bounding box center [456, 317] width 384 height 20
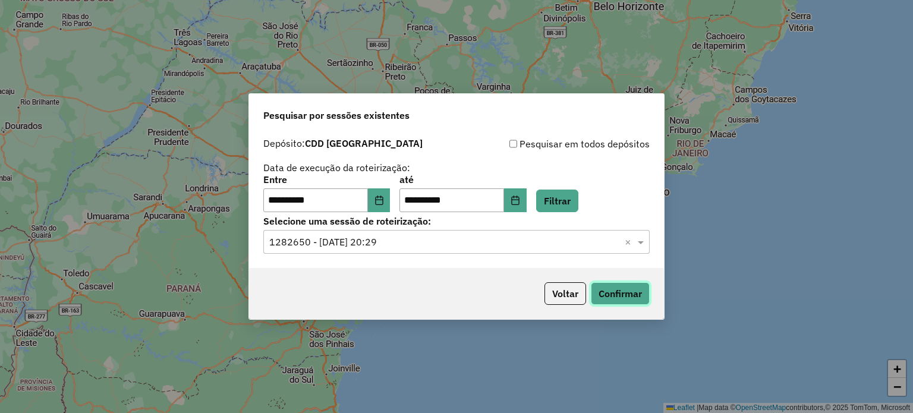
click at [618, 289] on button "Confirmar" at bounding box center [620, 293] width 59 height 23
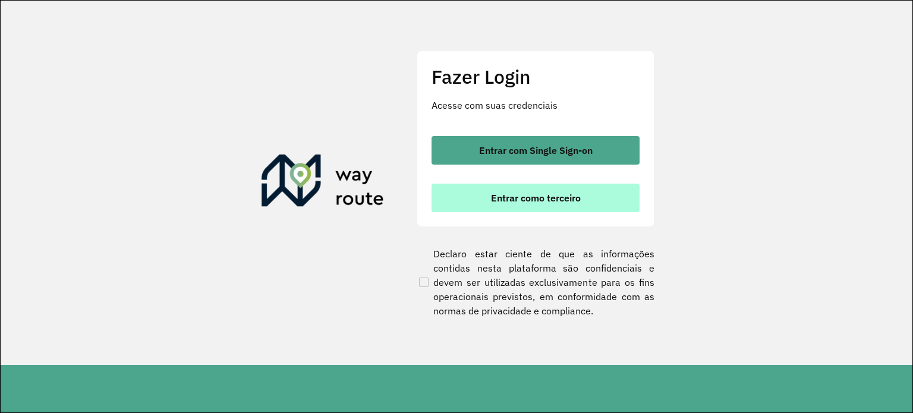
click at [521, 194] on span "Entrar como terceiro" at bounding box center [536, 198] width 90 height 10
